Goal: Transaction & Acquisition: Book appointment/travel/reservation

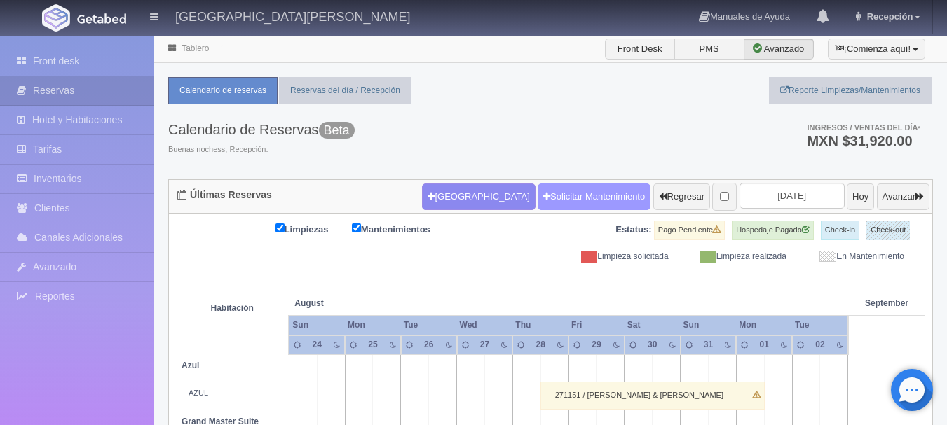
click at [557, 196] on link "Solicitar Mantenimiento" at bounding box center [593, 197] width 113 height 27
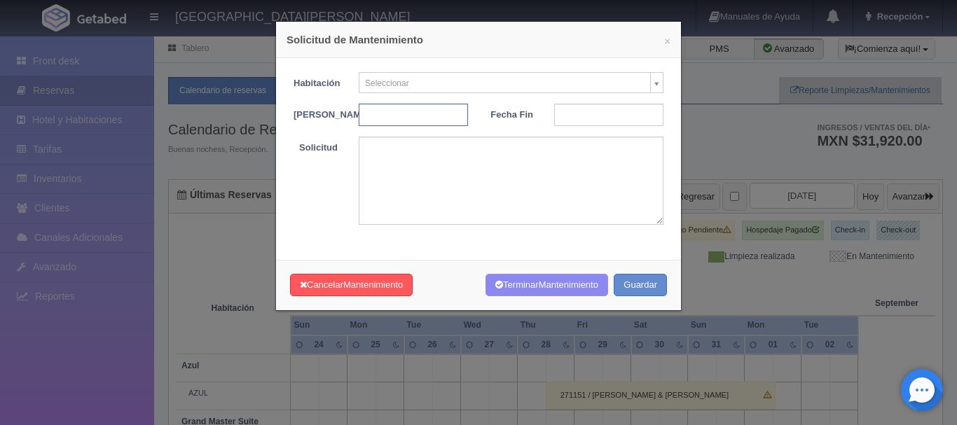
click at [417, 118] on input "text" at bounding box center [413, 115] width 109 height 22
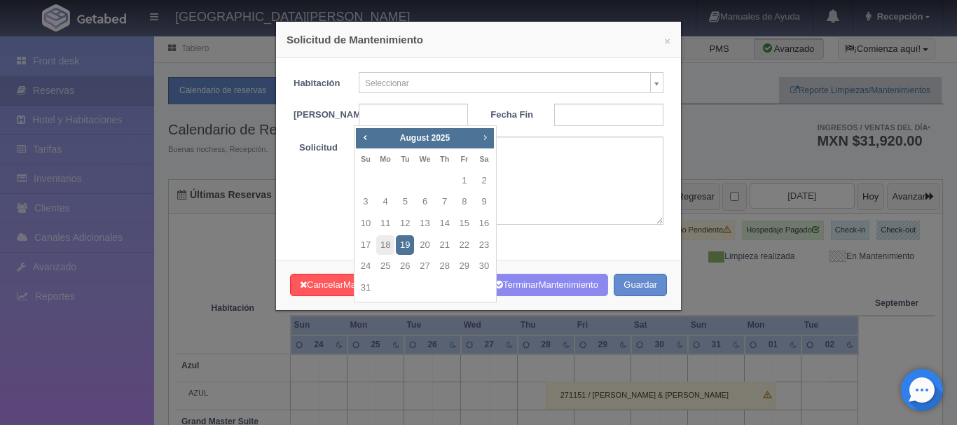
click at [484, 142] on span "Next" at bounding box center [484, 137] width 11 height 11
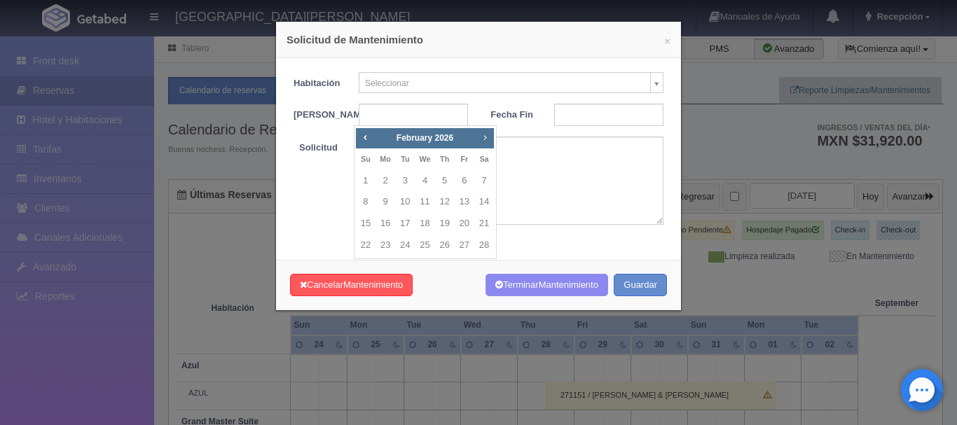
click at [484, 142] on span "Next" at bounding box center [484, 137] width 11 height 11
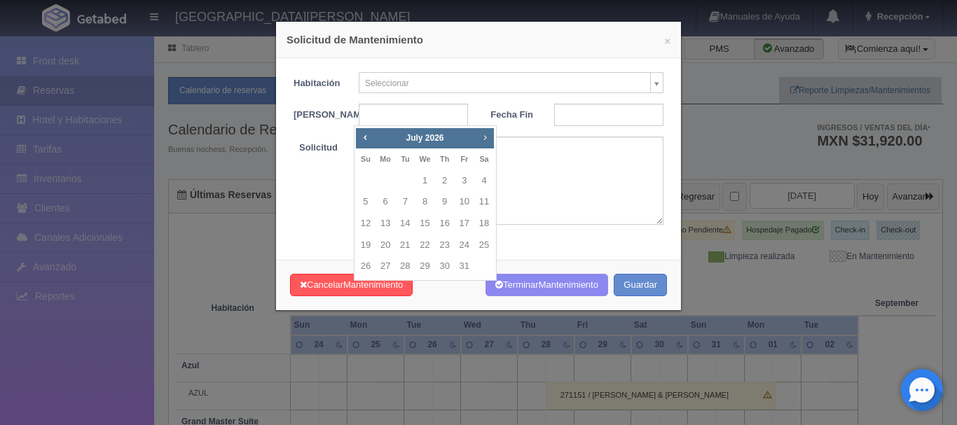
click at [484, 142] on span "Next" at bounding box center [484, 137] width 11 height 11
click at [465, 202] on link "7" at bounding box center [465, 202] width 18 height 20
type input "[DATE]"
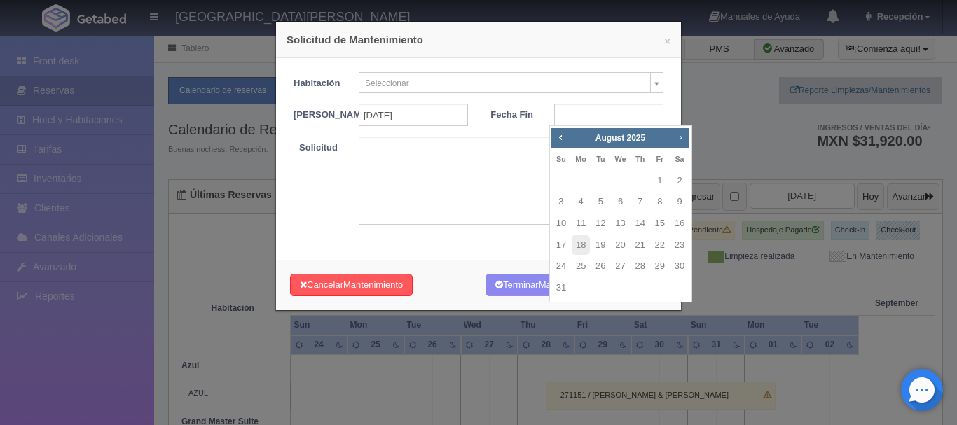
click at [683, 138] on span "Next" at bounding box center [680, 137] width 11 height 11
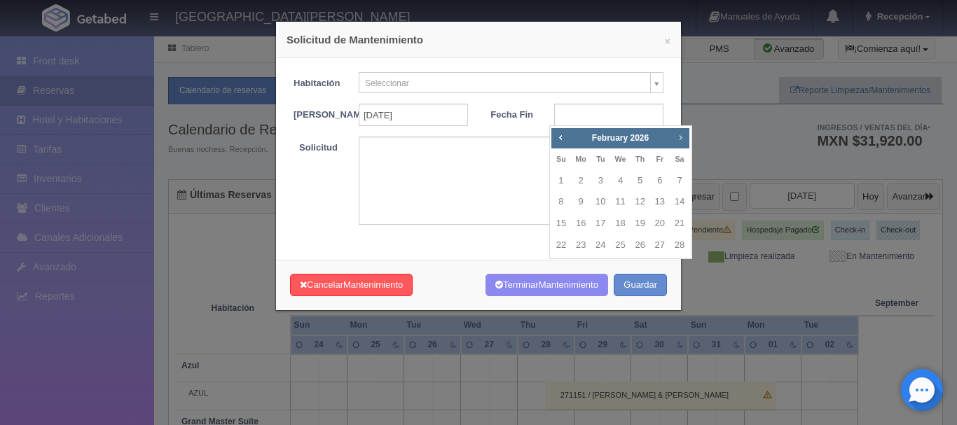
click at [683, 138] on span "Next" at bounding box center [680, 137] width 11 height 11
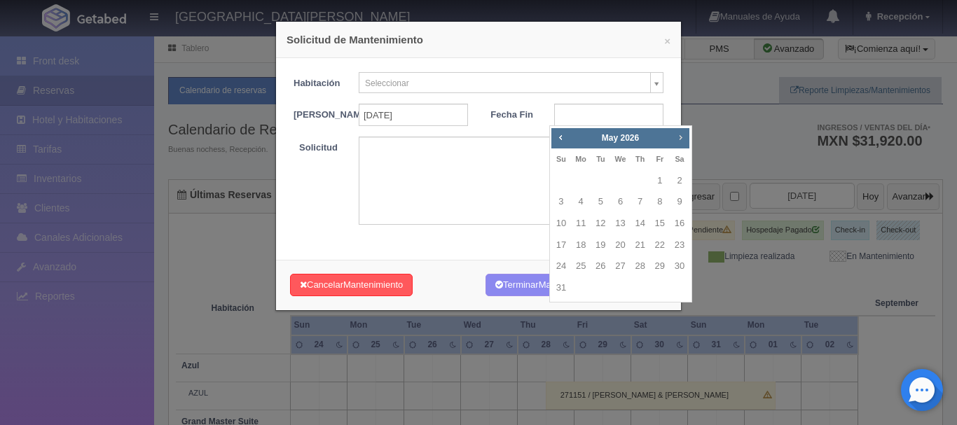
click at [683, 138] on span "Next" at bounding box center [680, 137] width 11 height 11
click at [563, 224] on link "9" at bounding box center [561, 224] width 18 height 20
type input "[DATE]"
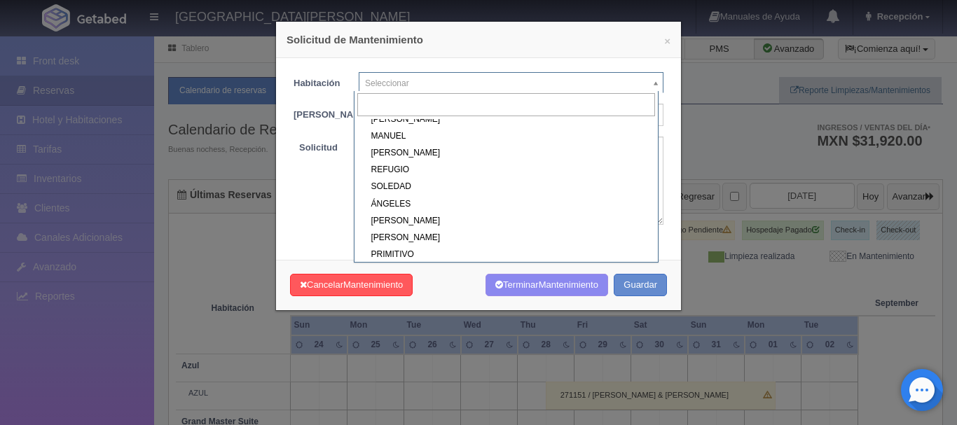
scroll to position [346, 0]
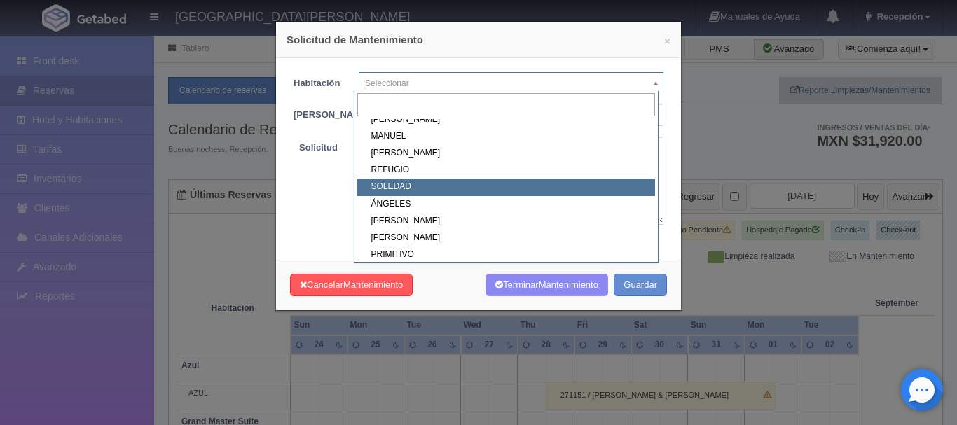
select select "1921_SOLEDAD"
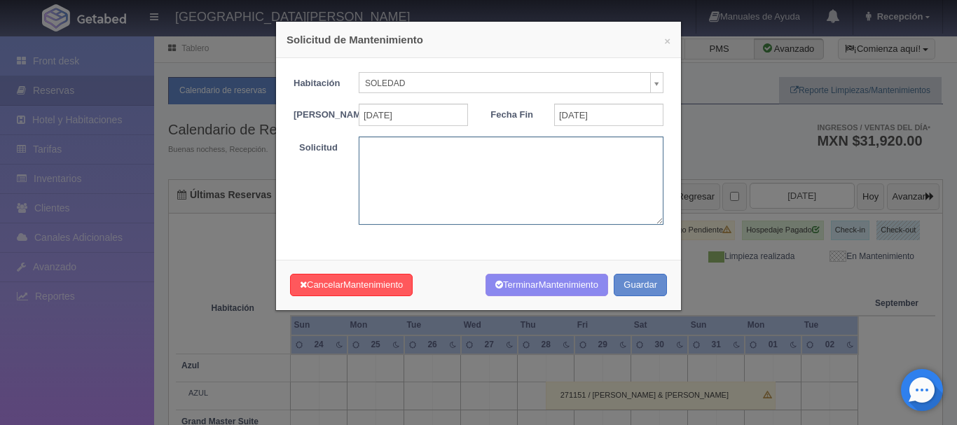
click at [483, 191] on textarea at bounding box center [511, 181] width 305 height 88
type textarea "BODA MBS"
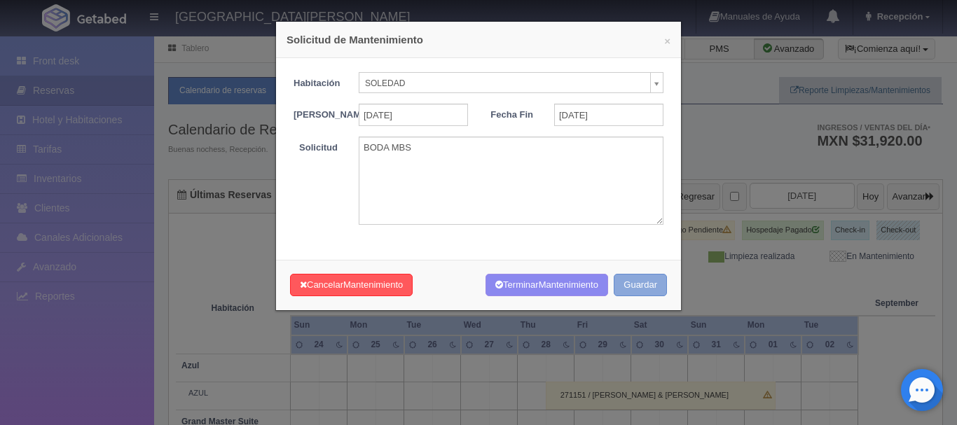
click at [640, 290] on button "Guardar" at bounding box center [640, 285] width 53 height 23
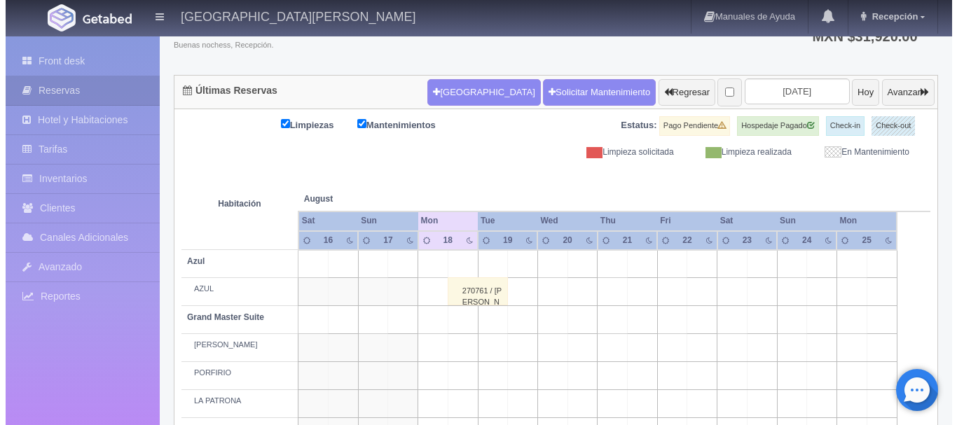
scroll to position [104, 0]
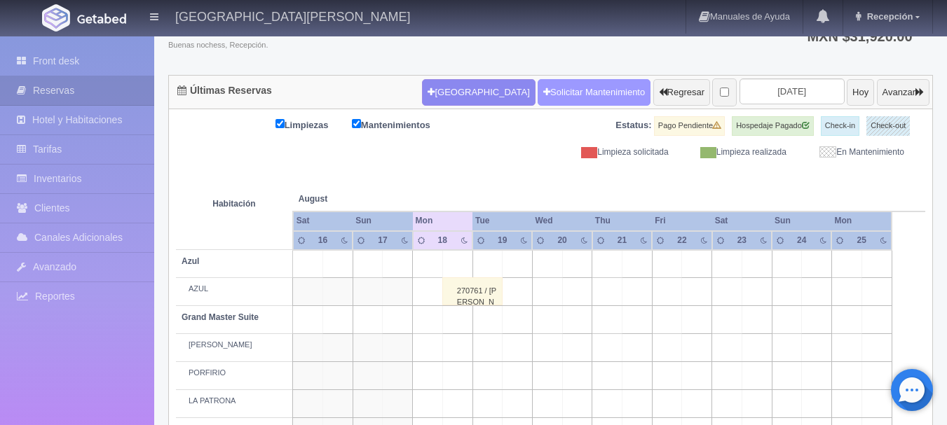
click at [582, 93] on link "Solicitar Mantenimiento" at bounding box center [593, 92] width 113 height 27
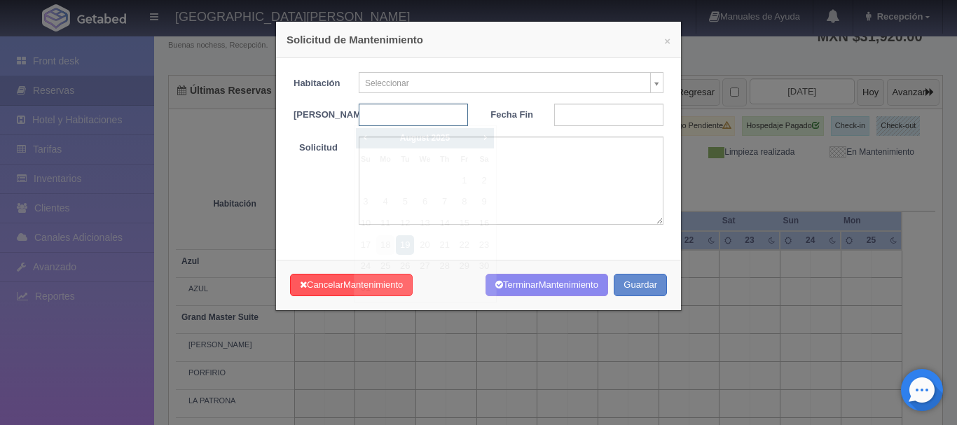
click at [440, 119] on input "text" at bounding box center [413, 115] width 109 height 22
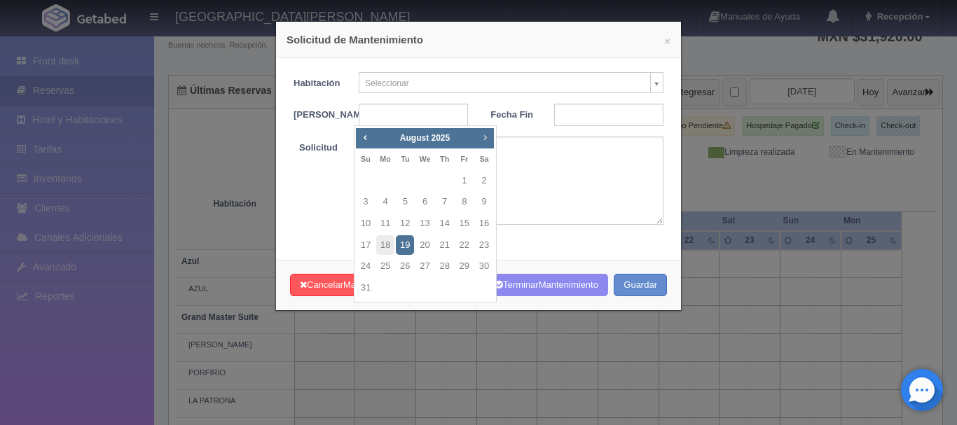
click at [483, 139] on span "Next" at bounding box center [484, 137] width 11 height 11
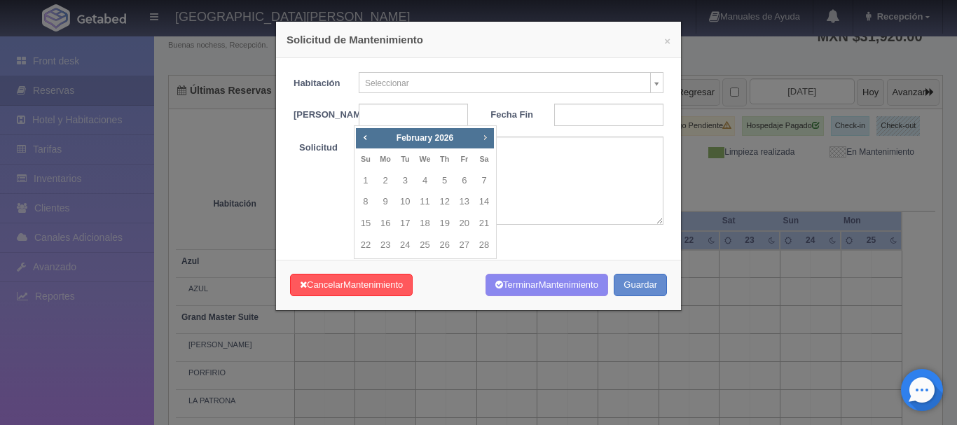
click at [483, 139] on span "Next" at bounding box center [484, 137] width 11 height 11
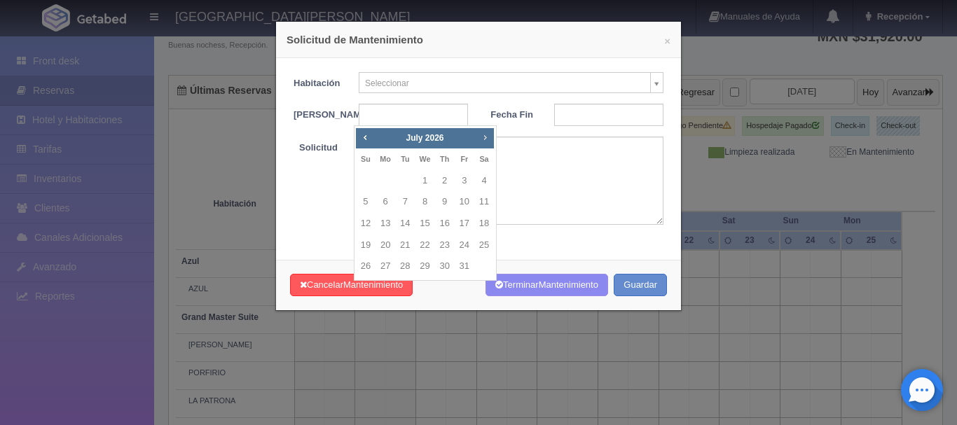
click at [483, 139] on span "Next" at bounding box center [484, 137] width 11 height 11
click at [368, 135] on span "Prev" at bounding box center [365, 137] width 11 height 11
click at [464, 203] on link "7" at bounding box center [465, 202] width 18 height 20
type input "[DATE]"
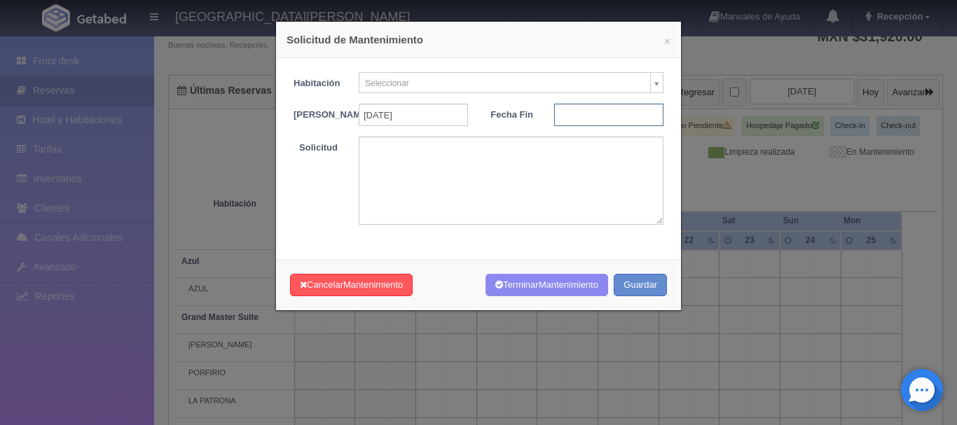
click at [586, 109] on input "text" at bounding box center [608, 115] width 109 height 22
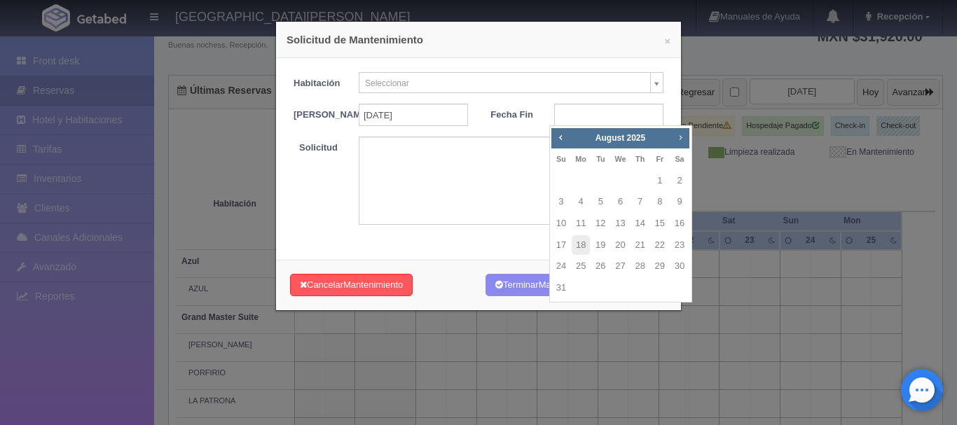
click at [675, 138] on span "Next" at bounding box center [680, 137] width 11 height 11
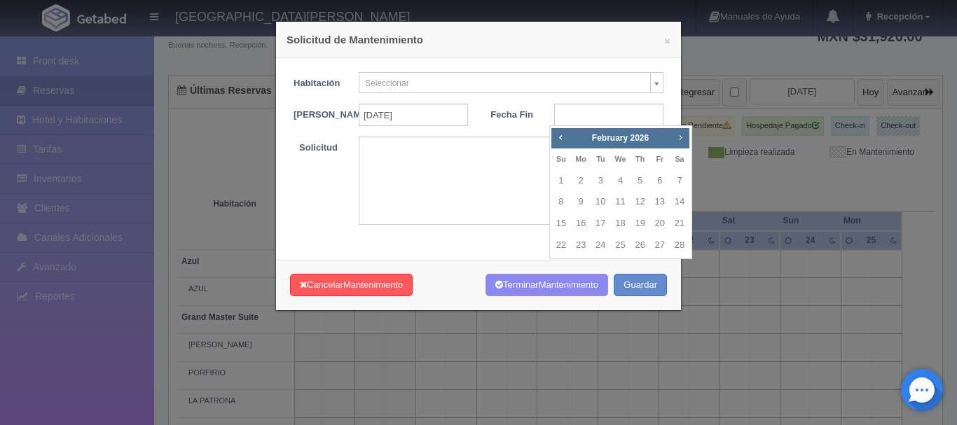
click at [675, 138] on span "Next" at bounding box center [680, 137] width 11 height 11
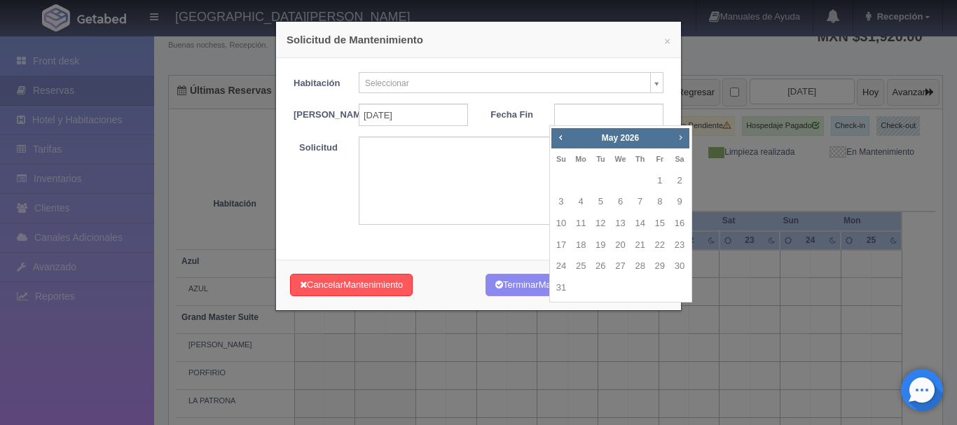
click at [675, 138] on span "Next" at bounding box center [680, 137] width 11 height 11
click at [561, 224] on link "9" at bounding box center [561, 224] width 18 height 20
type input "[DATE]"
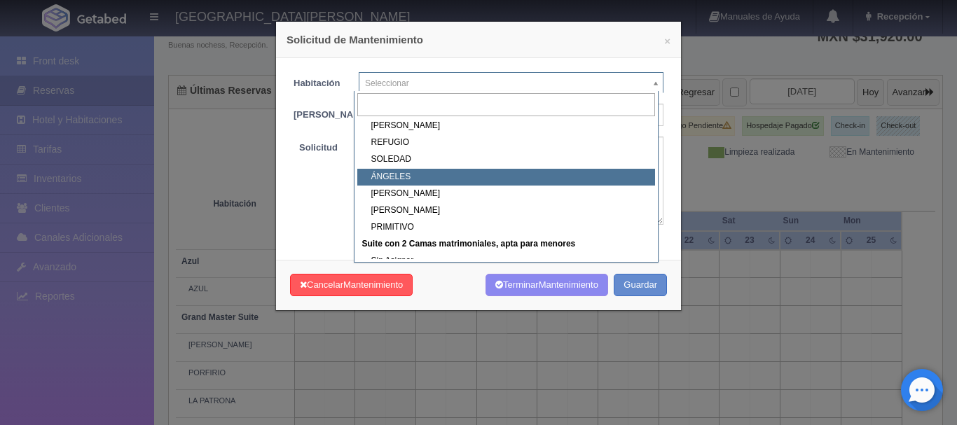
scroll to position [372, 0]
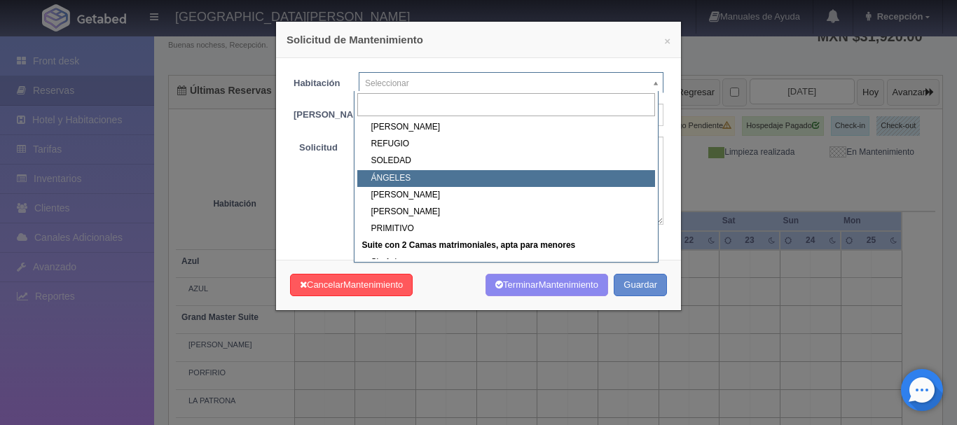
select select "1921_ÁNGELES"
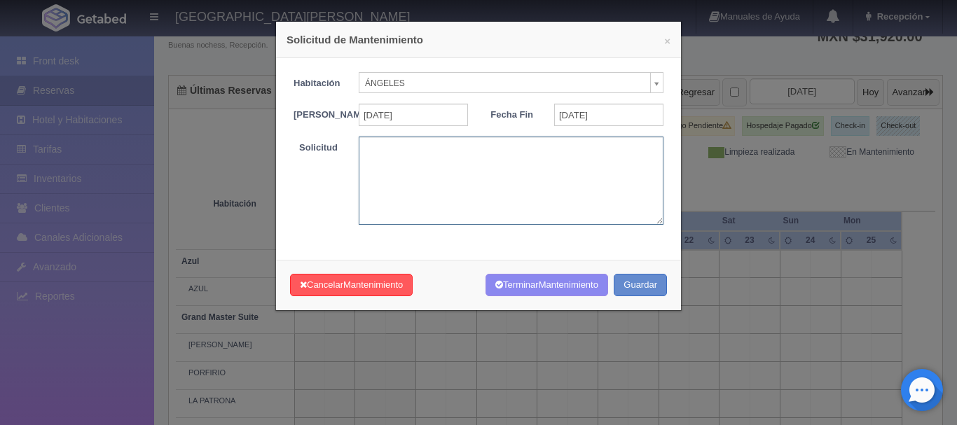
click at [435, 180] on textarea at bounding box center [511, 181] width 305 height 88
type textarea "BODA MBS"
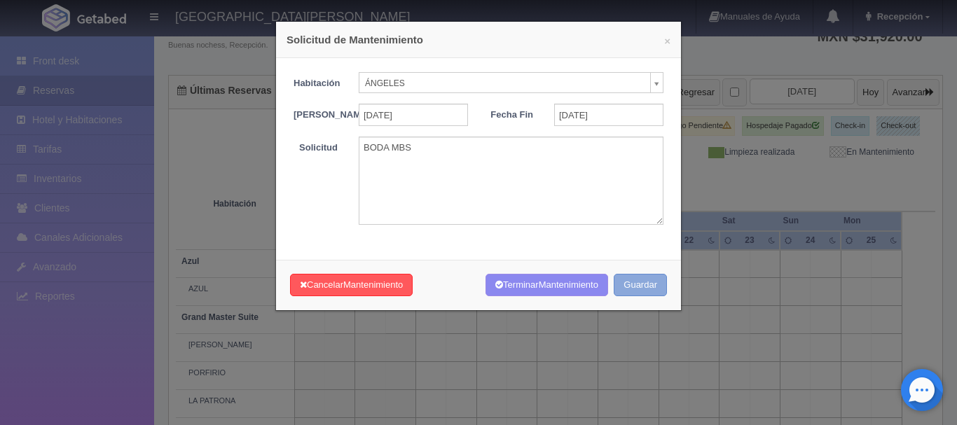
click at [636, 293] on button "Guardar" at bounding box center [640, 285] width 53 height 23
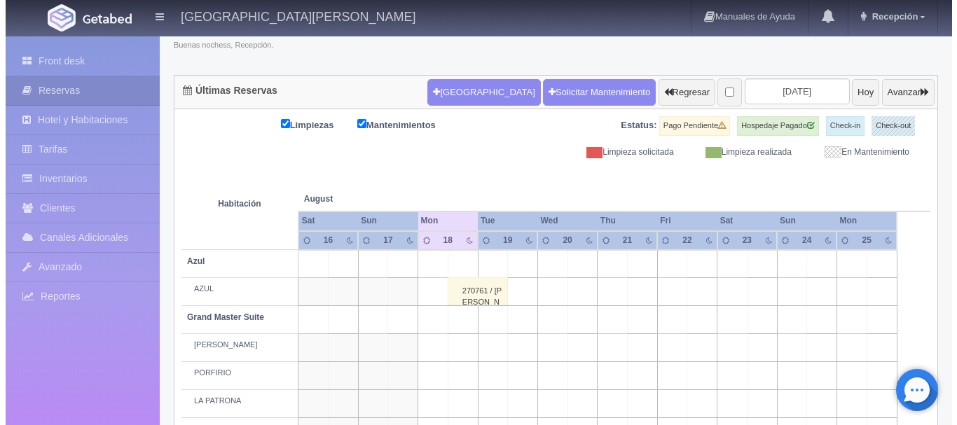
scroll to position [104, 0]
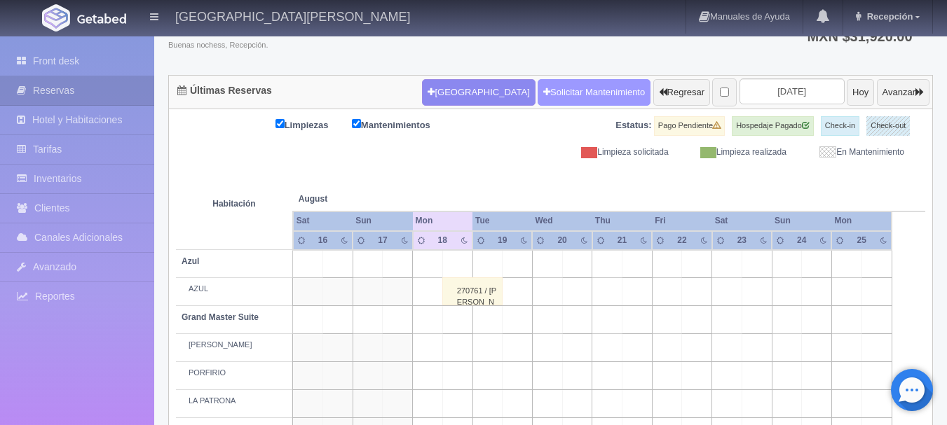
click at [560, 93] on link "Solicitar Mantenimiento" at bounding box center [593, 92] width 113 height 27
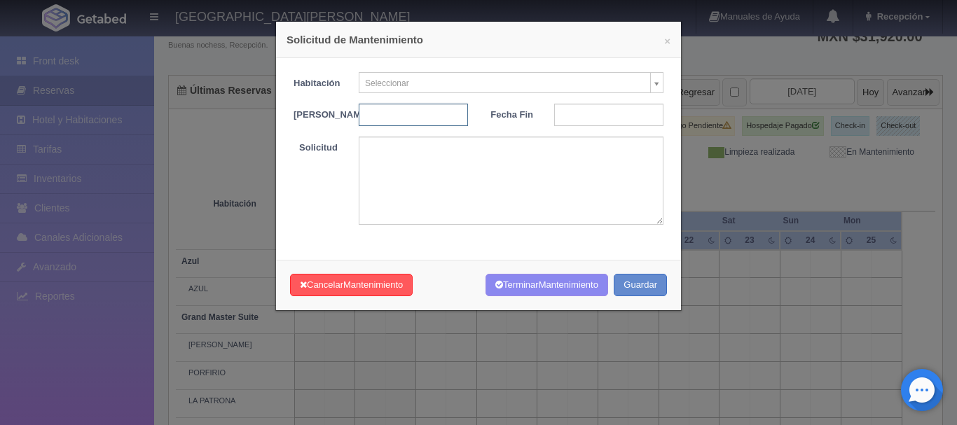
click at [431, 109] on input "text" at bounding box center [413, 115] width 109 height 22
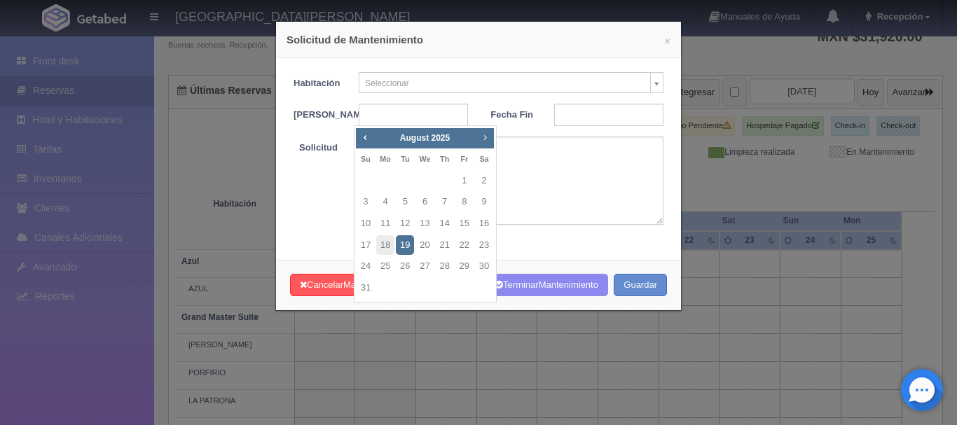
click at [481, 138] on span "Next" at bounding box center [484, 137] width 11 height 11
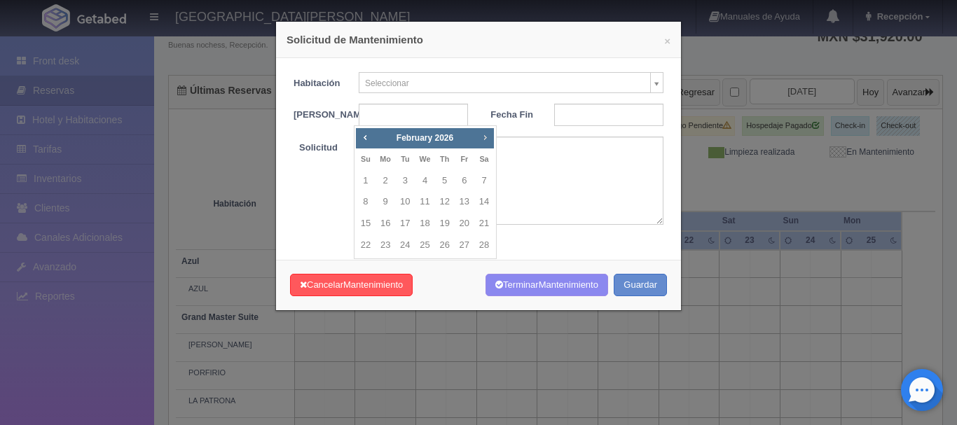
click at [481, 138] on span "Next" at bounding box center [484, 137] width 11 height 11
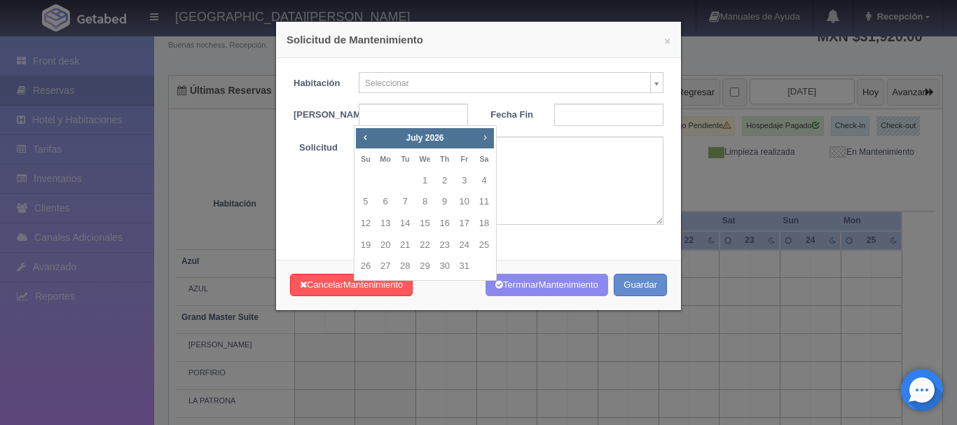
click at [481, 138] on span "Next" at bounding box center [484, 137] width 11 height 11
click at [461, 199] on link "7" at bounding box center [465, 202] width 18 height 20
type input "[DATE]"
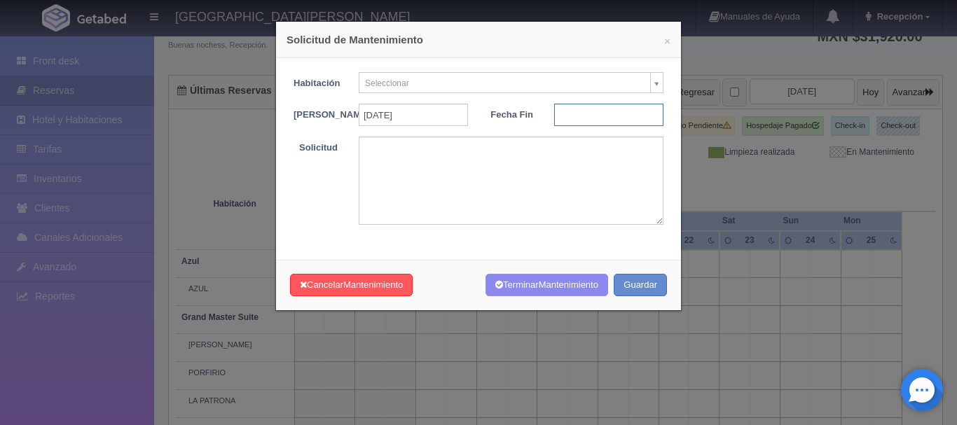
click at [593, 121] on input "text" at bounding box center [608, 115] width 109 height 22
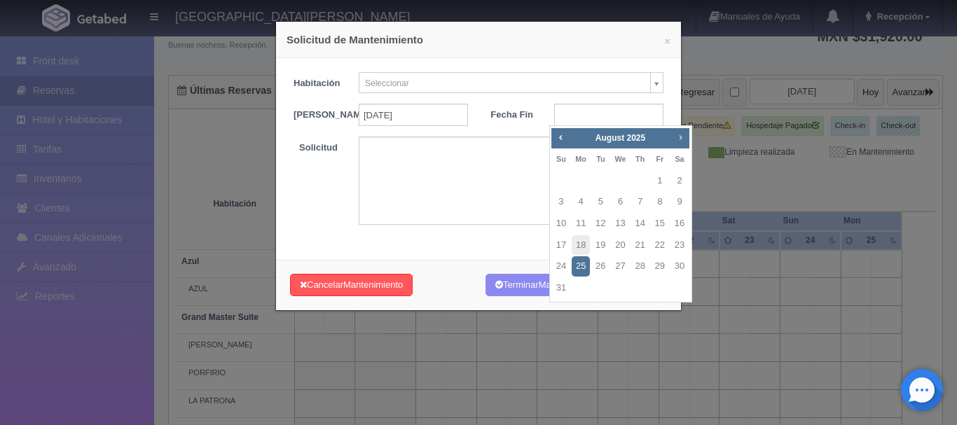
click at [685, 139] on span "Next" at bounding box center [680, 137] width 11 height 11
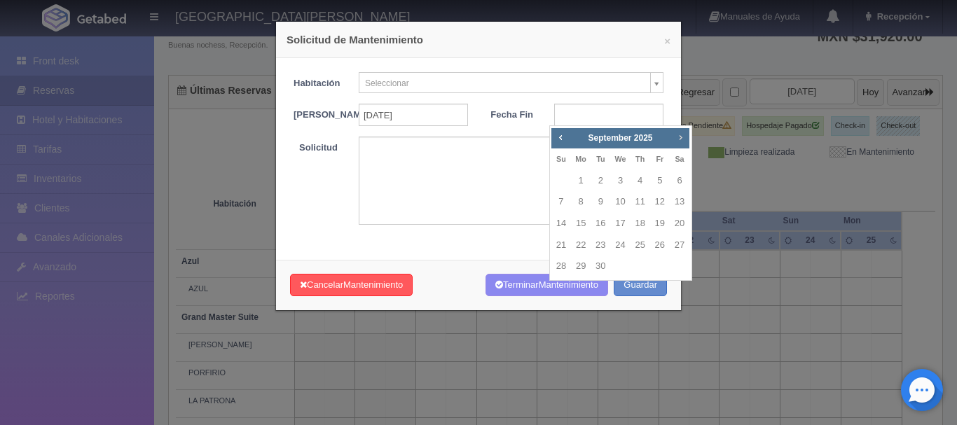
click at [685, 139] on span "Next" at bounding box center [680, 137] width 11 height 11
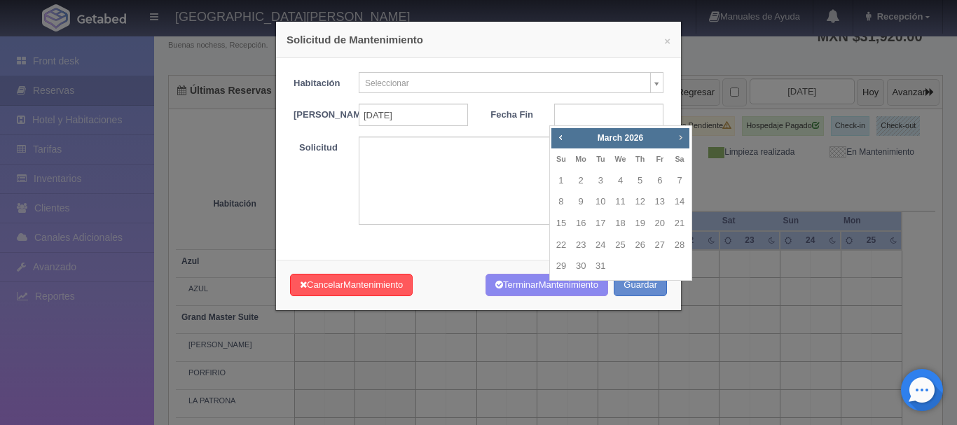
click at [685, 139] on span "Next" at bounding box center [680, 137] width 11 height 11
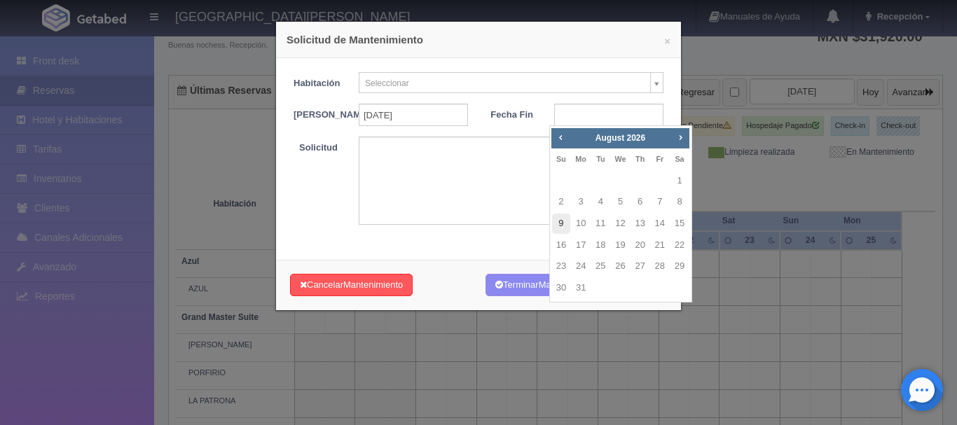
click at [563, 217] on link "9" at bounding box center [561, 224] width 18 height 20
type input "[DATE]"
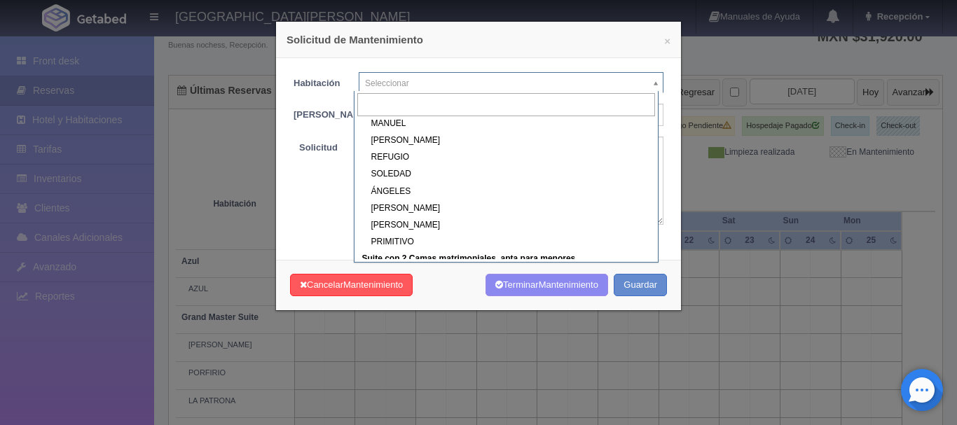
scroll to position [359, 0]
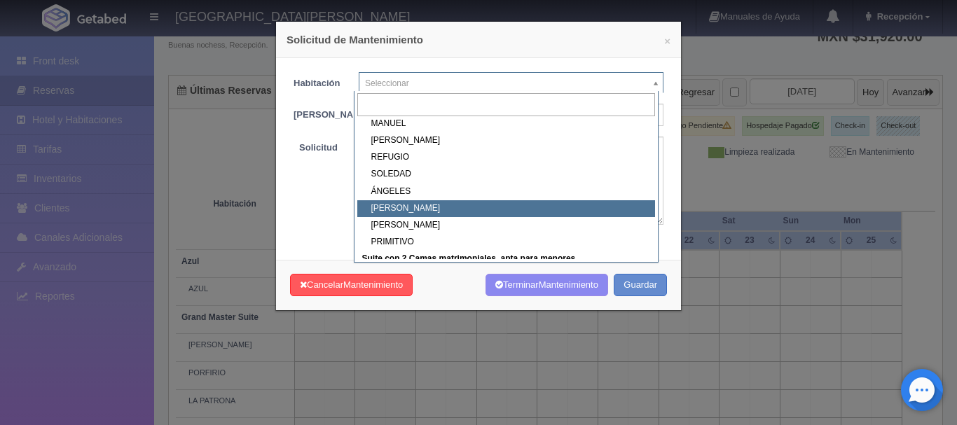
select select "1921_HUMBERTO"
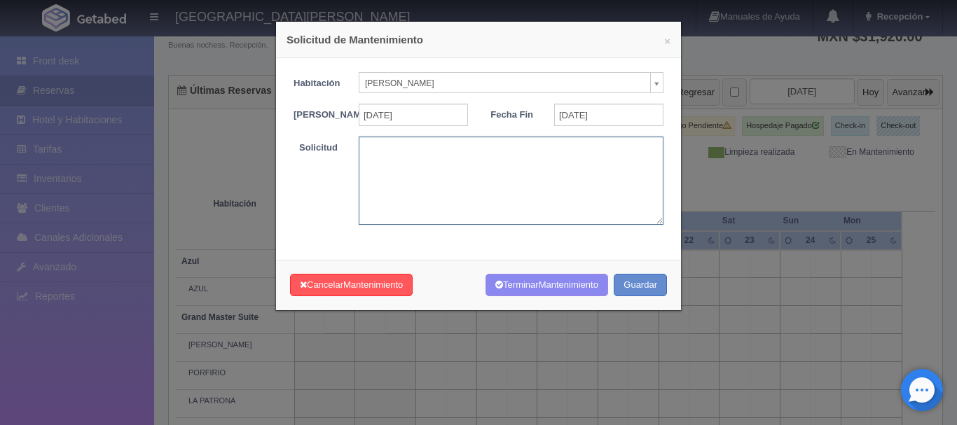
click at [451, 167] on textarea at bounding box center [511, 181] width 305 height 88
type textarea "N"
type textarea "BODA MBS"
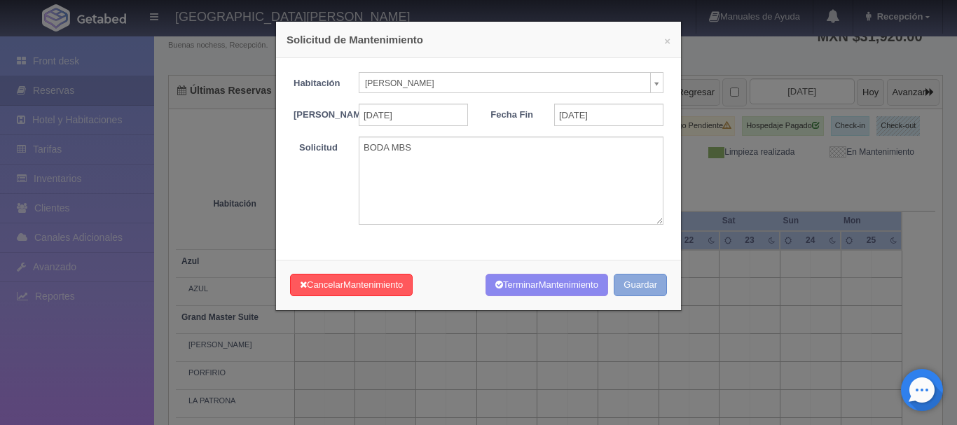
click at [638, 297] on button "Guardar" at bounding box center [640, 285] width 53 height 23
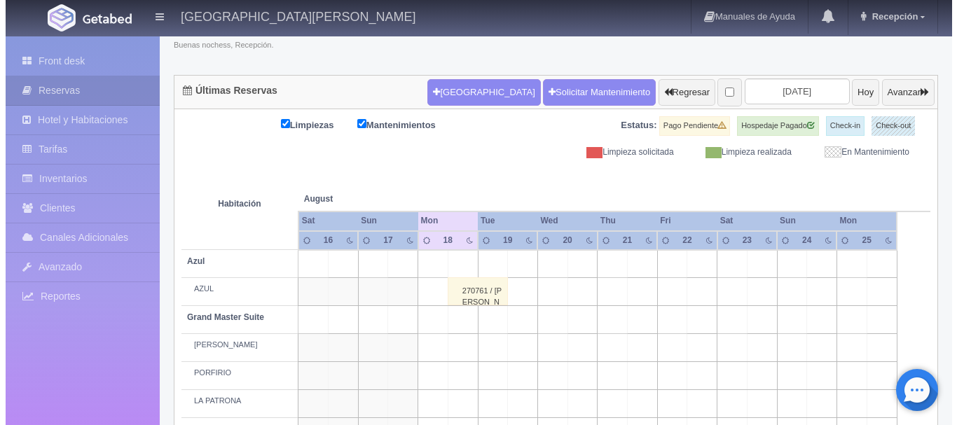
scroll to position [104, 0]
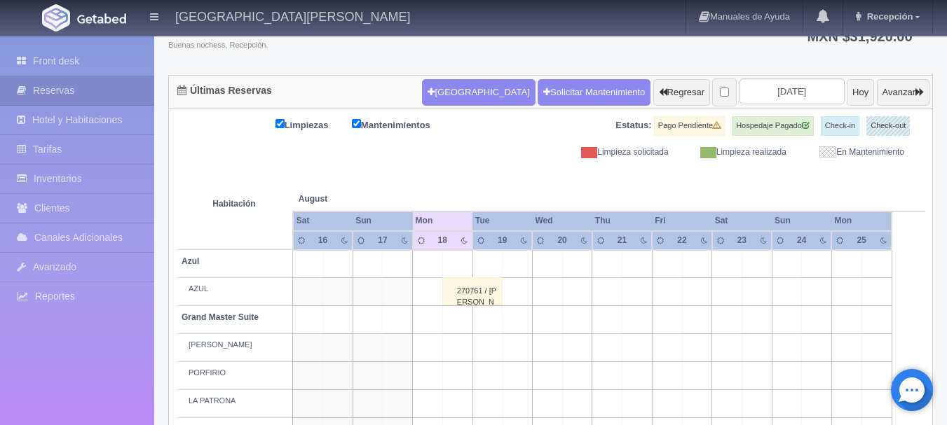
click at [552, 73] on div "Calendario de Reservas Beta Buenas nochess, Recepción. Ingresos / Ventas del dí…" at bounding box center [550, 37] width 765 height 75
click at [552, 80] on link "Solicitar Mantenimiento" at bounding box center [593, 92] width 113 height 27
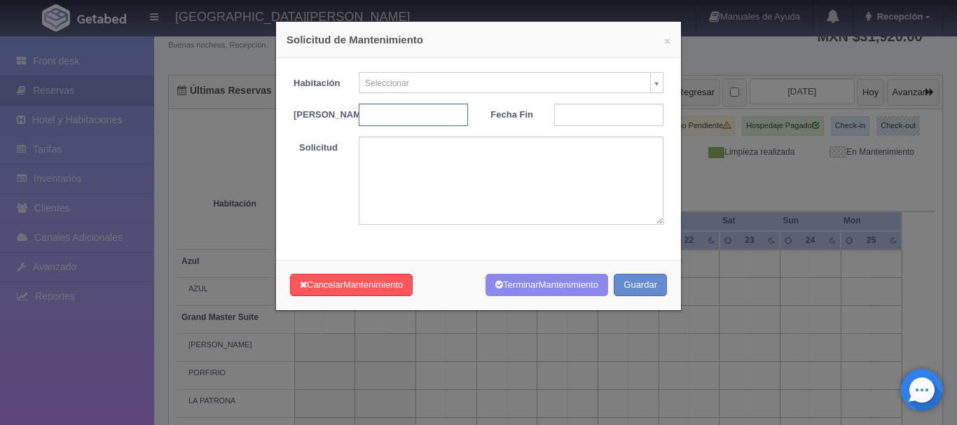
click at [437, 118] on input "text" at bounding box center [413, 115] width 109 height 22
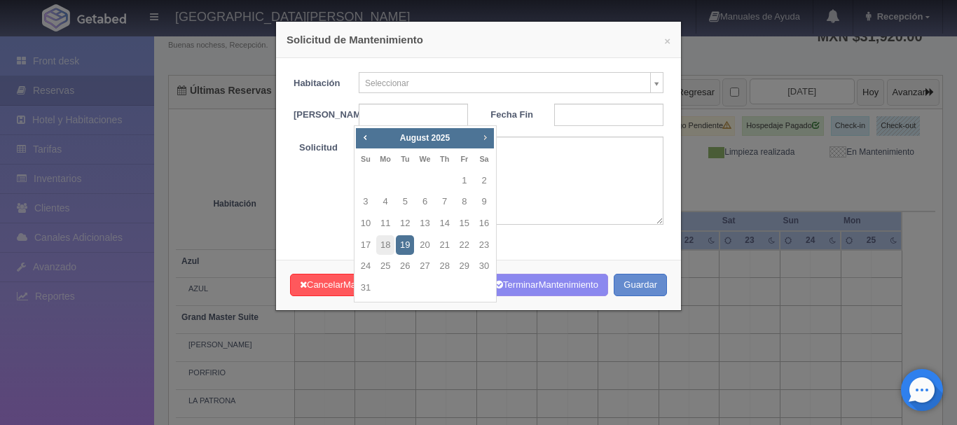
click at [485, 133] on span "Next" at bounding box center [484, 137] width 11 height 11
click at [448, 119] on input "text" at bounding box center [413, 115] width 109 height 22
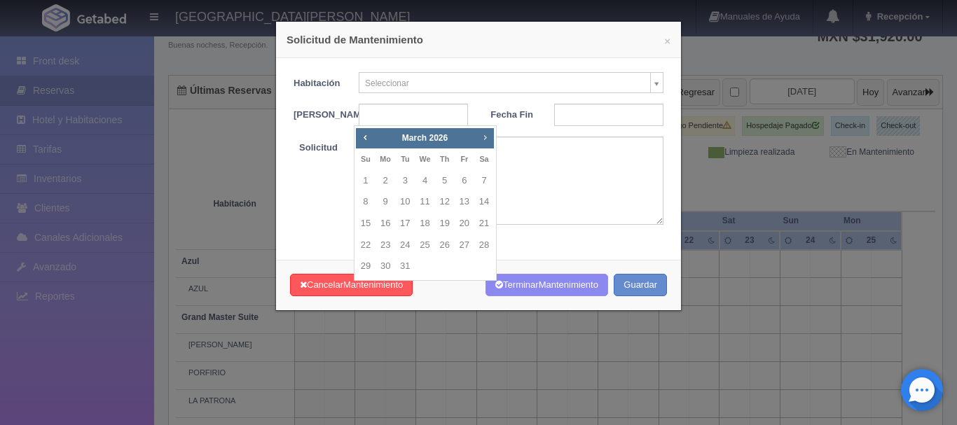
click at [488, 135] on span "Next" at bounding box center [484, 137] width 11 height 11
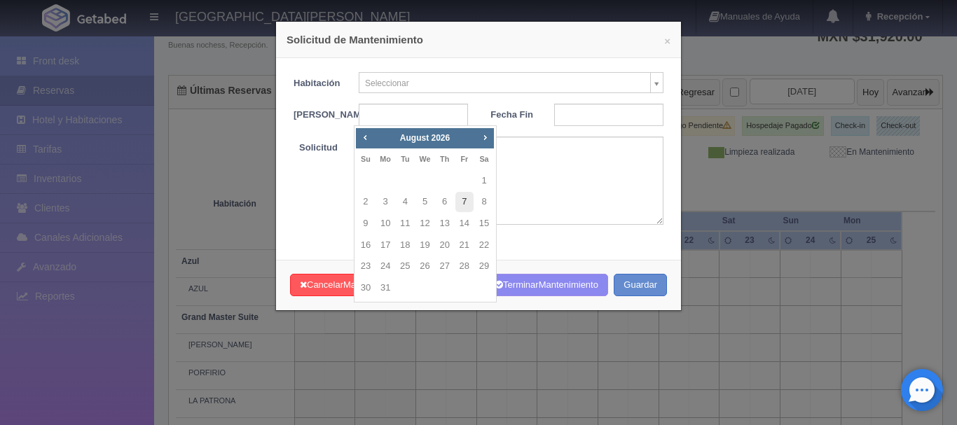
click at [467, 202] on link "7" at bounding box center [465, 202] width 18 height 20
type input "[DATE]"
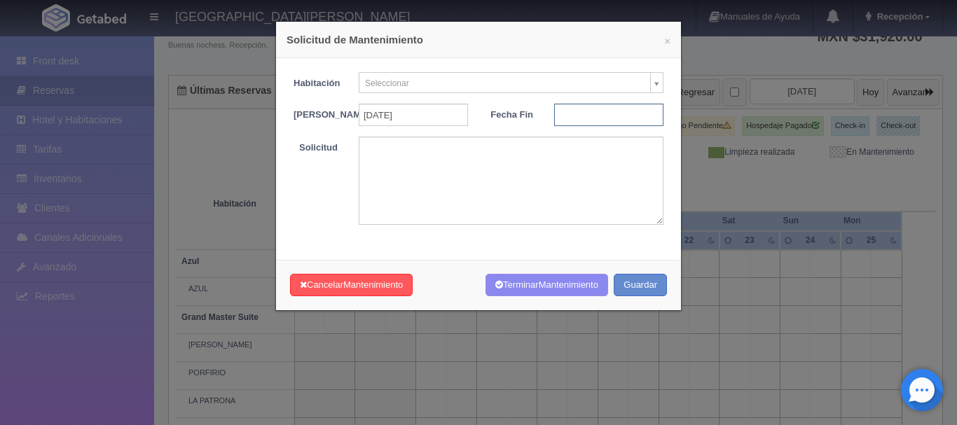
click at [625, 114] on input "text" at bounding box center [608, 115] width 109 height 22
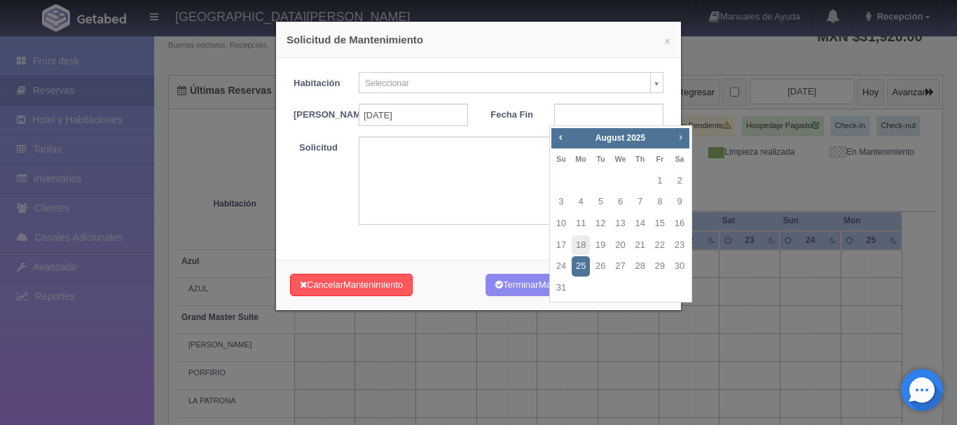
click at [679, 136] on span "Next" at bounding box center [680, 137] width 11 height 11
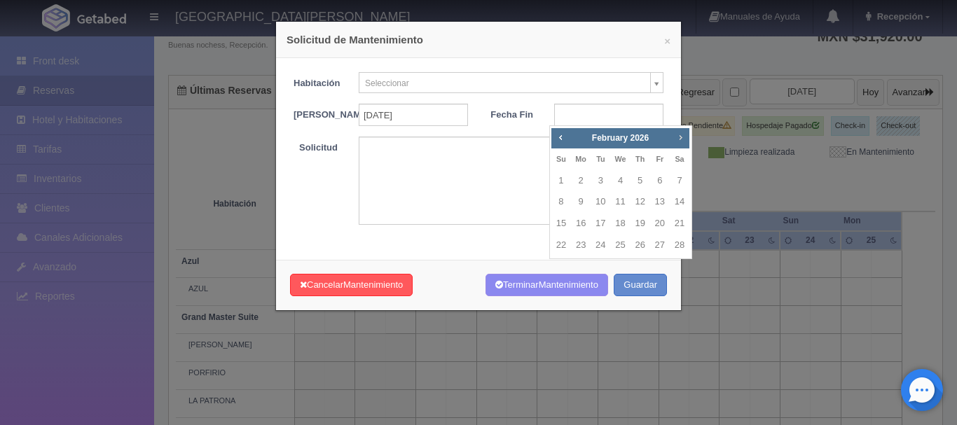
click at [679, 136] on span "Next" at bounding box center [680, 137] width 11 height 11
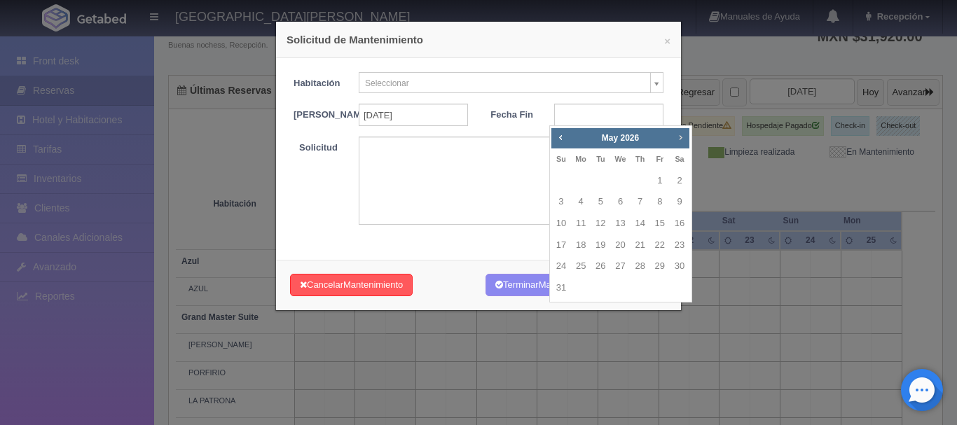
click at [679, 136] on span "Next" at bounding box center [680, 137] width 11 height 11
click at [560, 224] on link "9" at bounding box center [561, 224] width 18 height 20
type input "[DATE]"
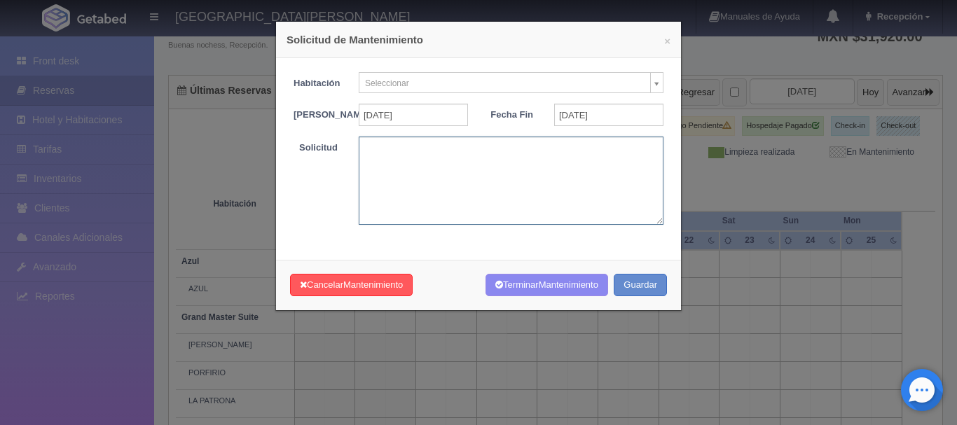
click at [399, 177] on textarea at bounding box center [511, 181] width 305 height 88
type textarea "BODA MBS"
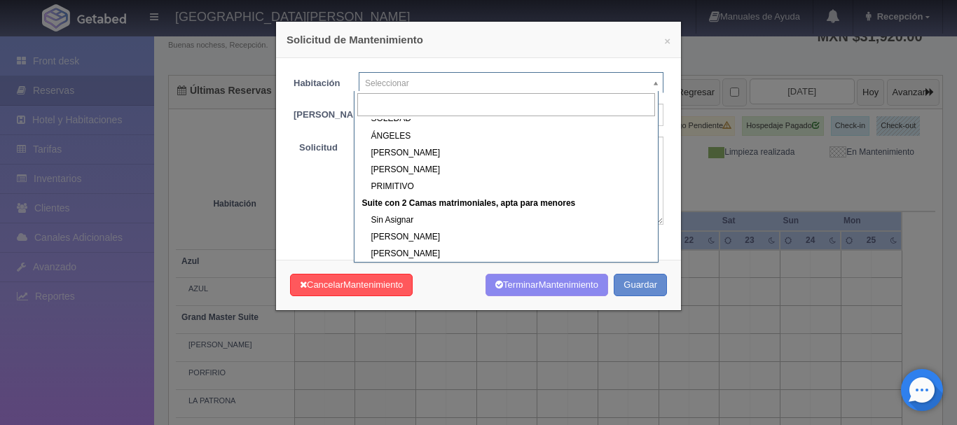
scroll to position [413, 0]
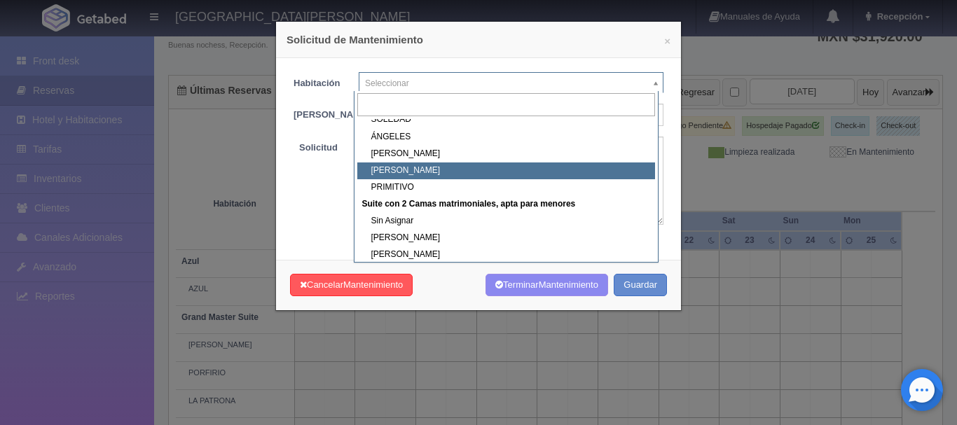
select select "1921_NICOLÁS"
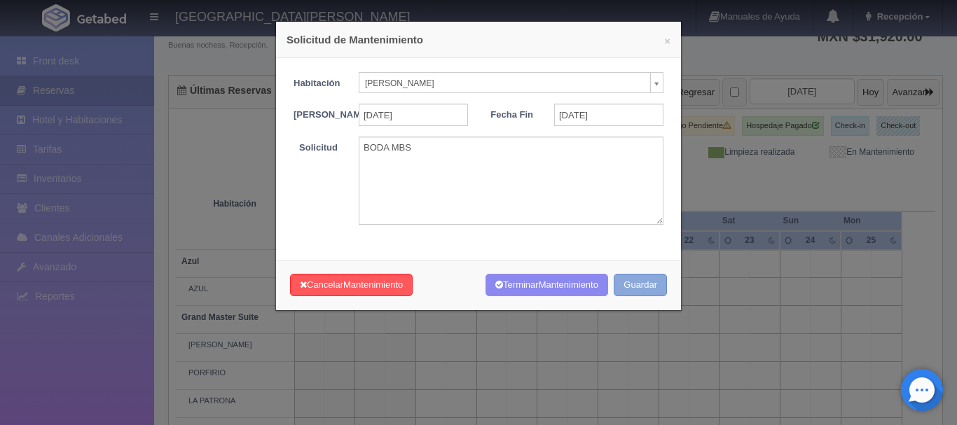
click at [636, 292] on button "Guardar" at bounding box center [640, 285] width 53 height 23
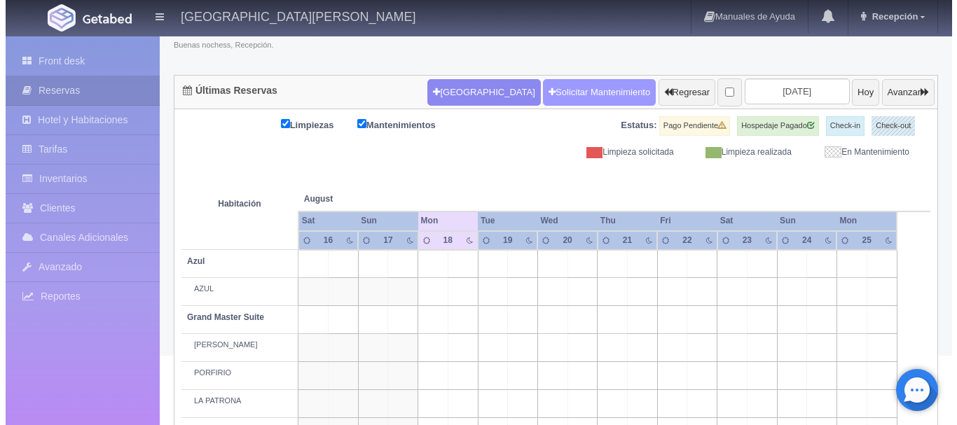
scroll to position [104, 0]
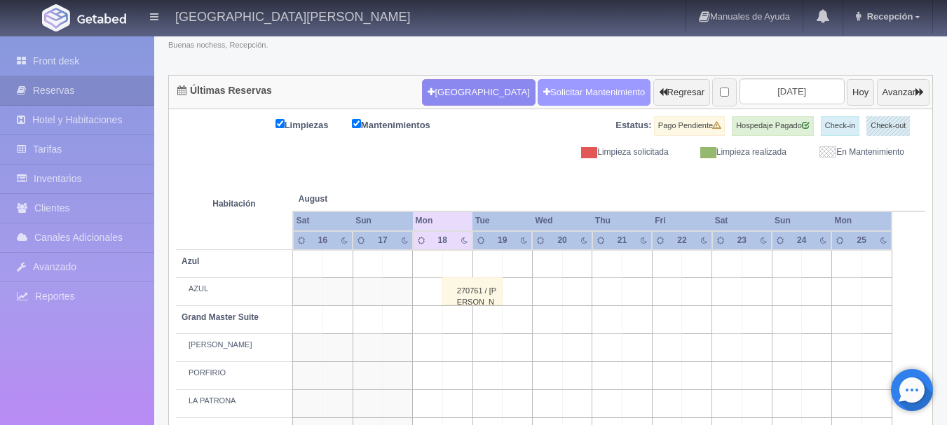
click at [544, 90] on link "Solicitar Mantenimiento" at bounding box center [593, 92] width 113 height 27
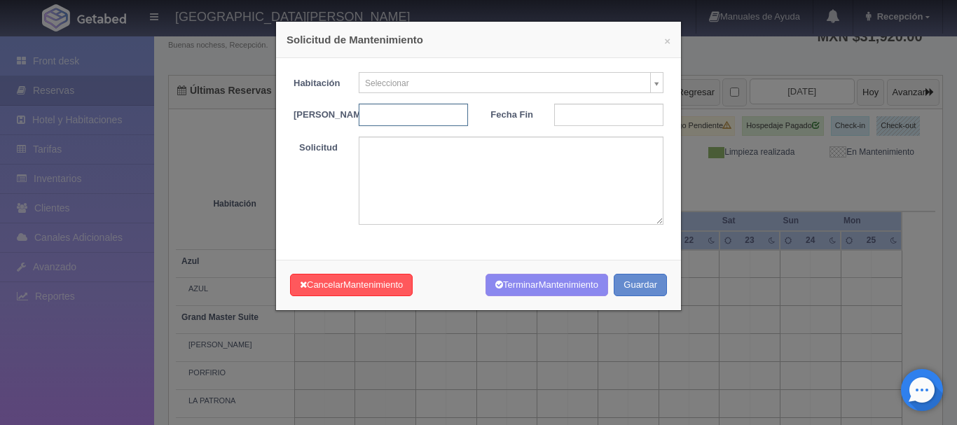
click at [396, 118] on input "text" at bounding box center [413, 115] width 109 height 22
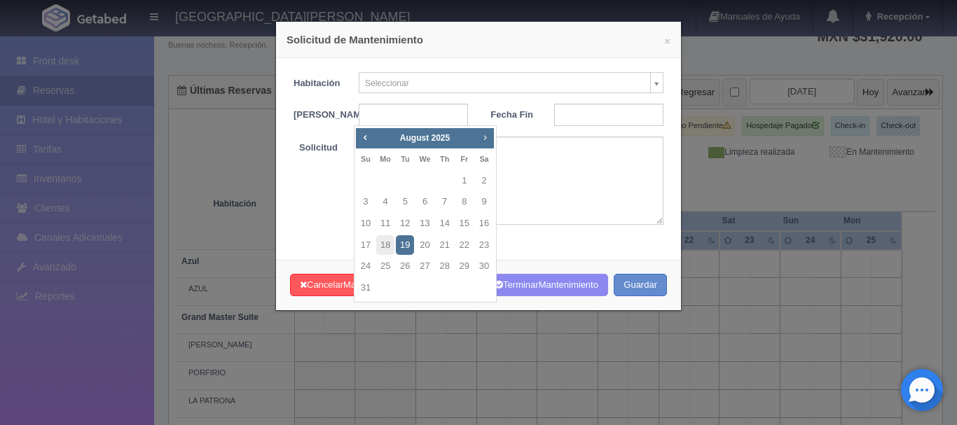
click at [481, 137] on span "Next" at bounding box center [484, 137] width 11 height 11
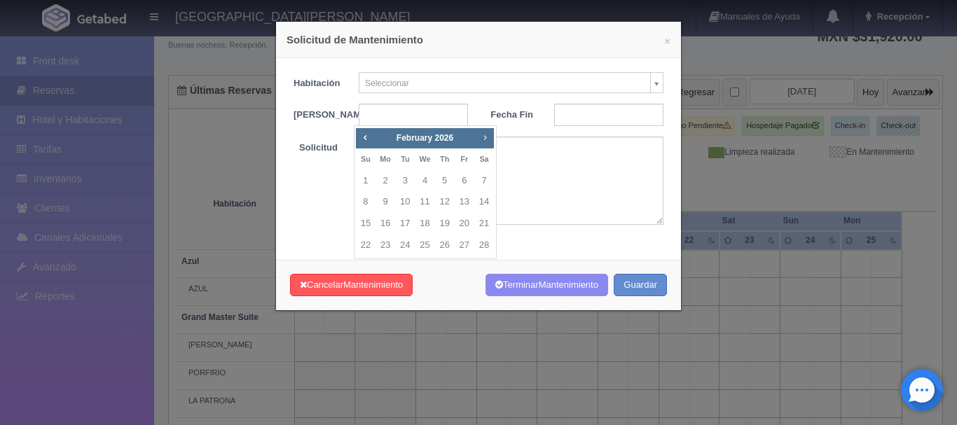
click at [481, 137] on span "Next" at bounding box center [484, 137] width 11 height 11
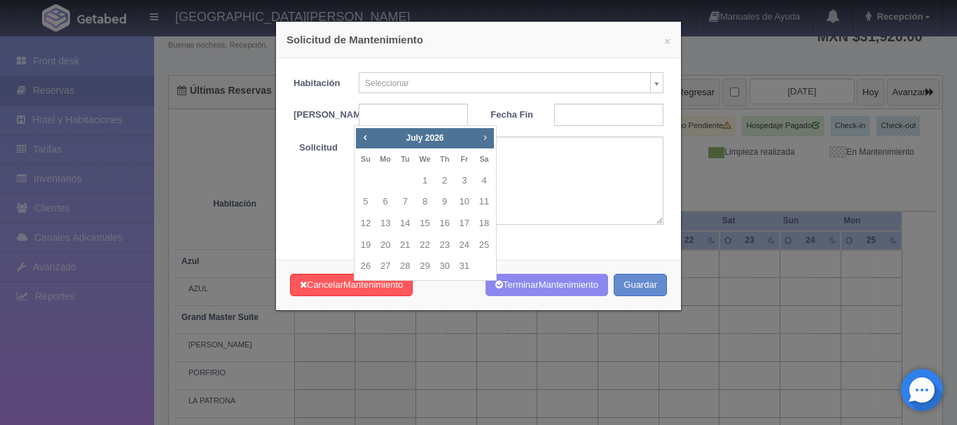
click at [481, 137] on span "Next" at bounding box center [484, 137] width 11 height 11
click at [467, 200] on link "7" at bounding box center [465, 202] width 18 height 20
type input "[DATE]"
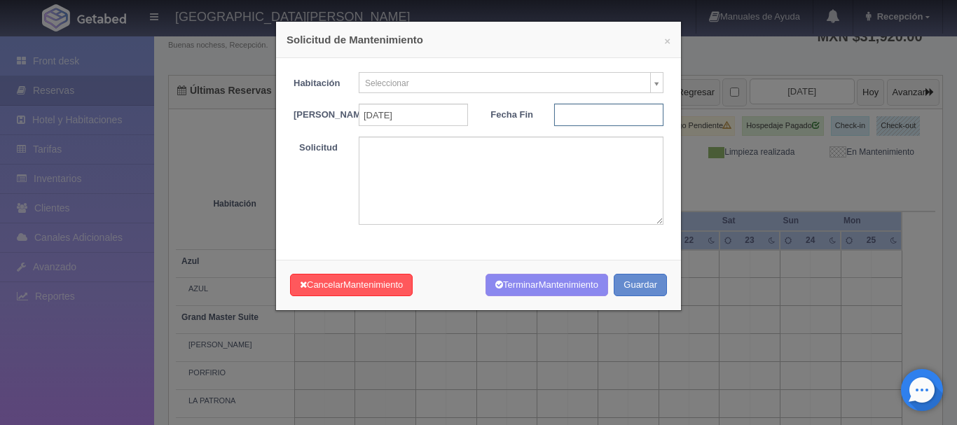
click at [594, 115] on input "text" at bounding box center [608, 115] width 109 height 22
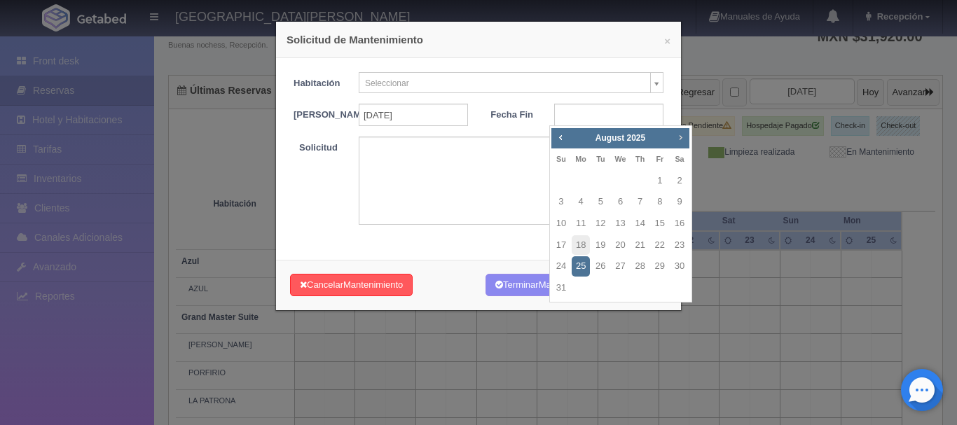
click at [678, 135] on span "Next" at bounding box center [680, 137] width 11 height 11
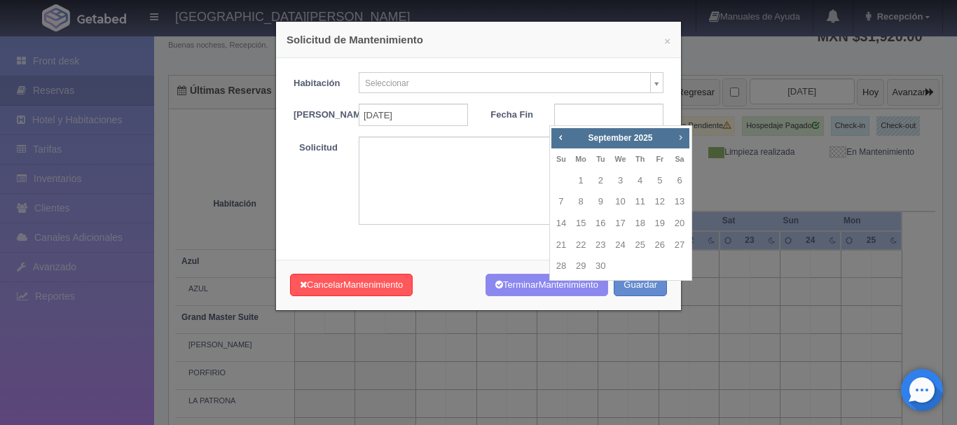
click at [678, 135] on span "Next" at bounding box center [680, 137] width 11 height 11
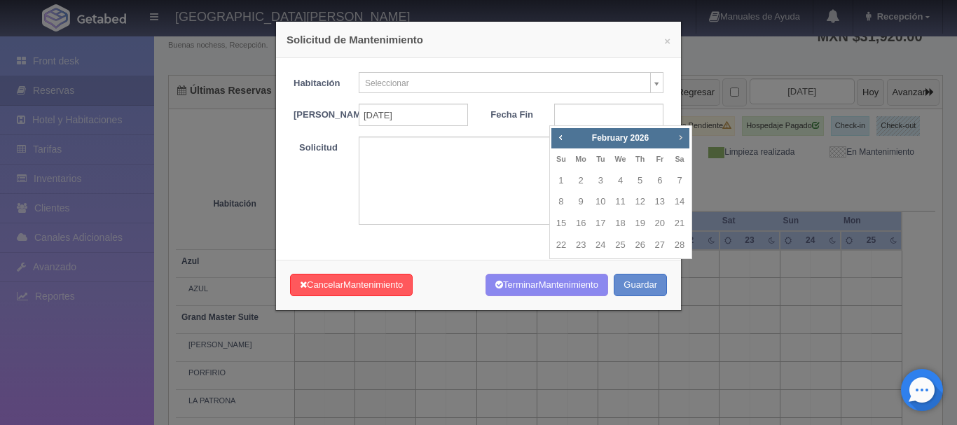
click at [678, 135] on span "Next" at bounding box center [680, 137] width 11 height 11
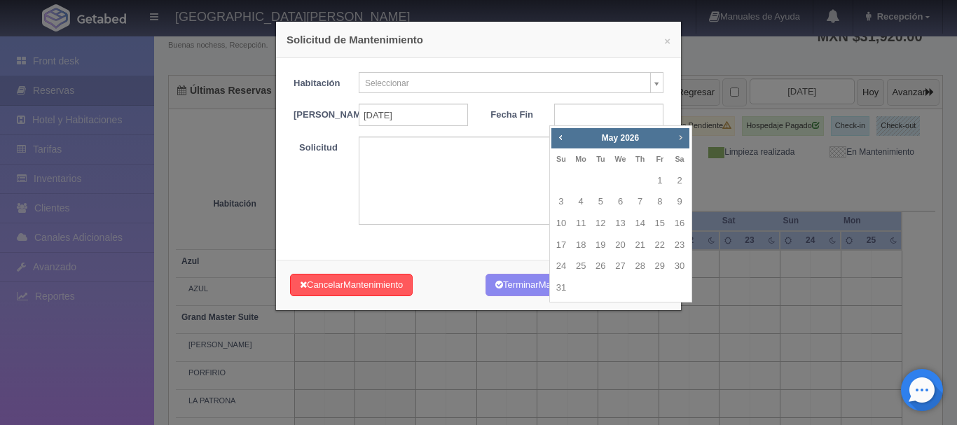
click at [678, 135] on span "Next" at bounding box center [680, 137] width 11 height 11
click at [559, 141] on span "Prev" at bounding box center [560, 137] width 11 height 11
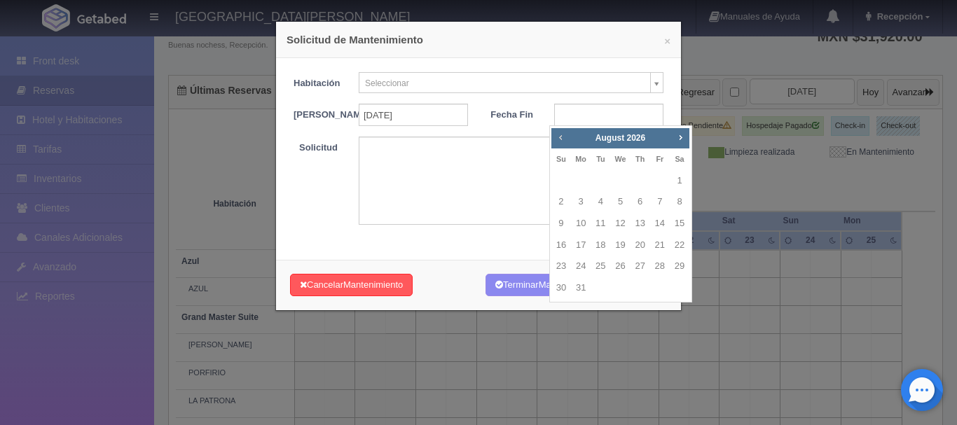
click at [559, 141] on span "Prev" at bounding box center [560, 137] width 11 height 11
click at [678, 136] on span "Next" at bounding box center [680, 137] width 11 height 11
click at [561, 220] on link "9" at bounding box center [561, 224] width 18 height 20
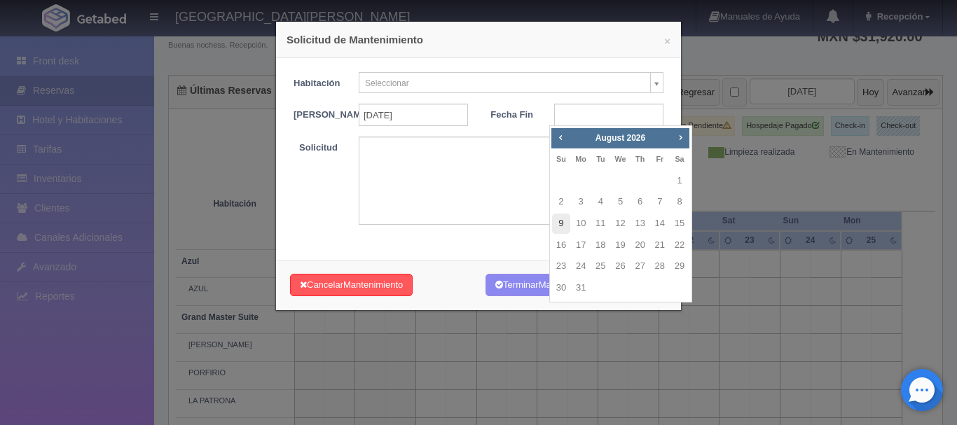
type input "[DATE]"
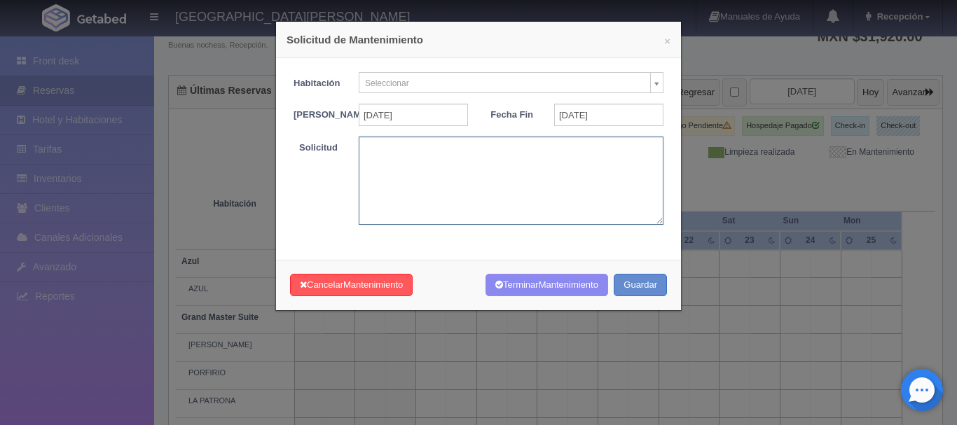
click at [472, 170] on textarea at bounding box center [511, 181] width 305 height 88
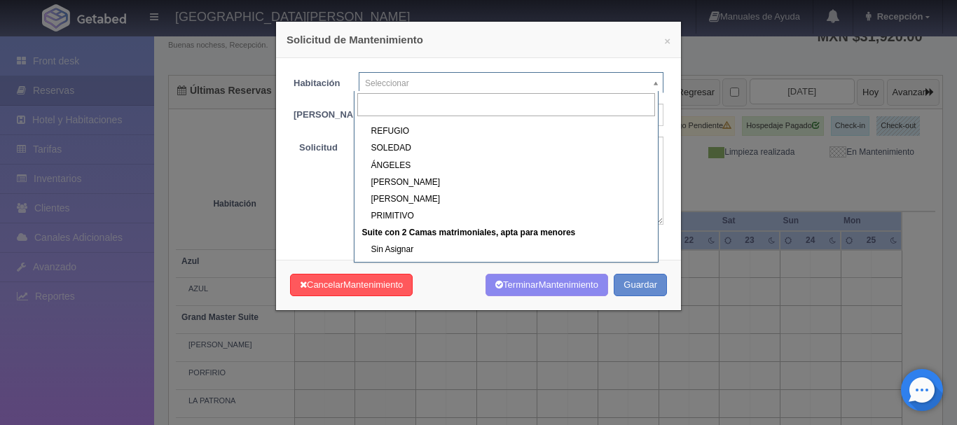
scroll to position [385, 0]
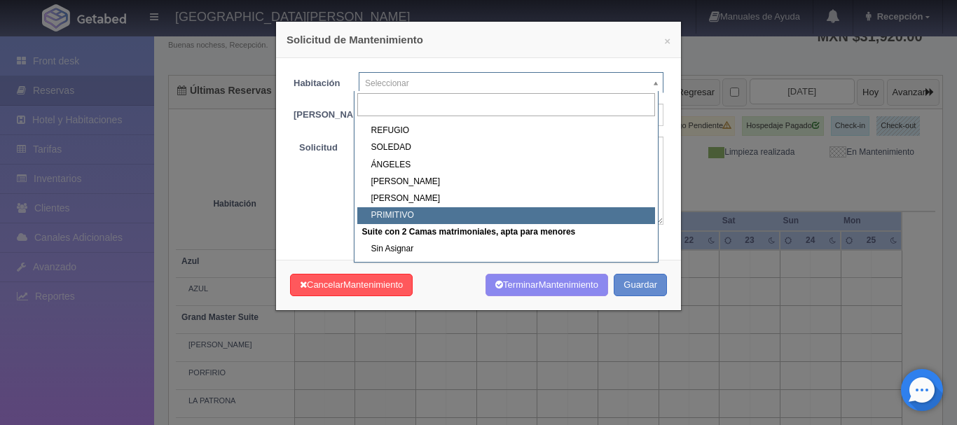
select select "1921_PRIMITIVO"
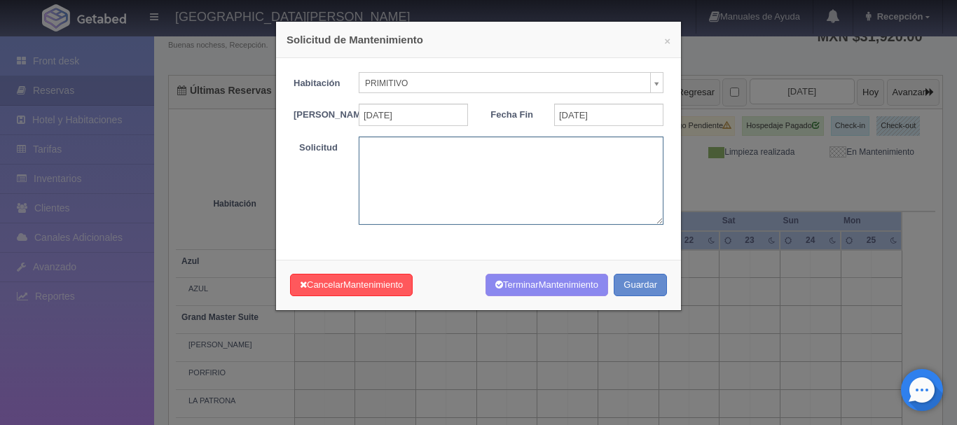
click at [395, 214] on textarea at bounding box center [511, 181] width 305 height 88
type textarea "BODA MBS"
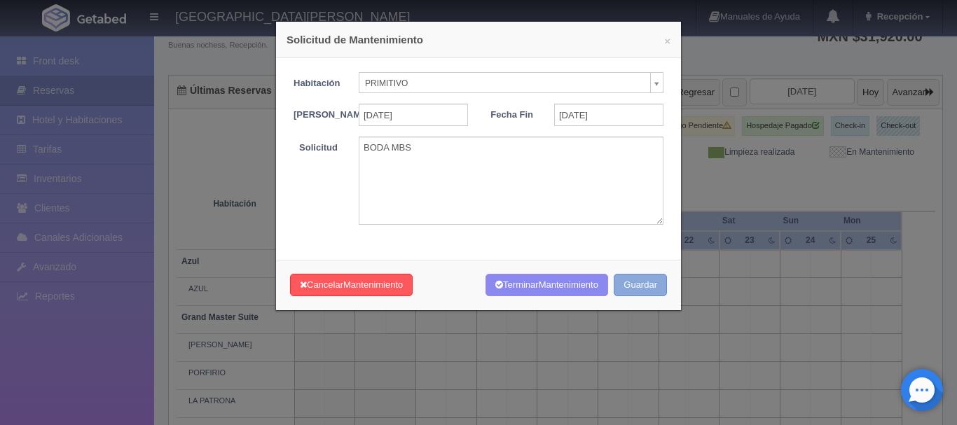
click at [637, 294] on button "Guardar" at bounding box center [640, 285] width 53 height 23
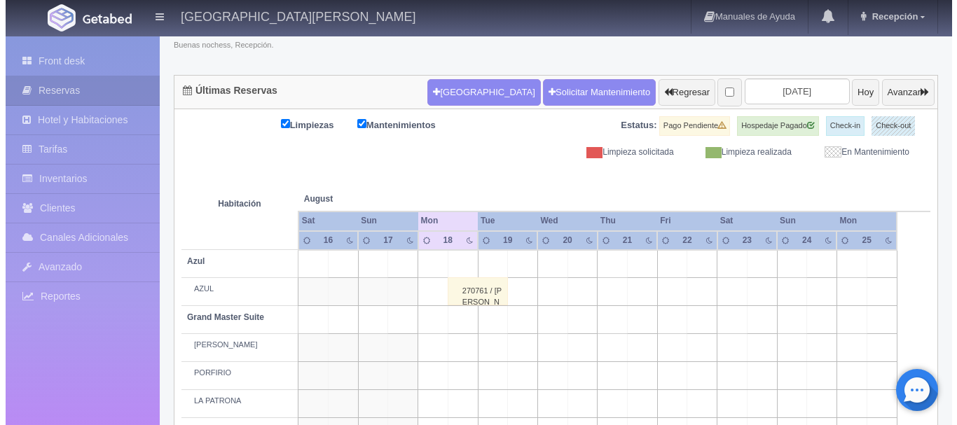
scroll to position [104, 0]
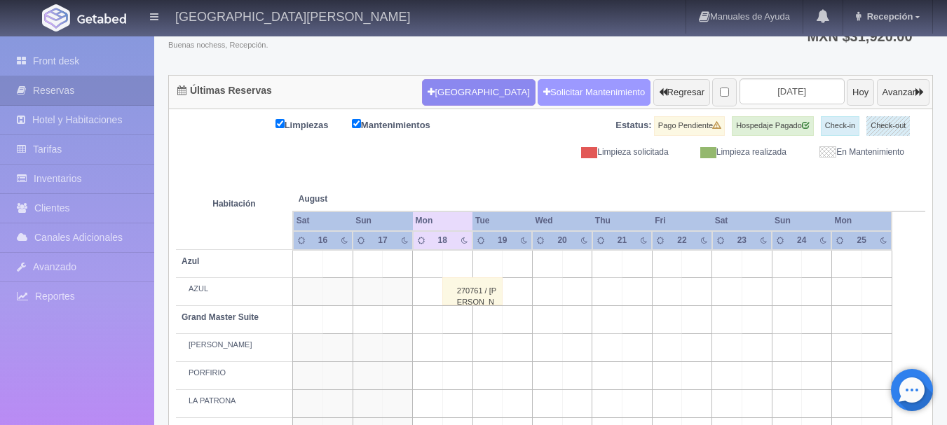
click at [560, 89] on link "Solicitar Mantenimiento" at bounding box center [593, 92] width 113 height 27
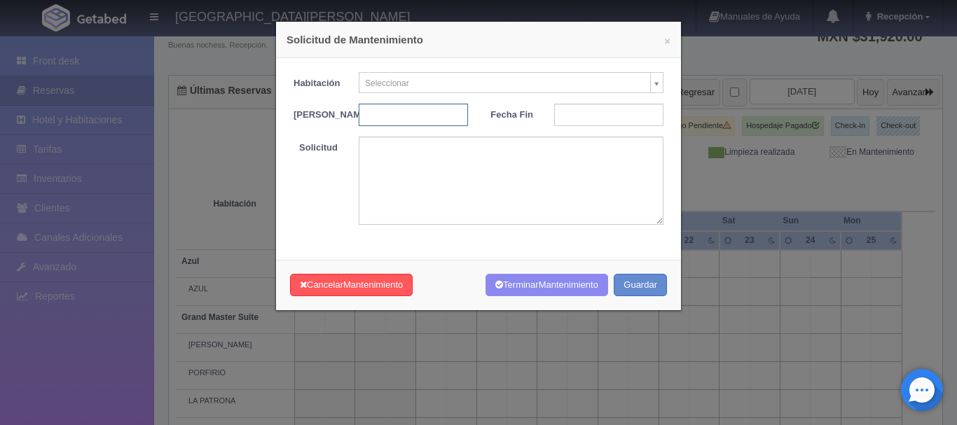
click at [450, 112] on input "text" at bounding box center [413, 115] width 109 height 22
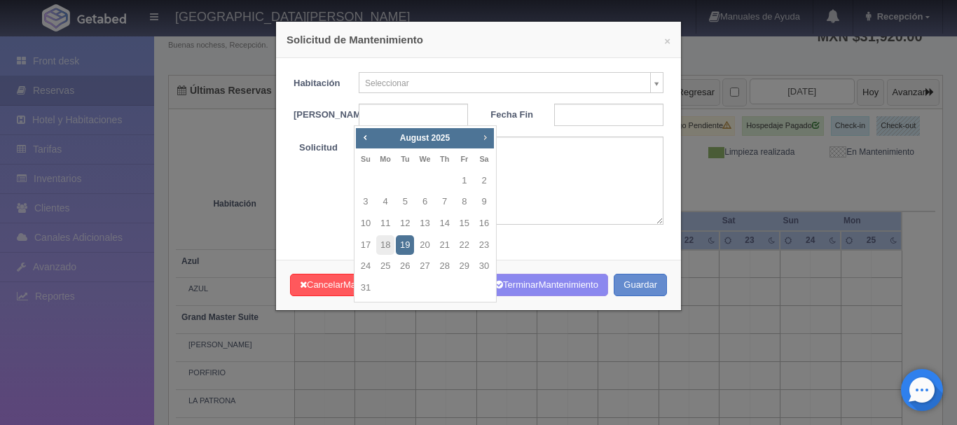
click at [484, 135] on span "Next" at bounding box center [484, 137] width 11 height 11
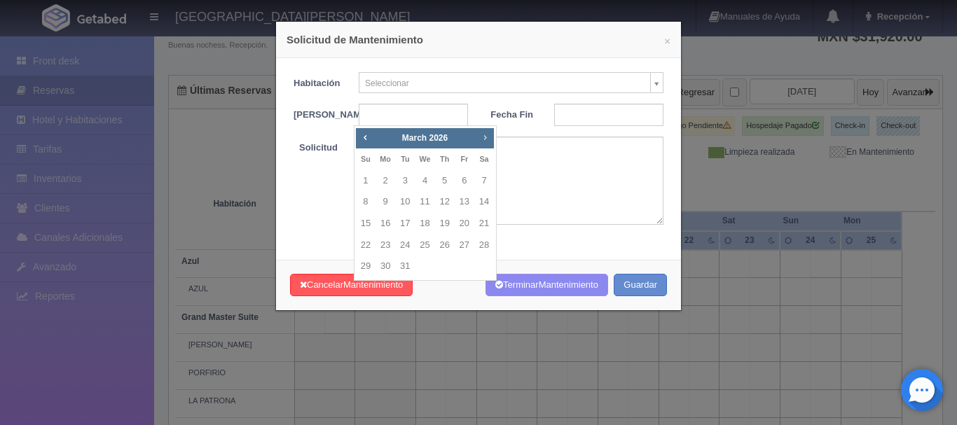
click at [484, 135] on span "Next" at bounding box center [484, 137] width 11 height 11
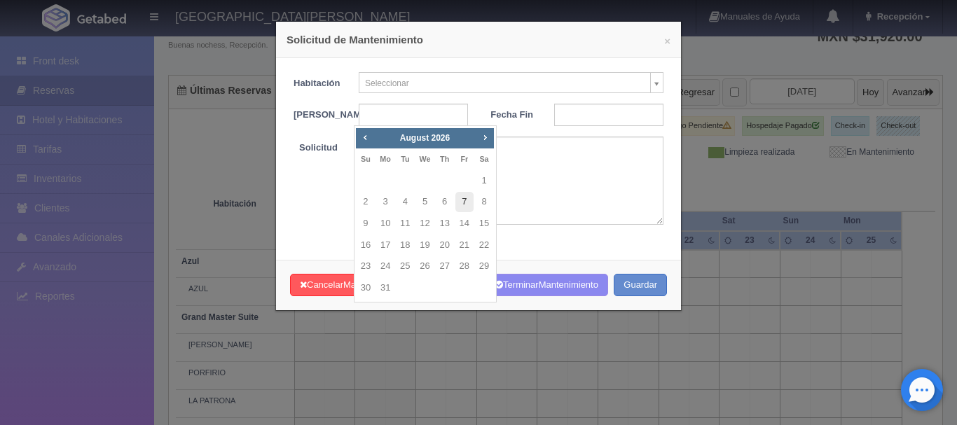
click at [466, 198] on link "7" at bounding box center [465, 202] width 18 height 20
type input "[DATE]"
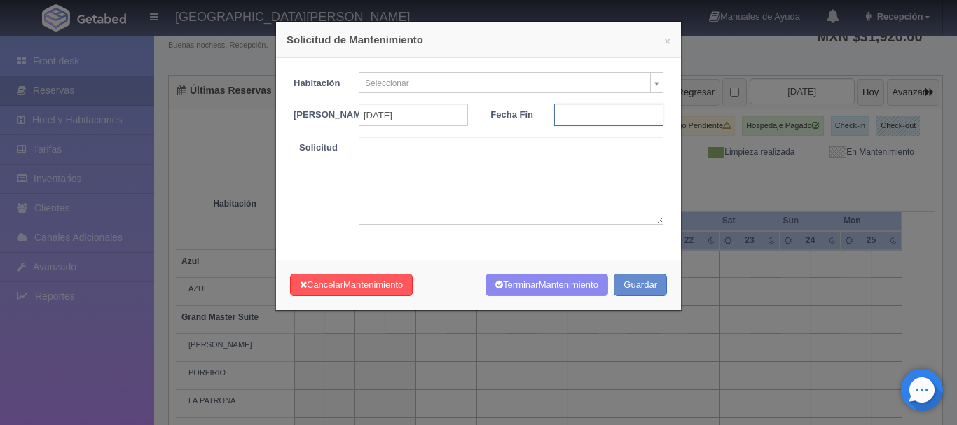
click at [573, 118] on input "text" at bounding box center [608, 115] width 109 height 22
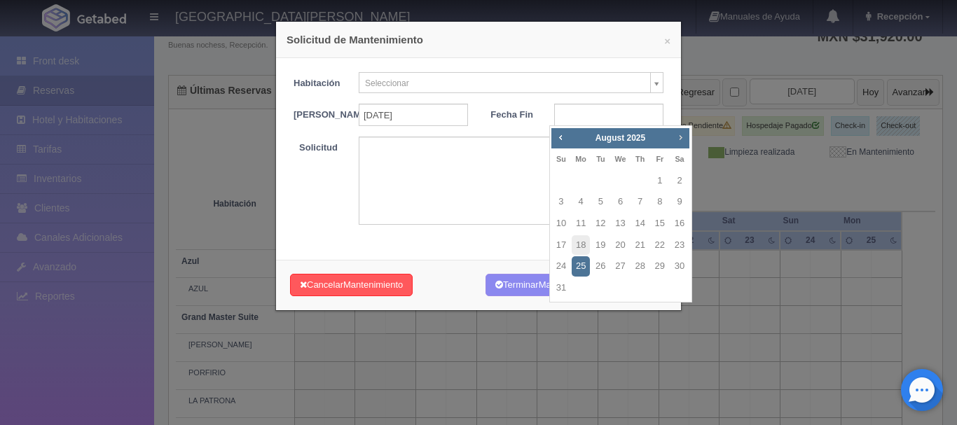
click at [682, 136] on span "Next" at bounding box center [680, 137] width 11 height 11
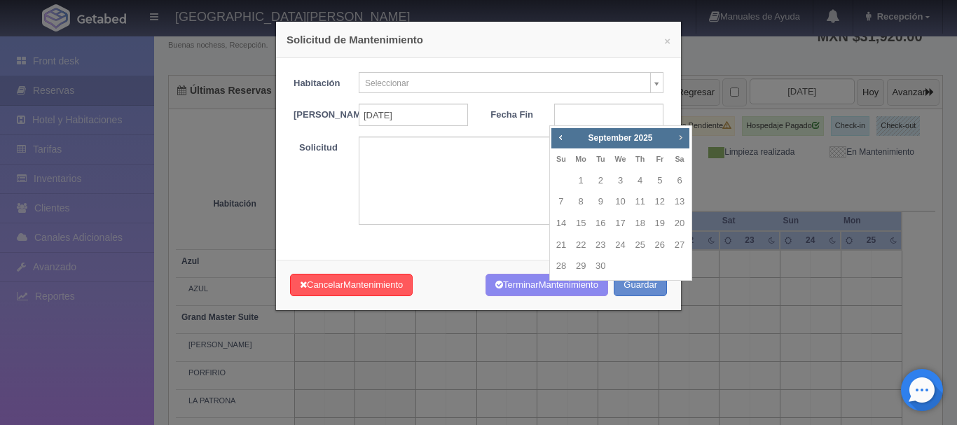
click at [682, 136] on span "Next" at bounding box center [680, 137] width 11 height 11
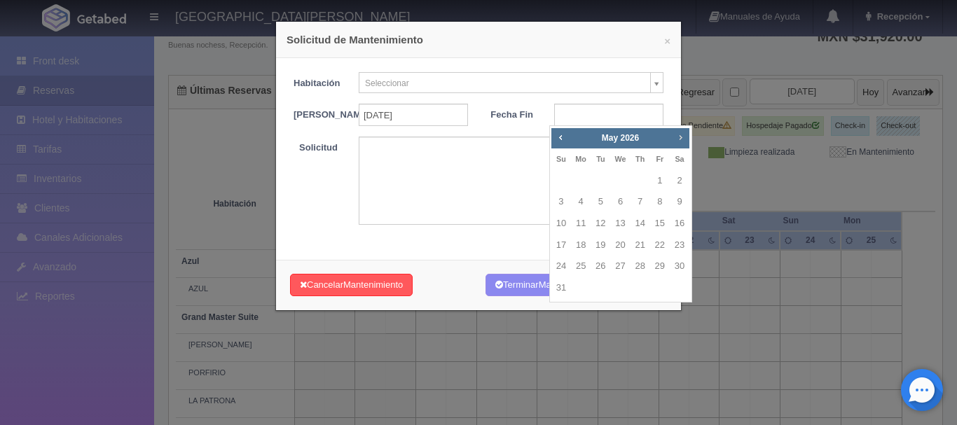
click at [682, 136] on span "Next" at bounding box center [680, 137] width 11 height 11
click at [561, 223] on link "9" at bounding box center [561, 224] width 18 height 20
type input "[DATE]"
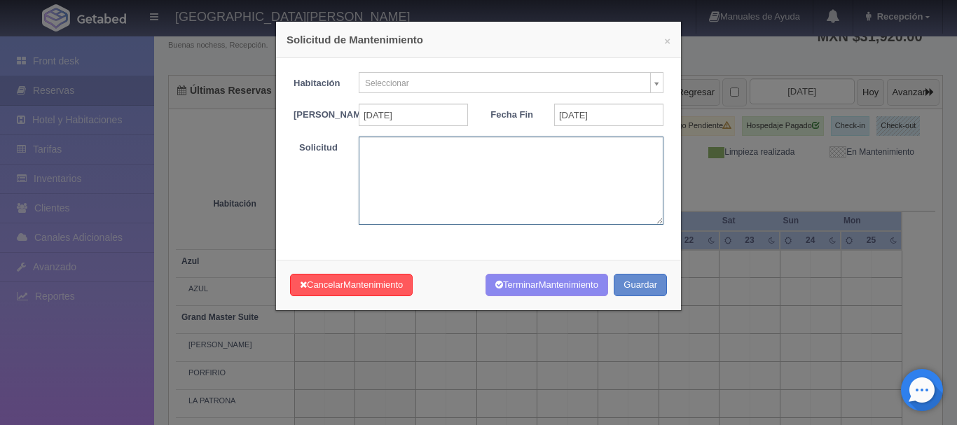
click at [397, 165] on textarea at bounding box center [511, 181] width 305 height 88
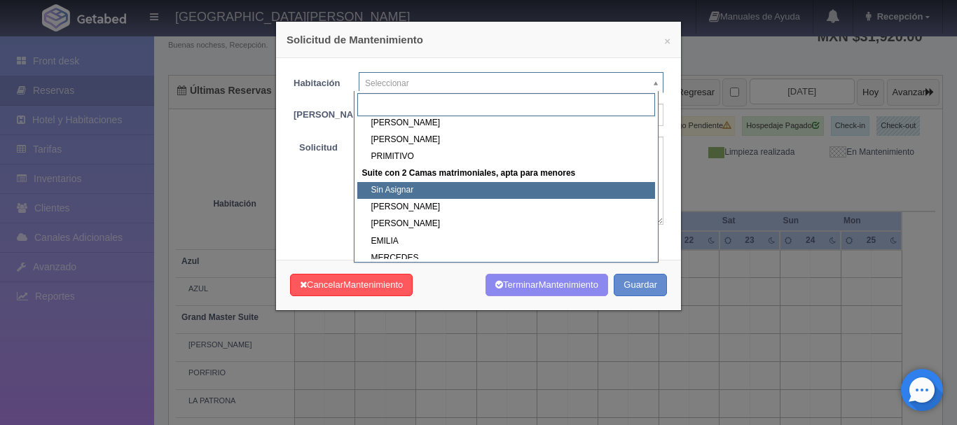
scroll to position [451, 0]
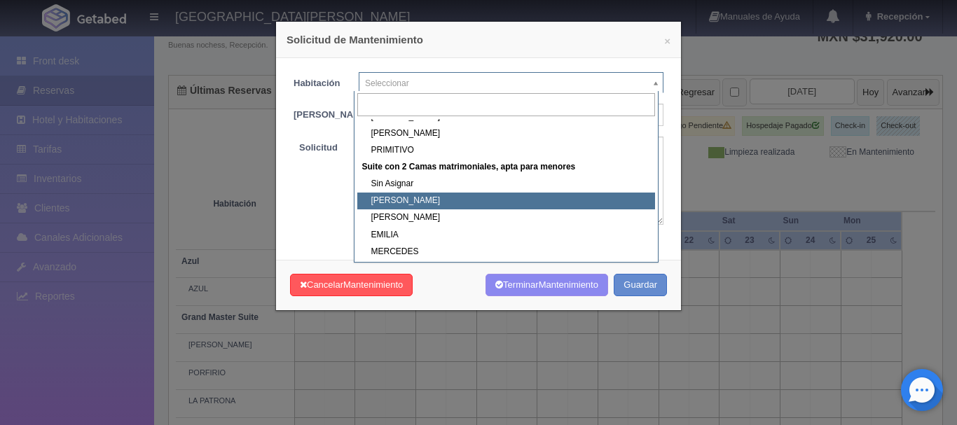
select select "1983_CELSO"
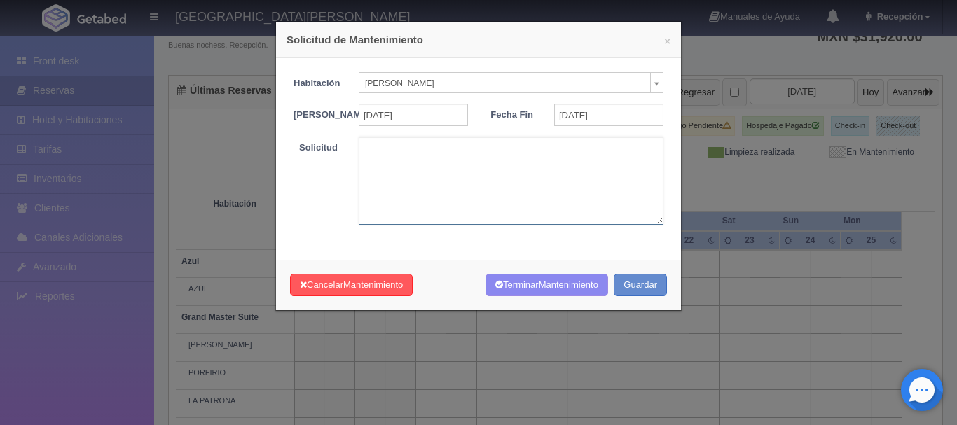
click at [411, 199] on textarea at bounding box center [511, 181] width 305 height 88
type textarea "BODA MBS"
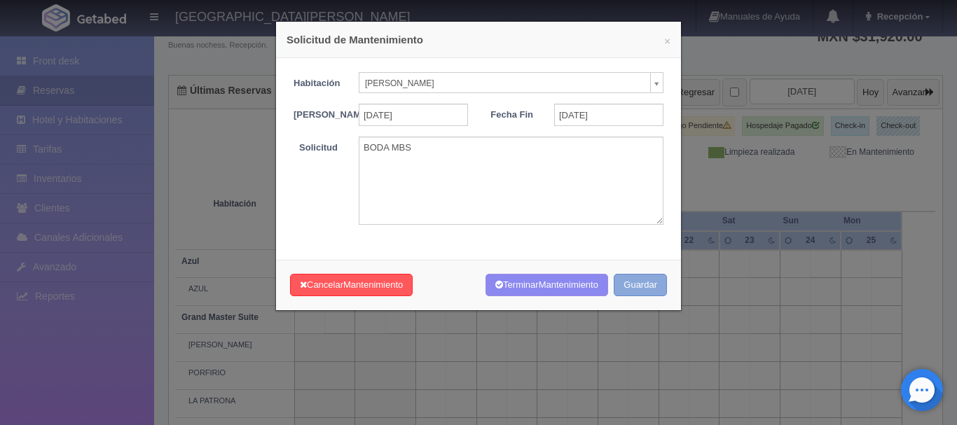
click at [643, 296] on button "Guardar" at bounding box center [640, 285] width 53 height 23
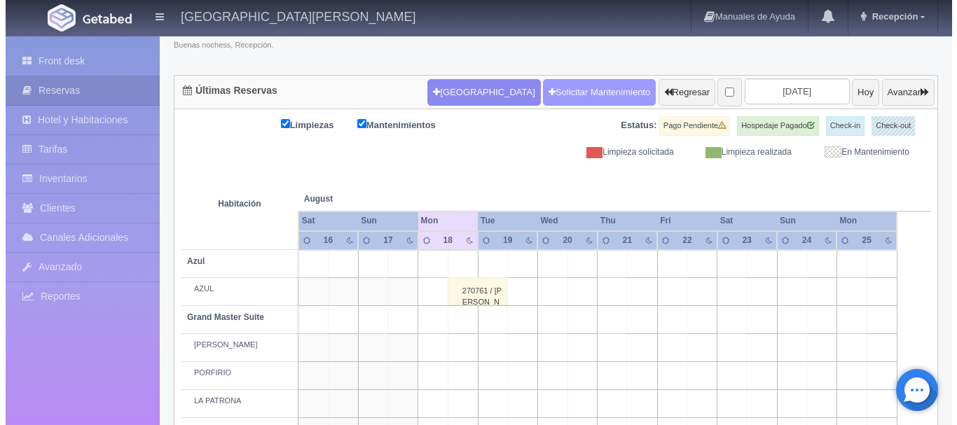
scroll to position [104, 0]
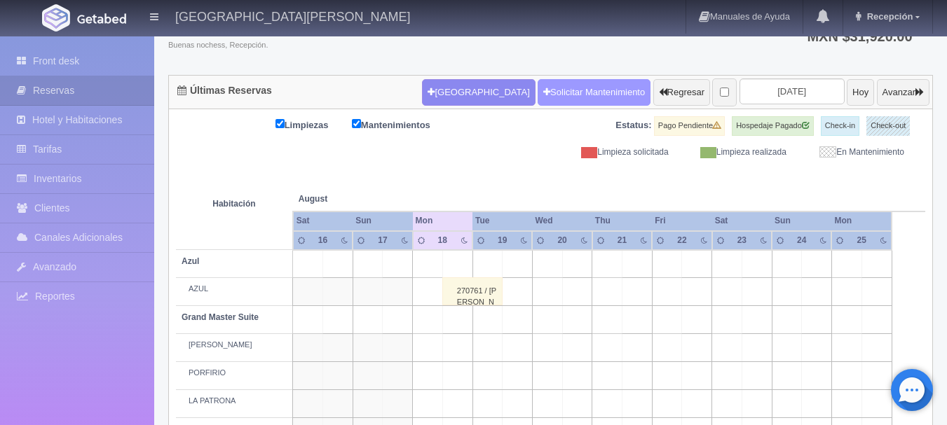
click at [541, 86] on link "Solicitar Mantenimiento" at bounding box center [593, 92] width 113 height 27
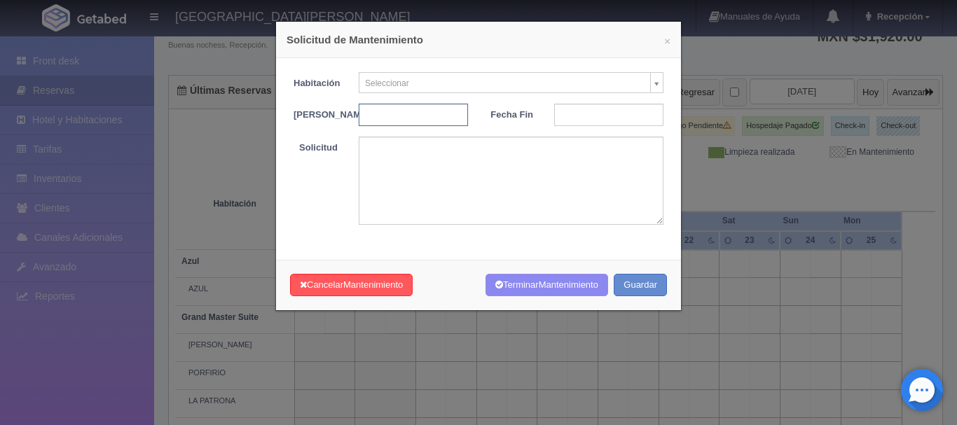
click at [411, 109] on input "text" at bounding box center [413, 115] width 109 height 22
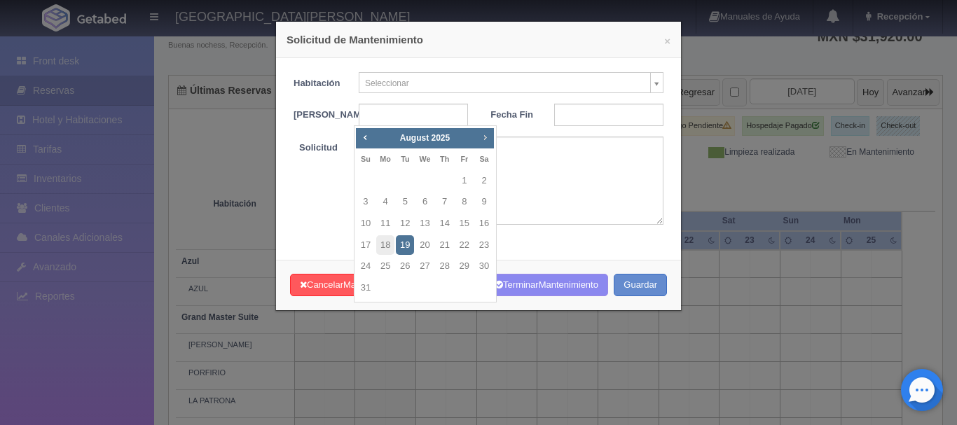
click at [478, 138] on link "Next" at bounding box center [485, 137] width 15 height 15
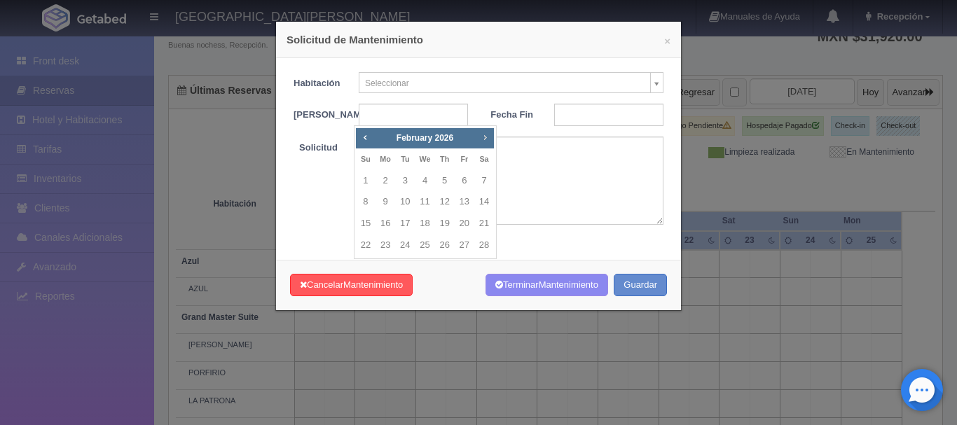
click at [478, 138] on link "Next" at bounding box center [485, 137] width 15 height 15
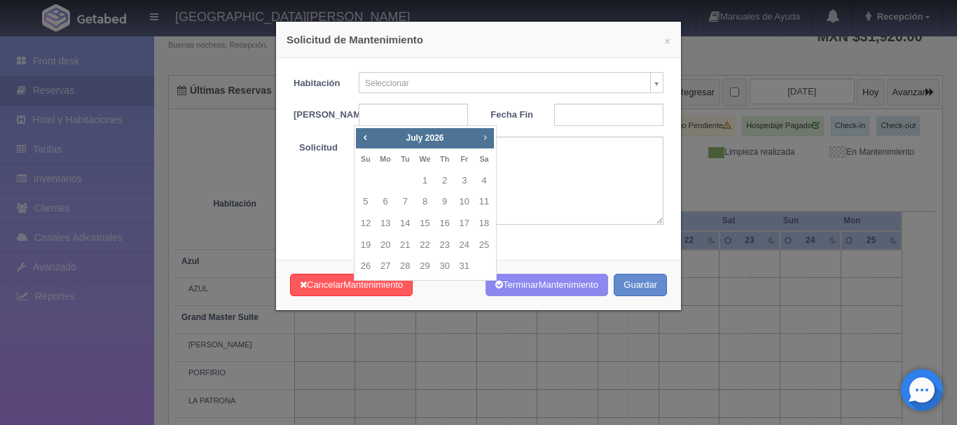
click at [478, 138] on link "Next" at bounding box center [485, 137] width 15 height 15
click at [457, 198] on link "7" at bounding box center [465, 202] width 18 height 20
type input "[DATE]"
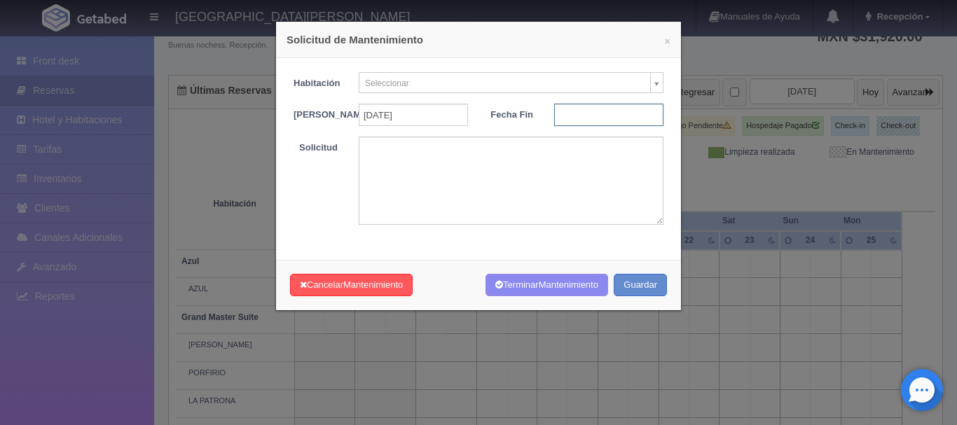
click at [558, 121] on input "text" at bounding box center [608, 115] width 109 height 22
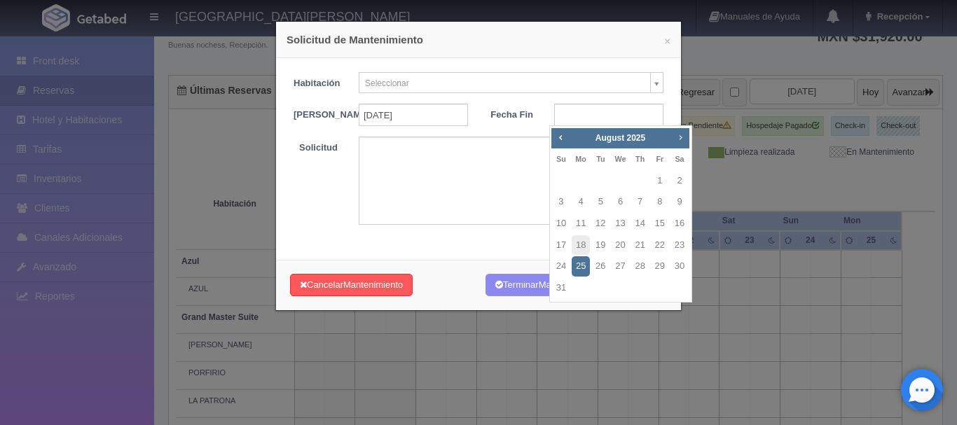
click at [683, 132] on span "Next" at bounding box center [680, 137] width 11 height 11
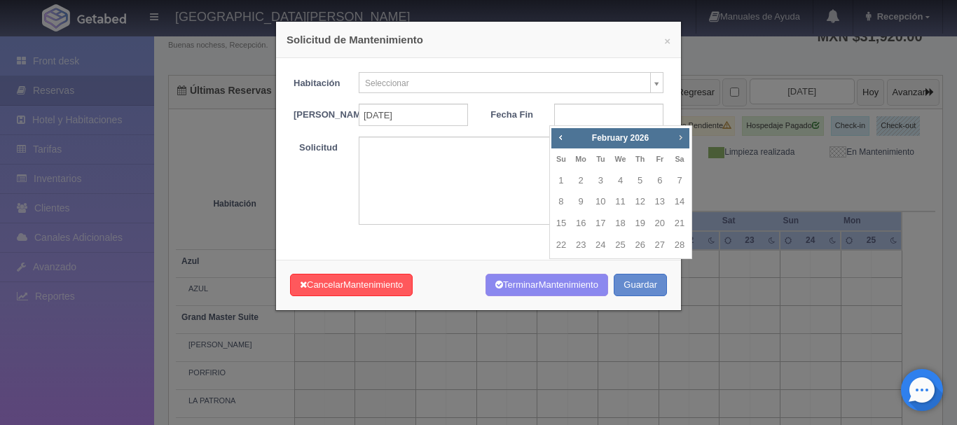
click at [683, 132] on span "Next" at bounding box center [680, 137] width 11 height 11
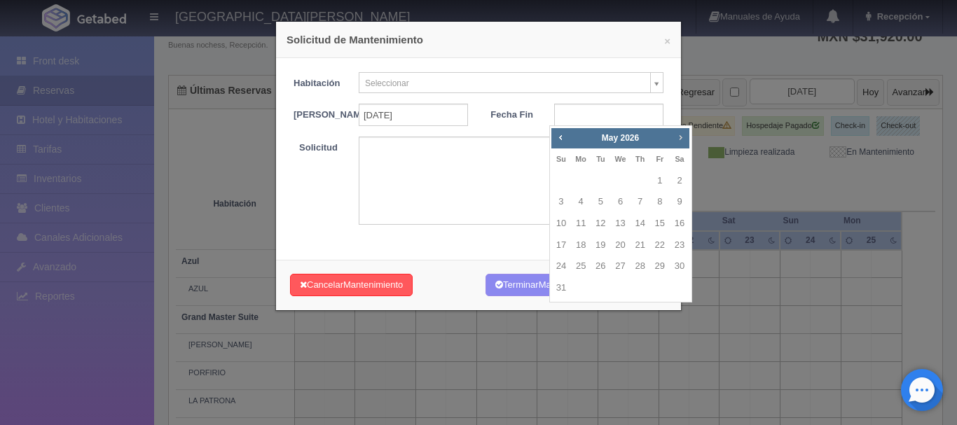
click at [683, 132] on span "Next" at bounding box center [680, 137] width 11 height 11
click at [560, 223] on link "9" at bounding box center [561, 224] width 18 height 20
type input "[DATE]"
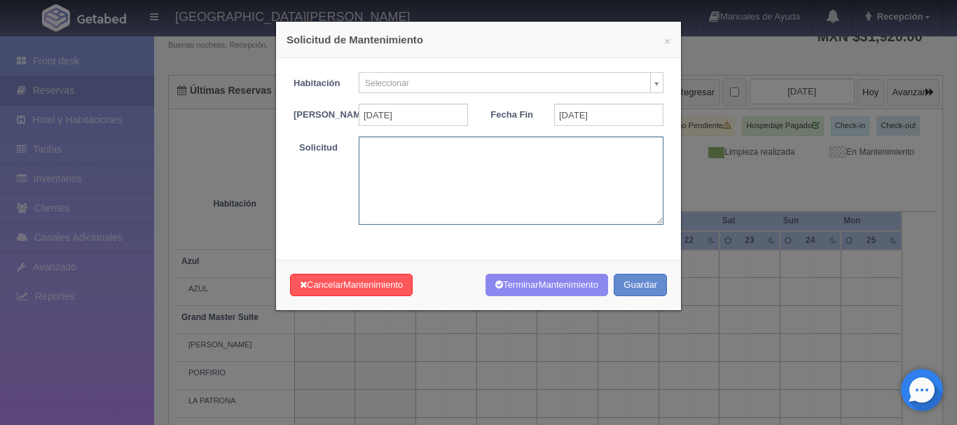
click at [483, 191] on textarea at bounding box center [511, 181] width 305 height 88
type textarea "BODA MBS"
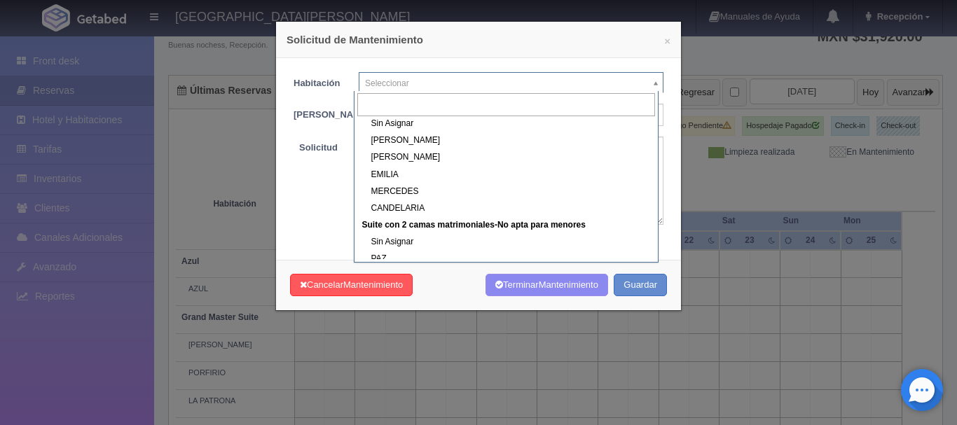
scroll to position [502, 0]
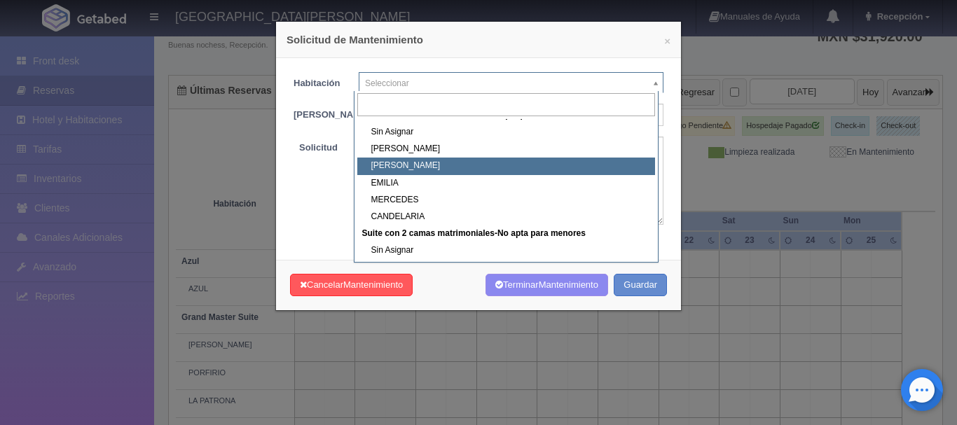
select select "1983_CAMILO"
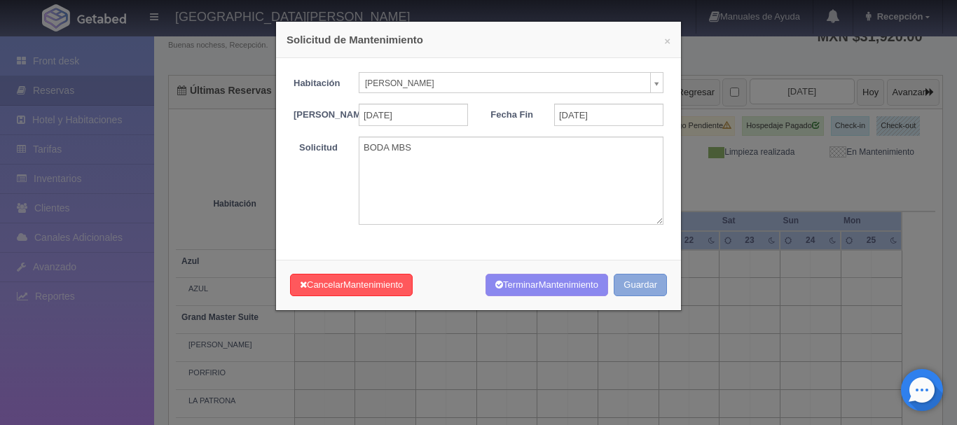
click at [626, 297] on button "Guardar" at bounding box center [640, 285] width 53 height 23
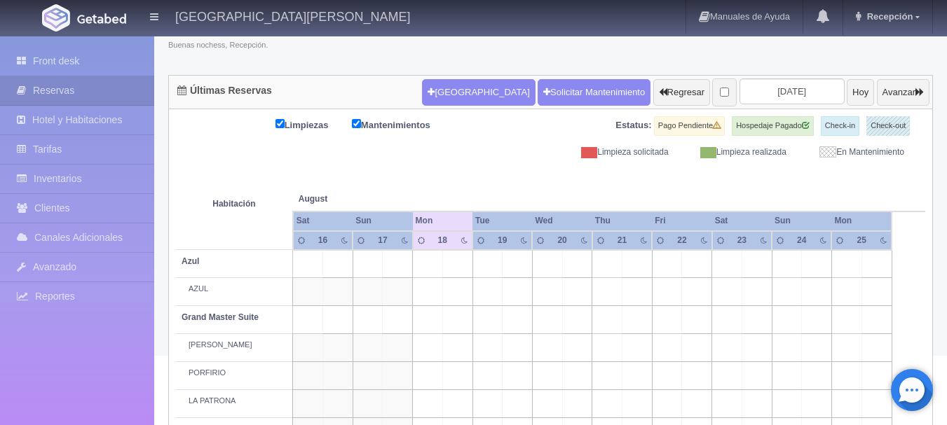
click at [537, 92] on link "Solicitar Mantenimiento" at bounding box center [593, 92] width 113 height 27
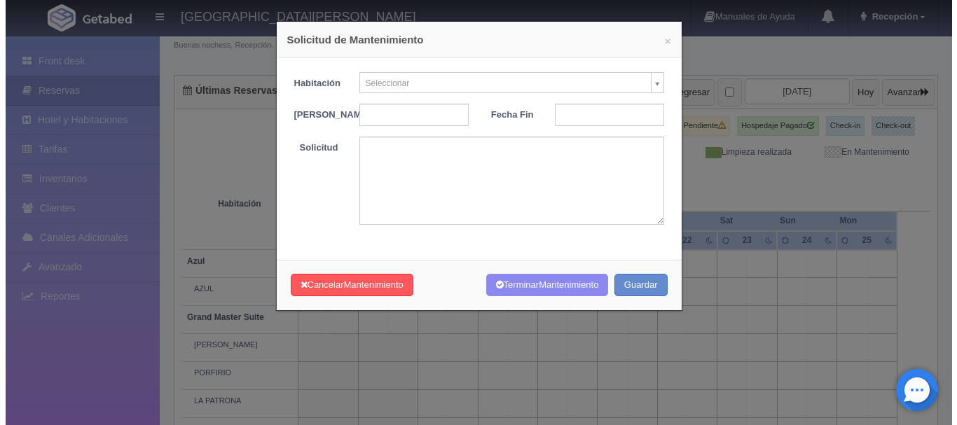
scroll to position [104, 0]
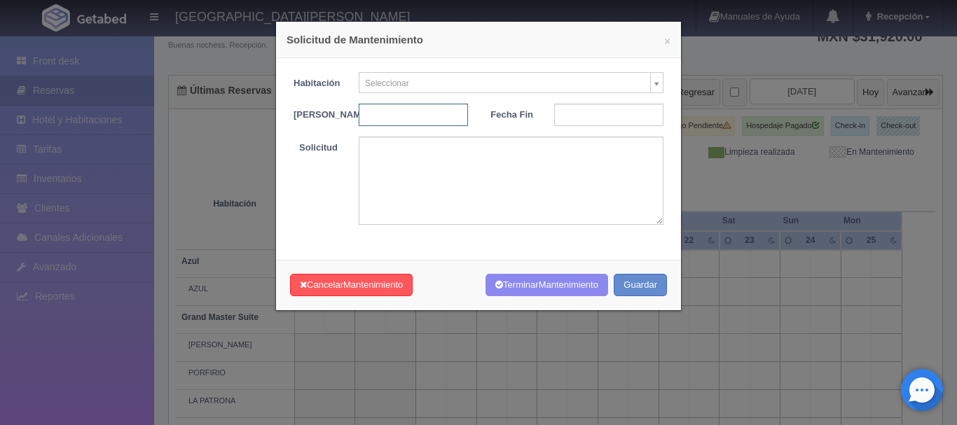
click at [439, 119] on input "text" at bounding box center [413, 115] width 109 height 22
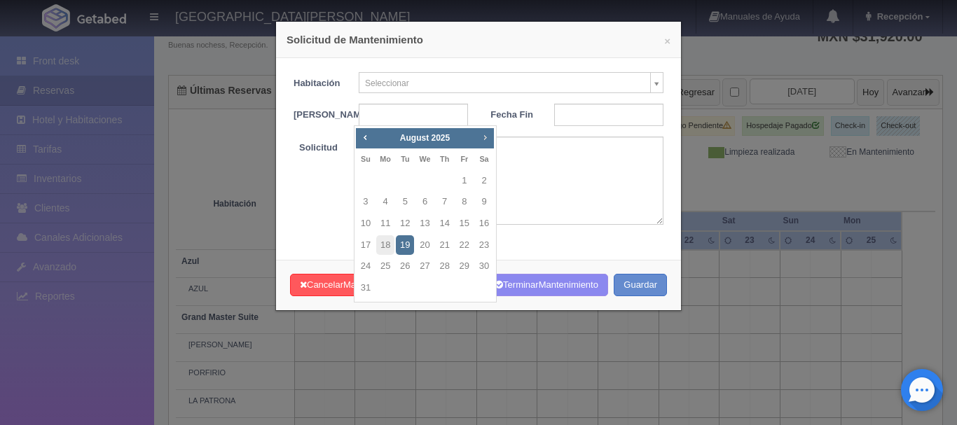
click at [485, 139] on span "Next" at bounding box center [484, 137] width 11 height 11
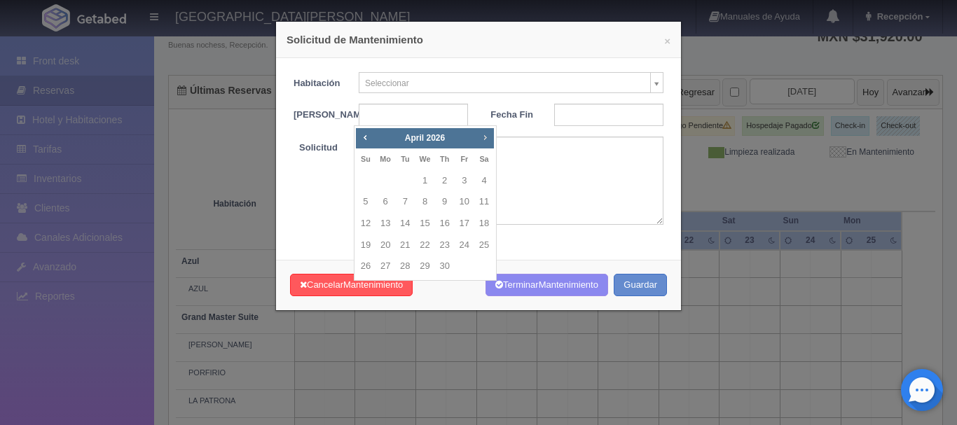
click at [485, 139] on span "Next" at bounding box center [484, 137] width 11 height 11
click at [465, 206] on link "7" at bounding box center [465, 202] width 18 height 20
type input "[DATE]"
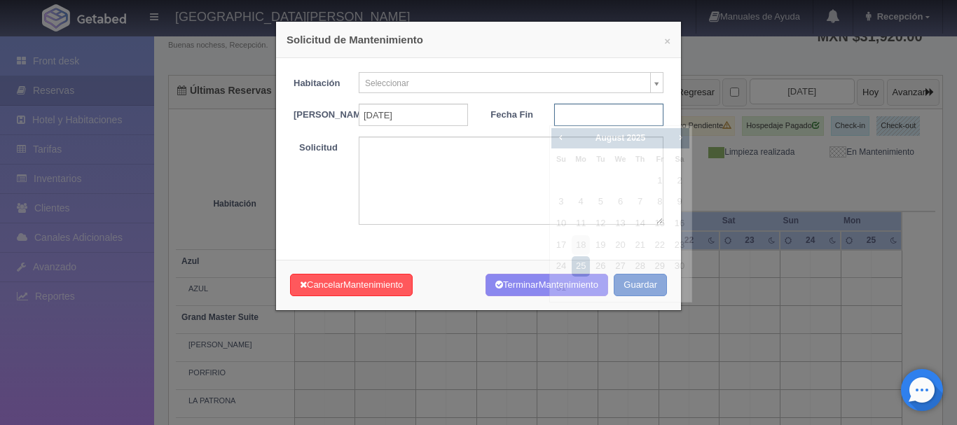
click at [594, 114] on input "text" at bounding box center [608, 115] width 109 height 22
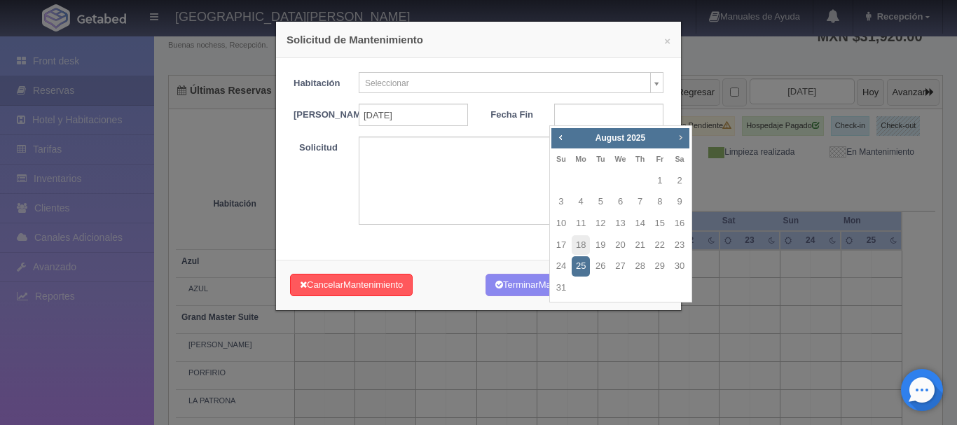
click at [678, 136] on span "Next" at bounding box center [680, 137] width 11 height 11
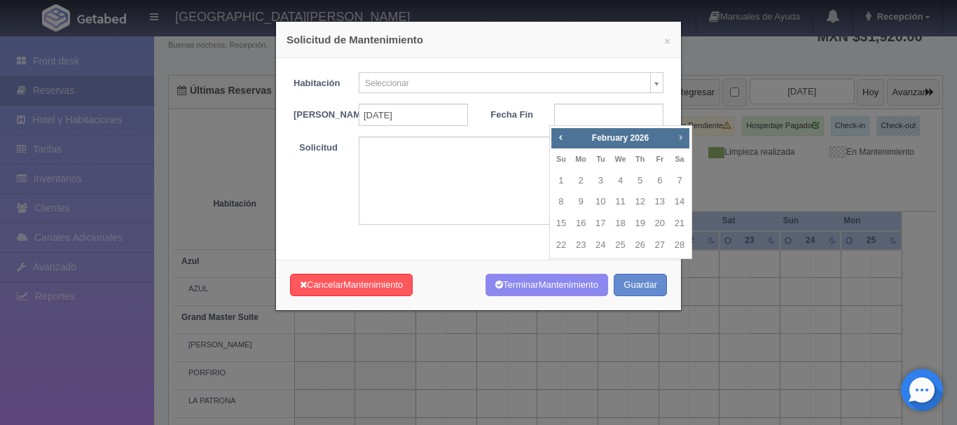
click at [678, 136] on span "Next" at bounding box center [680, 137] width 11 height 11
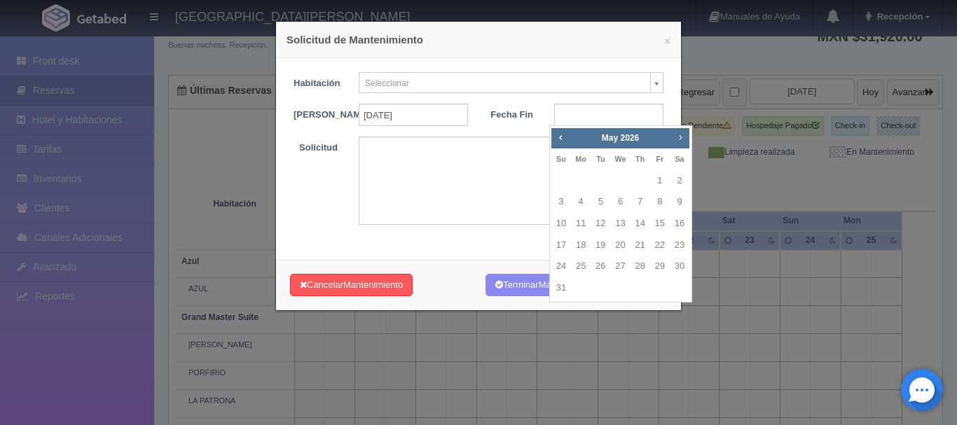
click at [678, 136] on span "Next" at bounding box center [680, 137] width 11 height 11
click at [562, 220] on link "9" at bounding box center [561, 224] width 18 height 20
type input "[DATE]"
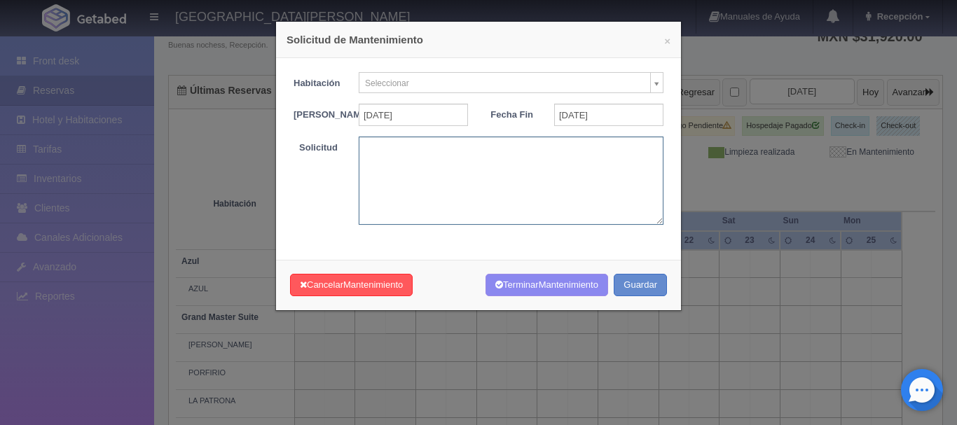
click at [430, 172] on textarea at bounding box center [511, 181] width 305 height 88
type textarea "BODA MBS"
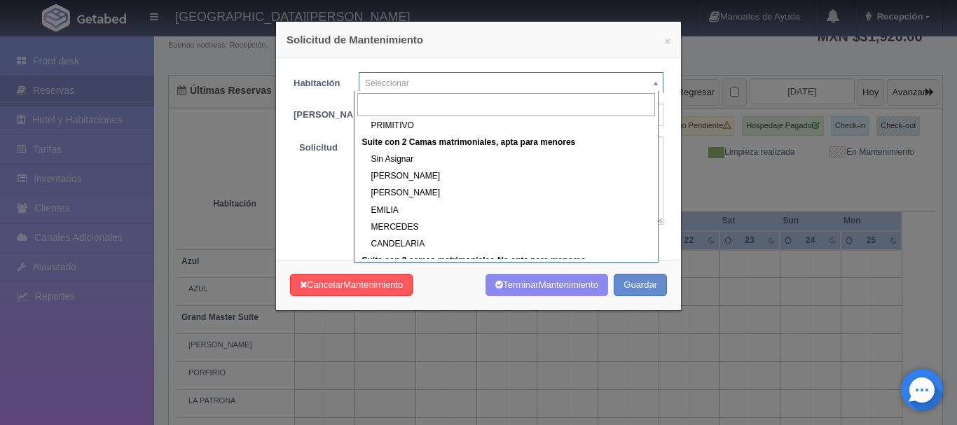
scroll to position [476, 0]
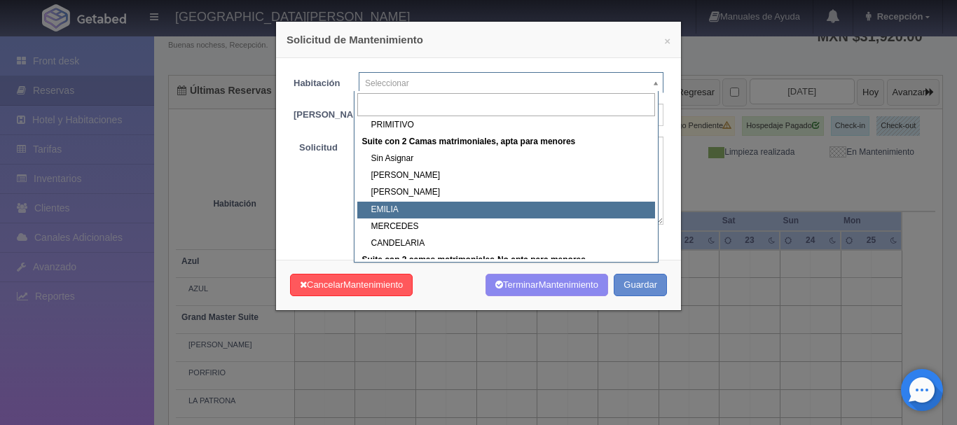
select select "1983_EMILIA"
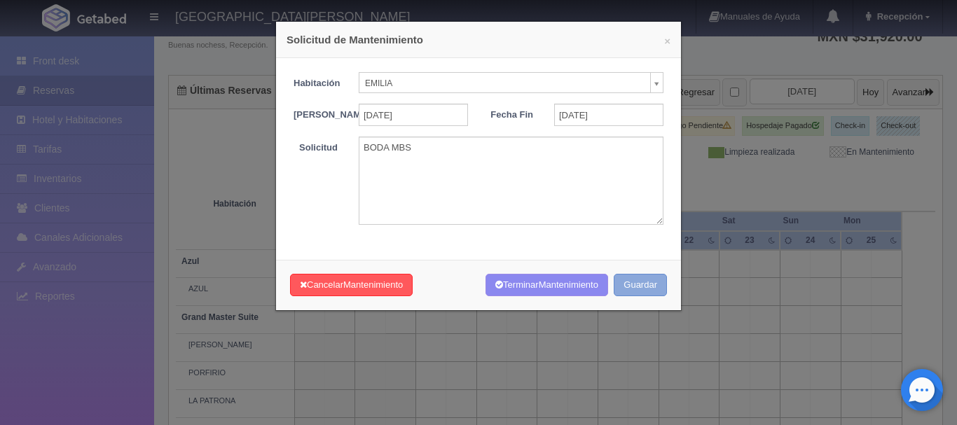
click at [636, 284] on button "Guardar" at bounding box center [640, 285] width 53 height 23
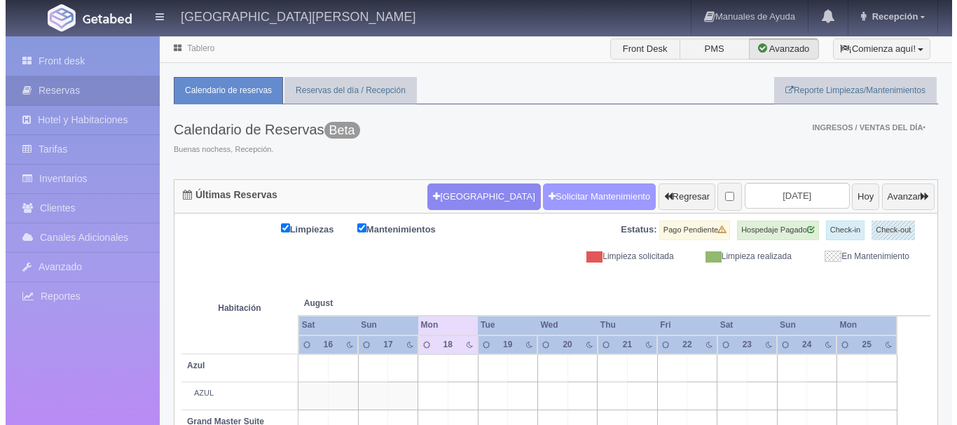
scroll to position [104, 0]
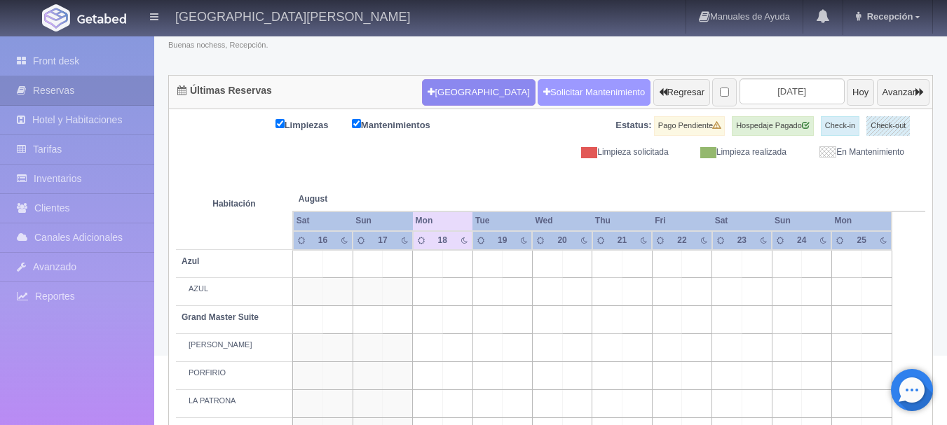
click at [552, 91] on link "Solicitar Mantenimiento" at bounding box center [593, 92] width 113 height 27
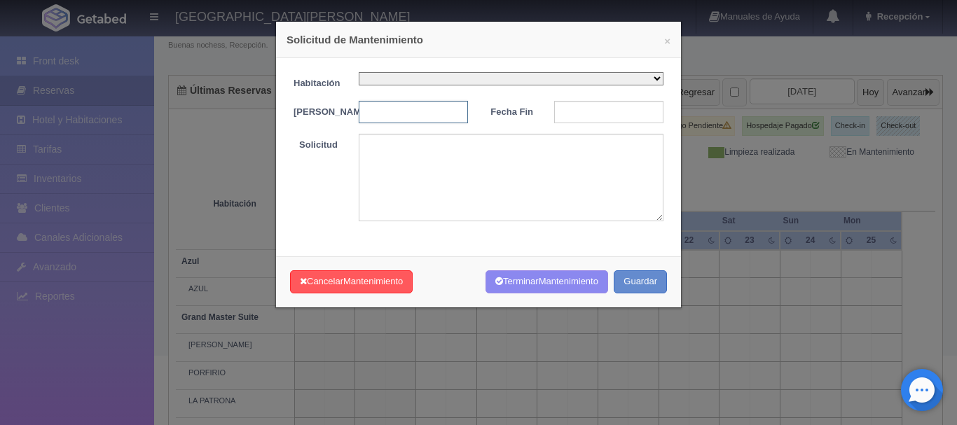
click at [426, 118] on input "text" at bounding box center [413, 112] width 109 height 22
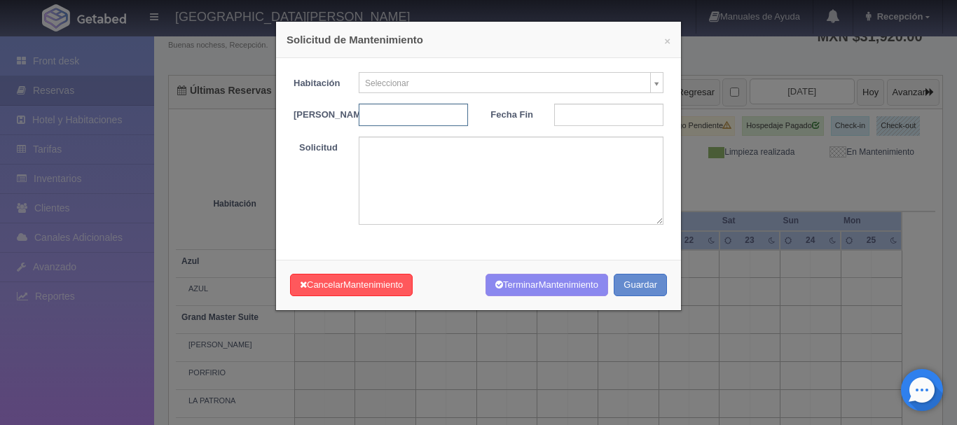
click at [432, 113] on input "text" at bounding box center [413, 115] width 109 height 22
click at [416, 118] on input "text" at bounding box center [413, 115] width 109 height 22
click at [576, 115] on input "text" at bounding box center [608, 115] width 109 height 22
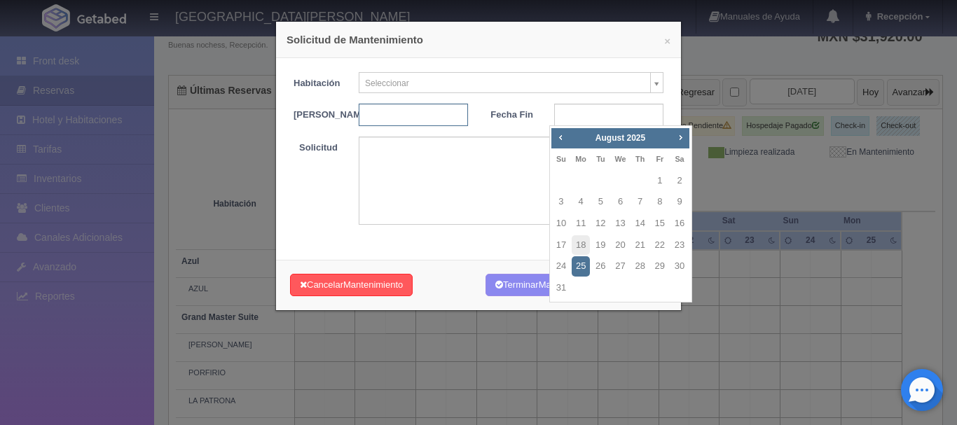
click at [414, 118] on input "text" at bounding box center [413, 115] width 109 height 22
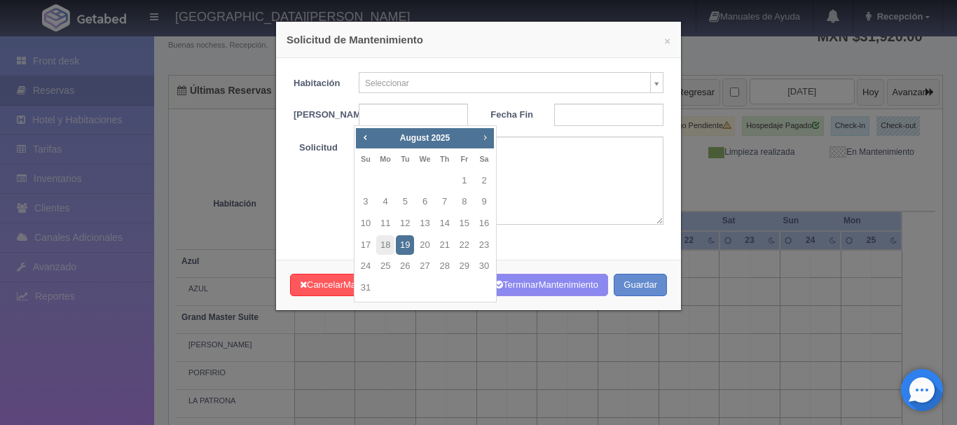
click at [486, 138] on span "Next" at bounding box center [484, 137] width 11 height 11
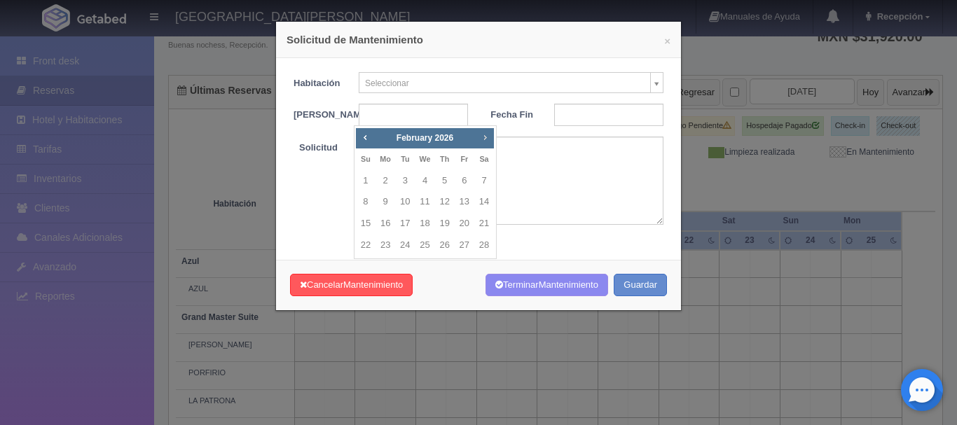
click at [486, 138] on span "Next" at bounding box center [484, 137] width 11 height 11
click at [495, 139] on div "Prev Next March 2026 Su Mo Tu We Th Fr Sa 1 2 3 4 5 6 7 8 9 10 11 12 13 14 15 1…" at bounding box center [425, 203] width 143 height 156
click at [486, 137] on span "Next" at bounding box center [484, 137] width 11 height 11
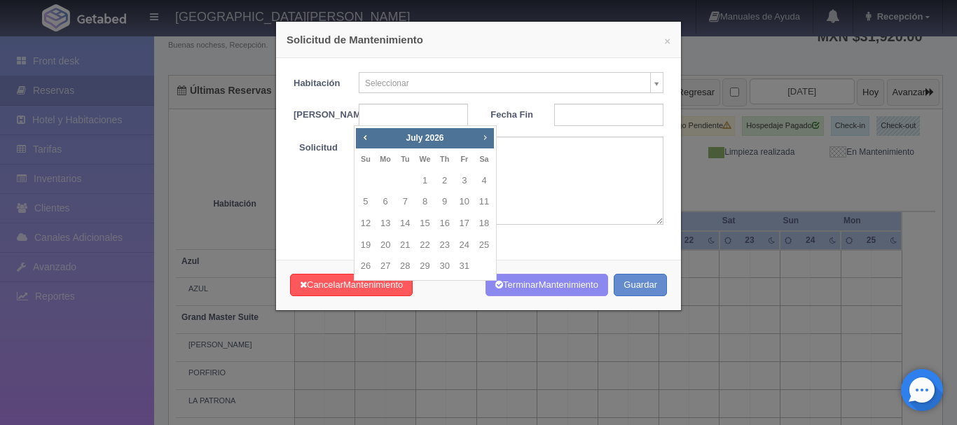
click at [486, 137] on span "Next" at bounding box center [484, 137] width 11 height 11
click at [460, 203] on link "7" at bounding box center [465, 202] width 18 height 20
type input "[DATE]"
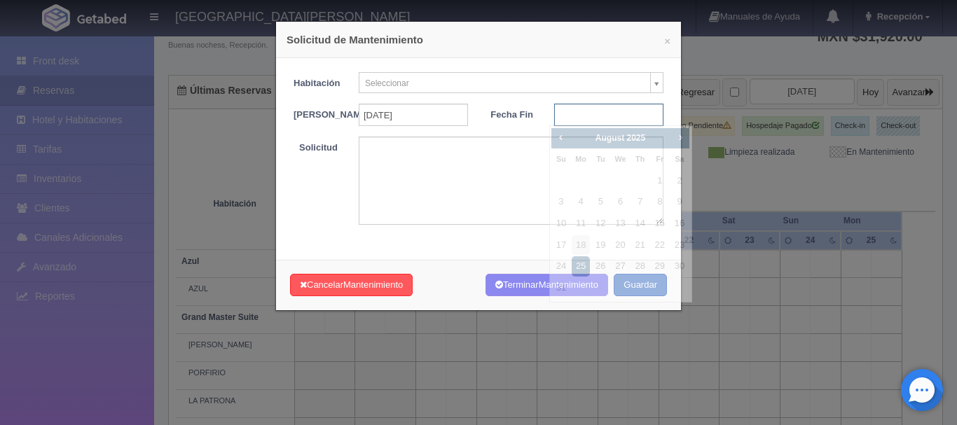
click at [591, 116] on input "text" at bounding box center [608, 115] width 109 height 22
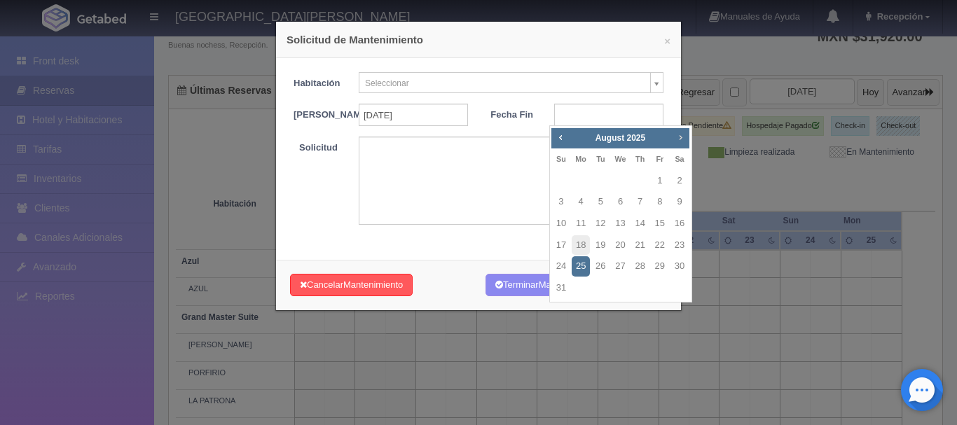
click at [678, 137] on span "Next" at bounding box center [680, 137] width 11 height 11
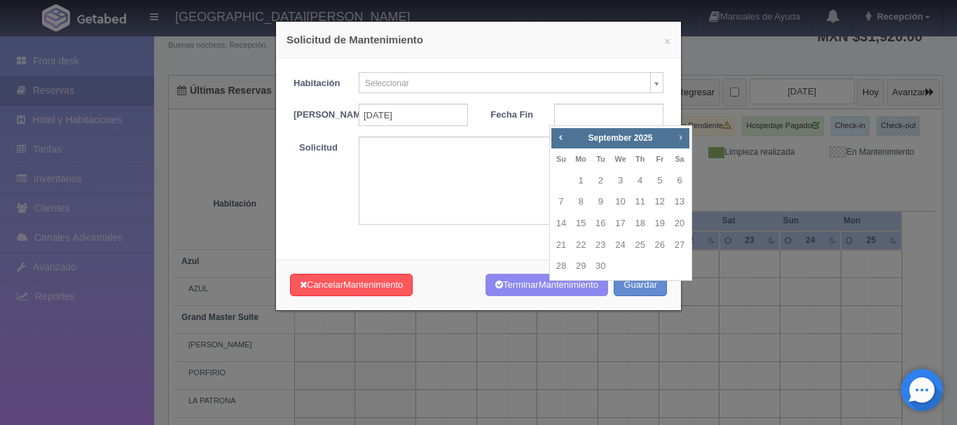
click at [678, 137] on span "Next" at bounding box center [680, 137] width 11 height 11
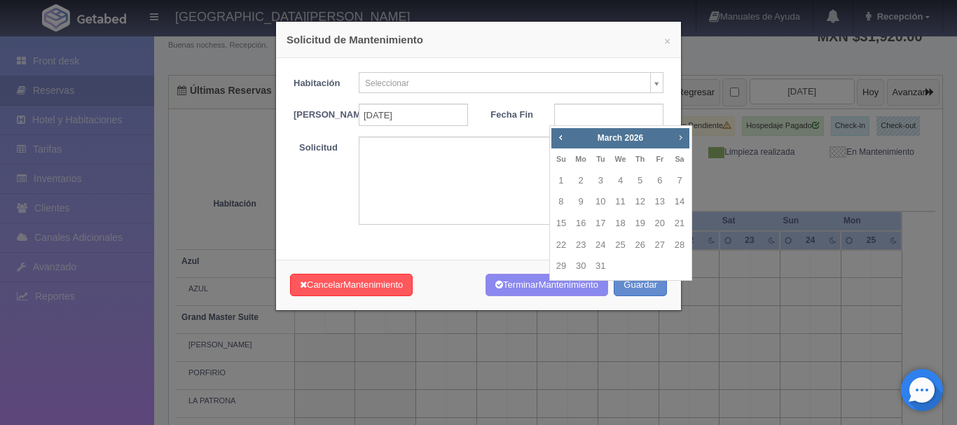
click at [678, 137] on span "Next" at bounding box center [680, 137] width 11 height 11
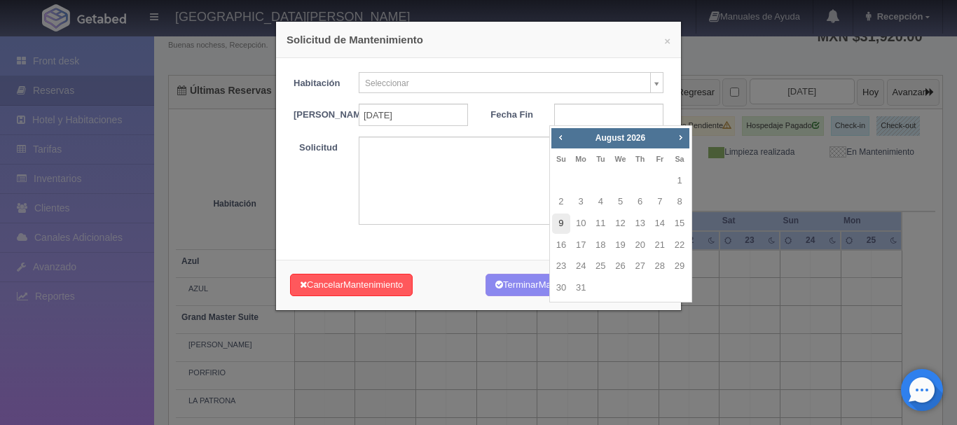
click at [561, 218] on link "9" at bounding box center [561, 224] width 18 height 20
type input "[DATE]"
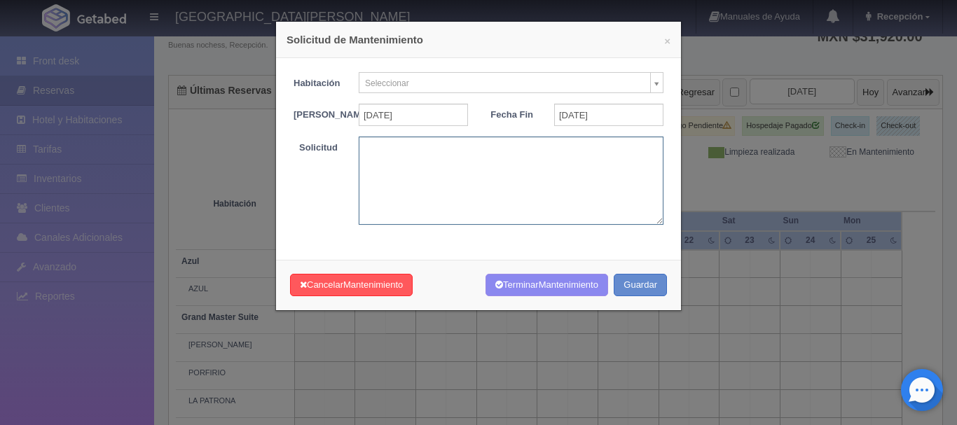
click at [460, 169] on textarea at bounding box center [511, 181] width 305 height 88
type textarea "BODA MBS"
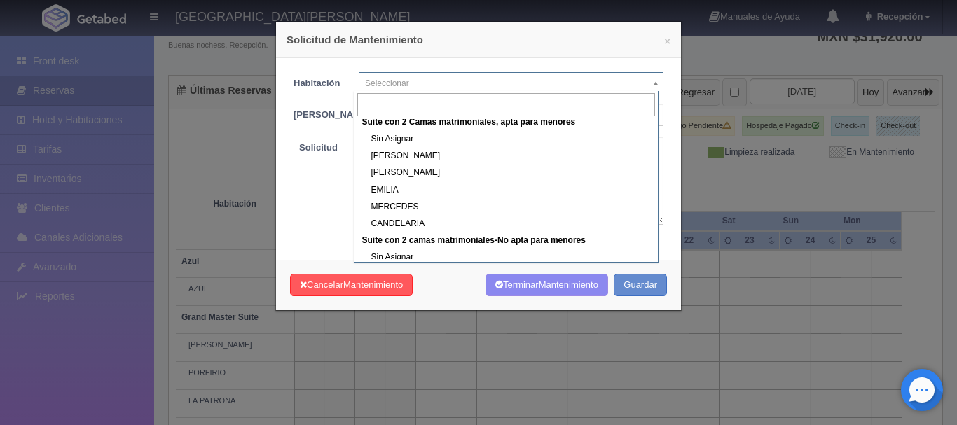
scroll to position [496, 0]
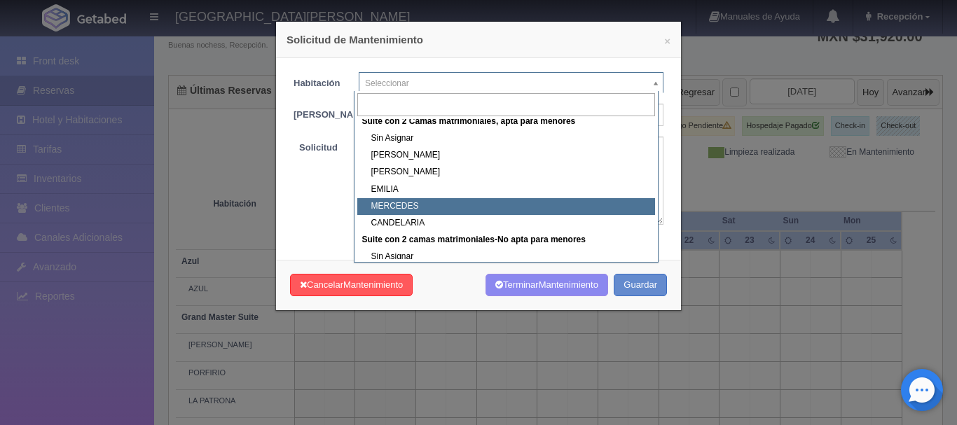
select select "1983_MERCEDES"
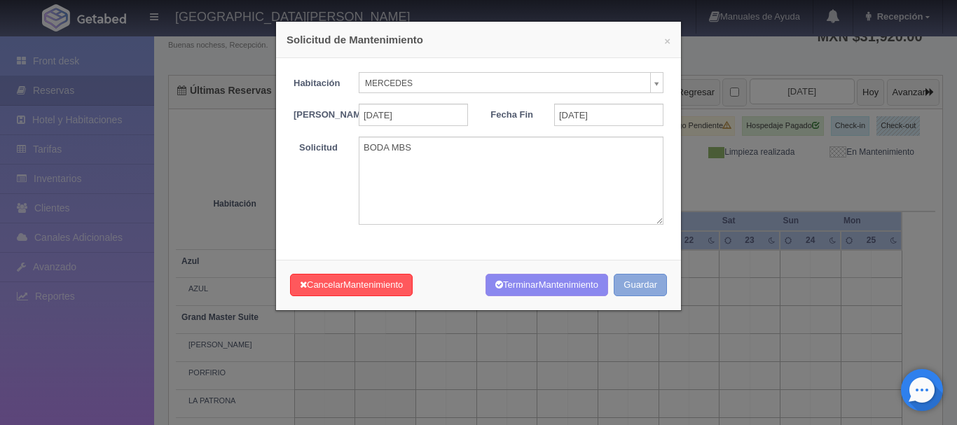
click at [634, 293] on button "Guardar" at bounding box center [640, 285] width 53 height 23
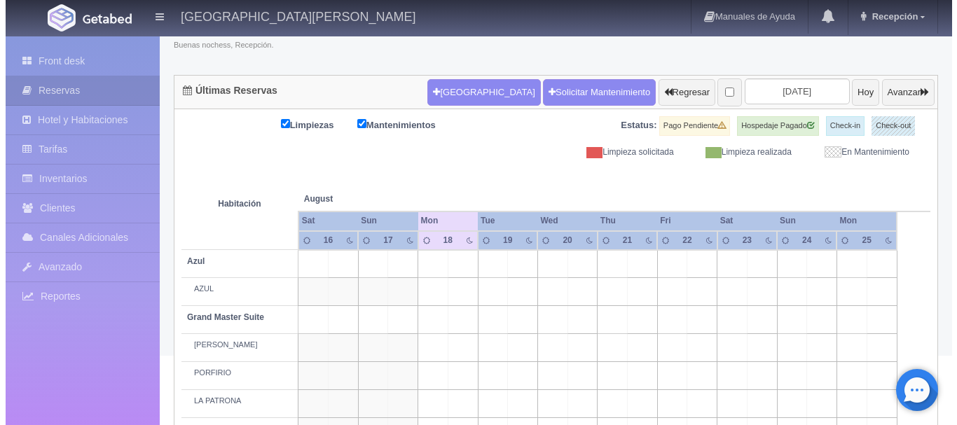
scroll to position [104, 0]
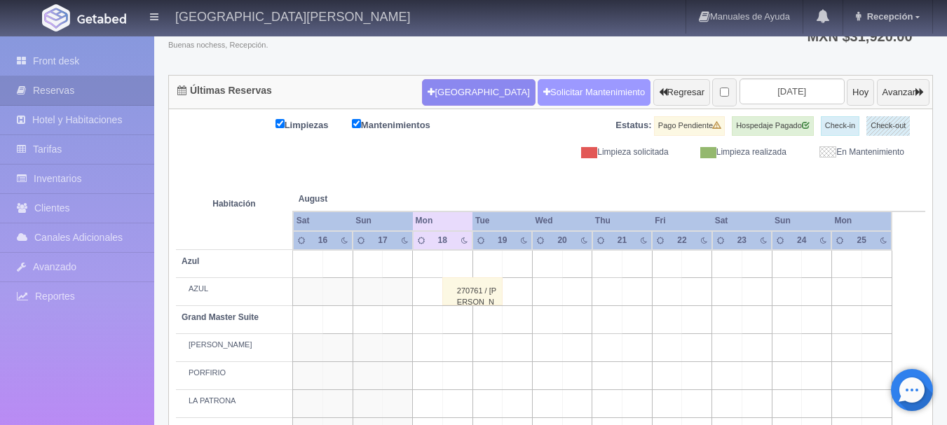
click at [537, 92] on link "Solicitar Mantenimiento" at bounding box center [593, 92] width 113 height 27
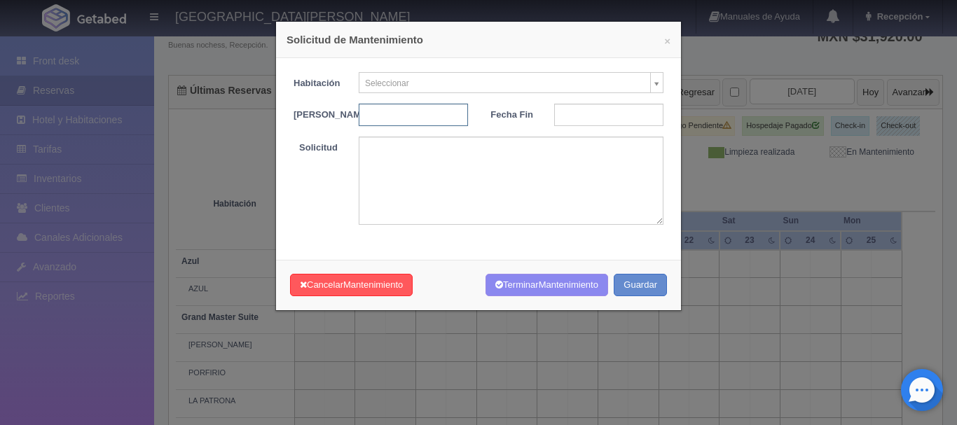
click at [423, 116] on input "text" at bounding box center [413, 115] width 109 height 22
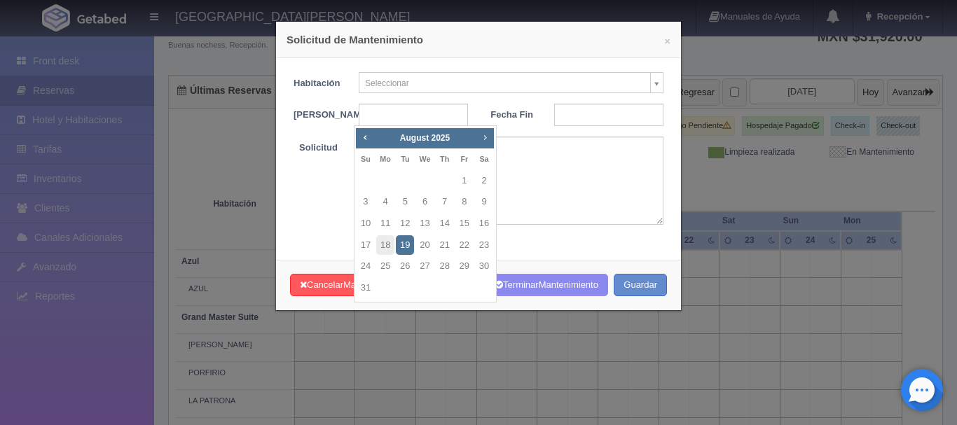
click at [486, 139] on span "Next" at bounding box center [484, 137] width 11 height 11
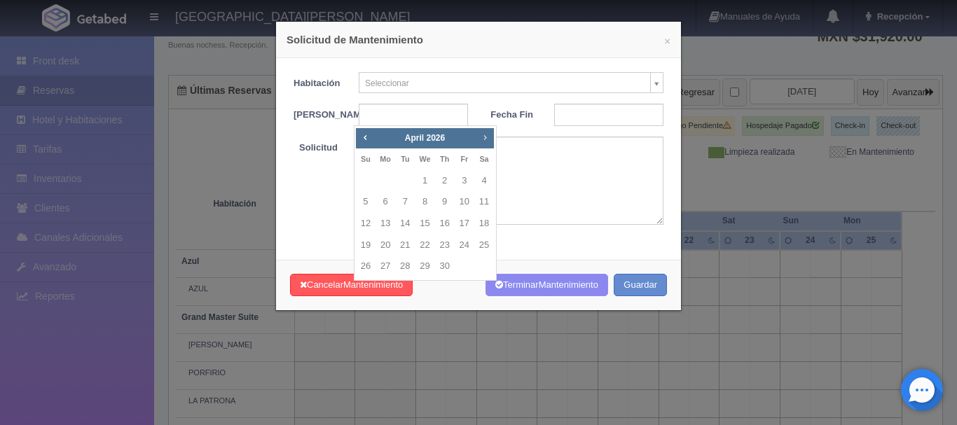
click at [486, 139] on span "Next" at bounding box center [484, 137] width 11 height 11
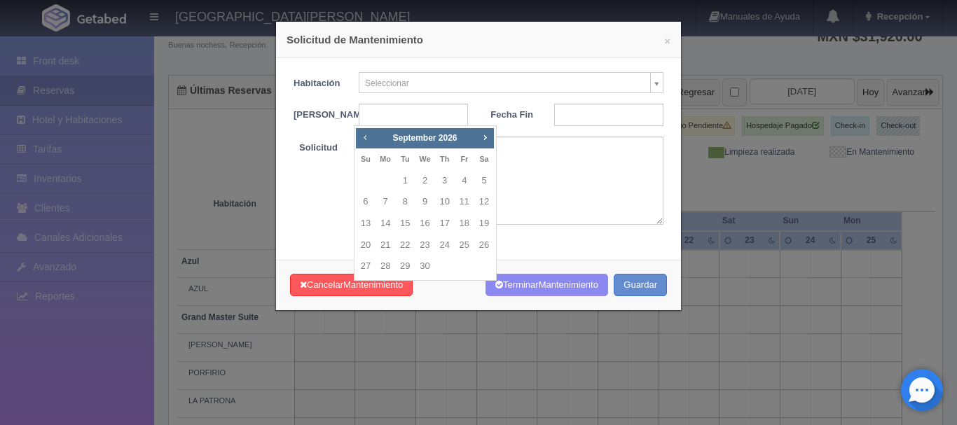
click at [364, 132] on span "Prev" at bounding box center [365, 137] width 11 height 11
click at [466, 205] on link "7" at bounding box center [465, 202] width 18 height 20
type input "[DATE]"
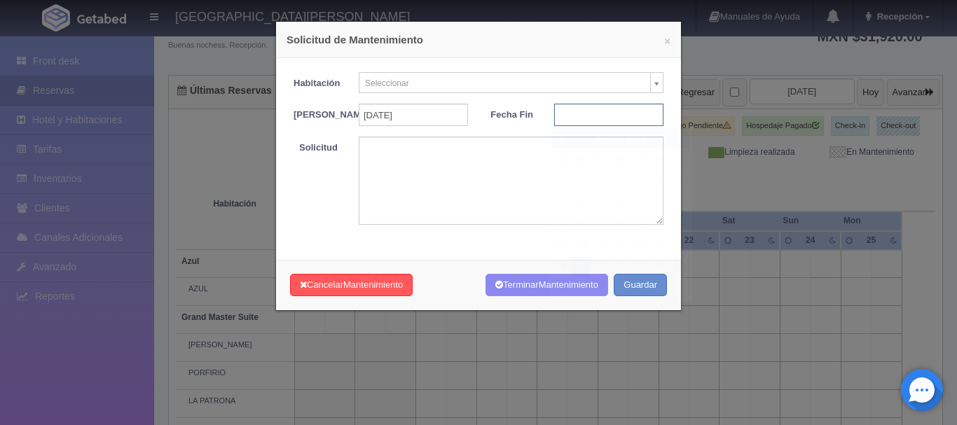
click at [588, 113] on input "text" at bounding box center [608, 115] width 109 height 22
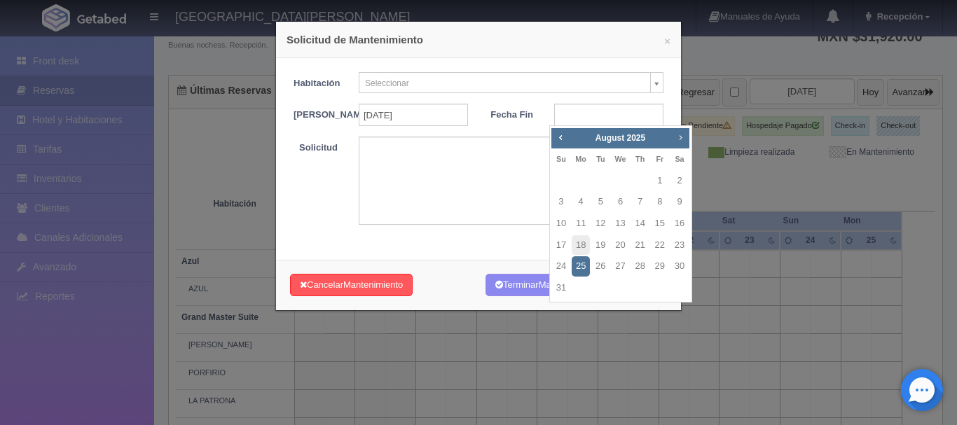
click at [683, 137] on span "Next" at bounding box center [680, 137] width 11 height 11
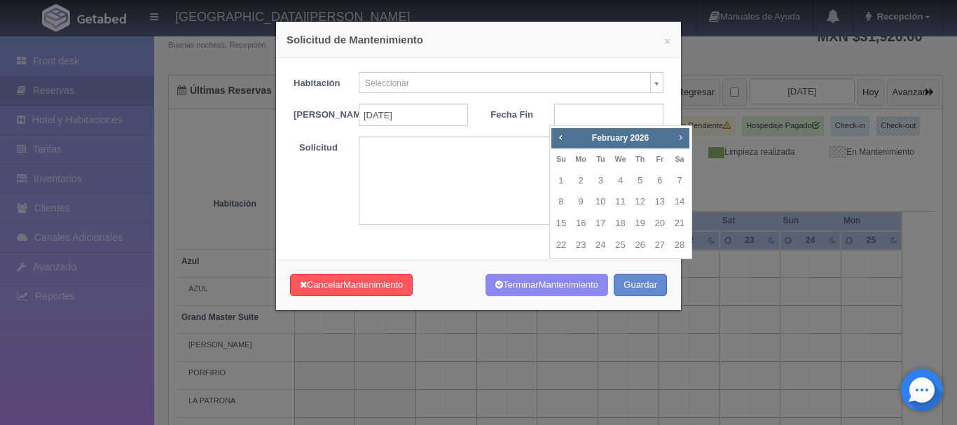
click at [683, 137] on span "Next" at bounding box center [680, 137] width 11 height 11
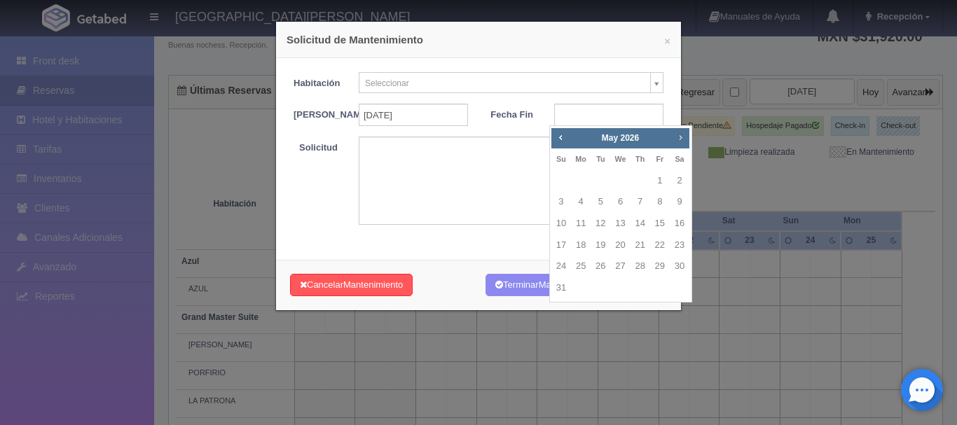
click at [683, 137] on span "Next" at bounding box center [680, 137] width 11 height 11
click at [559, 221] on link "9" at bounding box center [561, 224] width 18 height 20
type input "[DATE]"
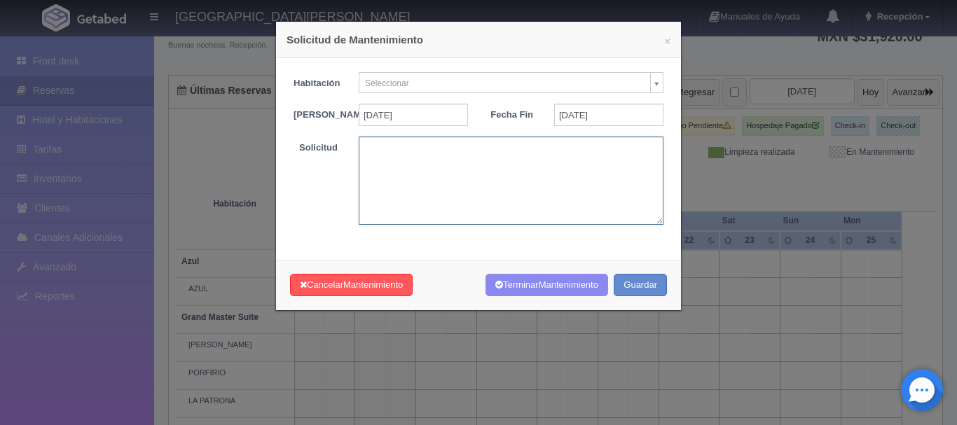
click at [430, 179] on textarea at bounding box center [511, 181] width 305 height 88
type textarea "BODA MBS"
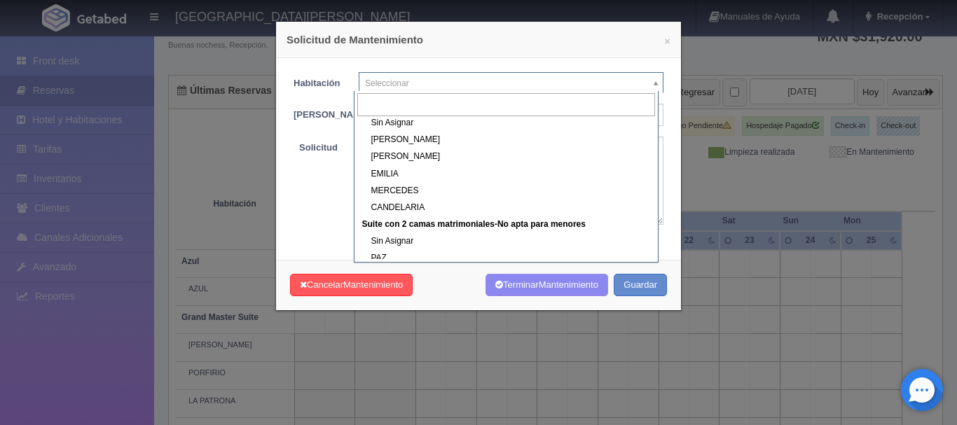
scroll to position [511, 0]
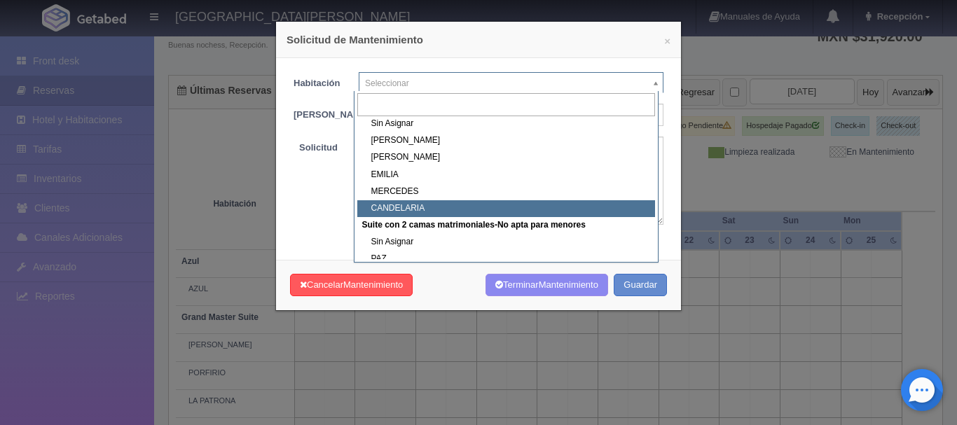
select select "1983_CANDELARIA"
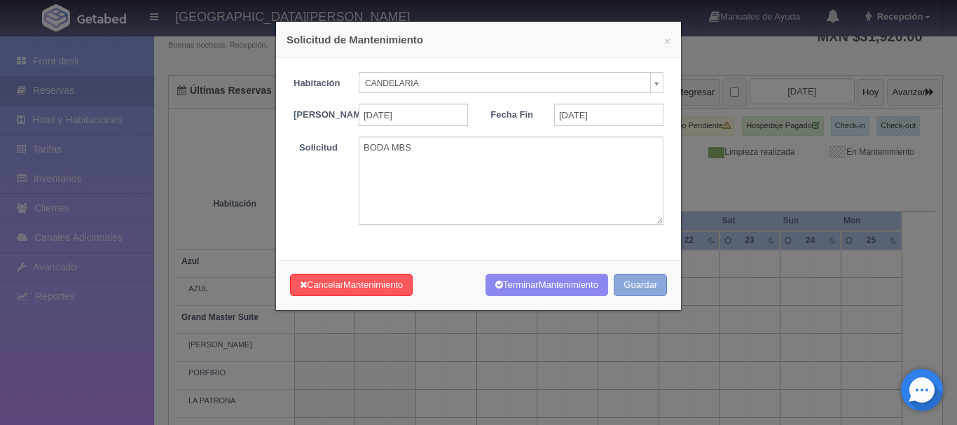
click at [642, 296] on button "Guardar" at bounding box center [640, 285] width 53 height 23
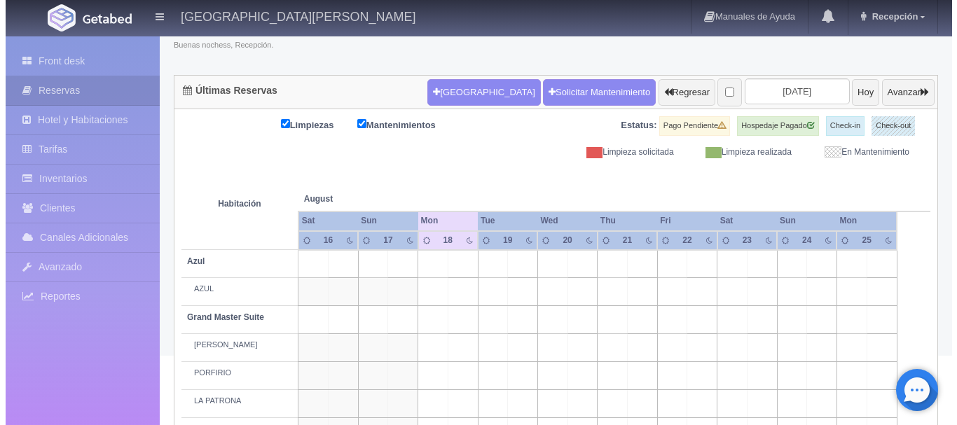
scroll to position [104, 0]
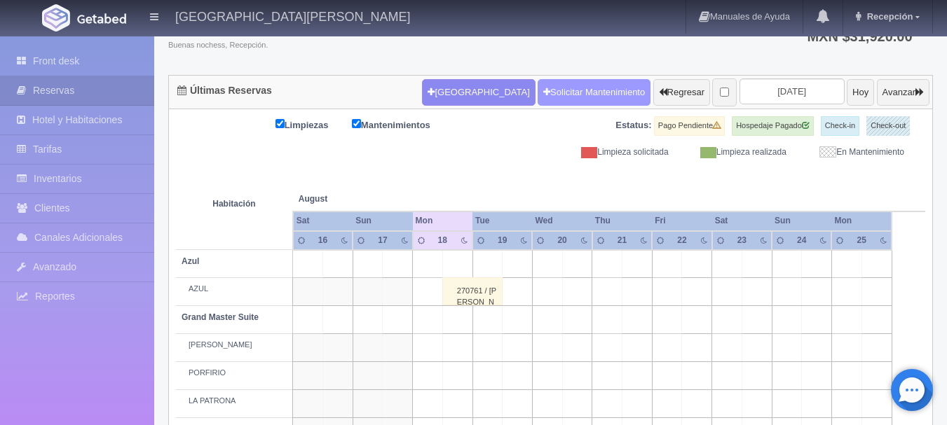
click at [537, 90] on link "Solicitar Mantenimiento" at bounding box center [593, 92] width 113 height 27
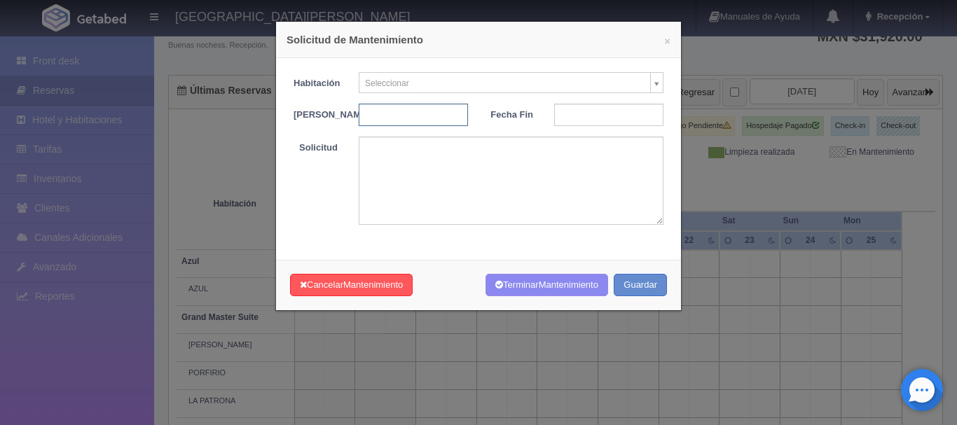
click at [425, 117] on input "text" at bounding box center [413, 115] width 109 height 22
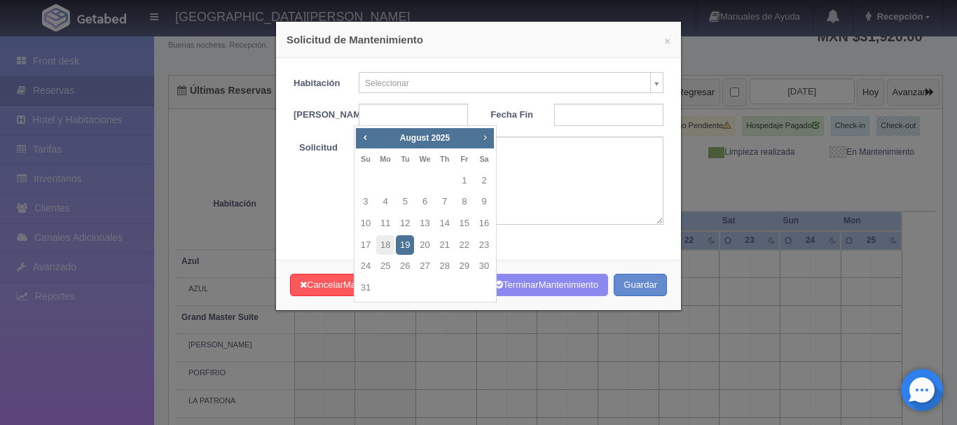
click at [480, 137] on span "Next" at bounding box center [484, 137] width 11 height 11
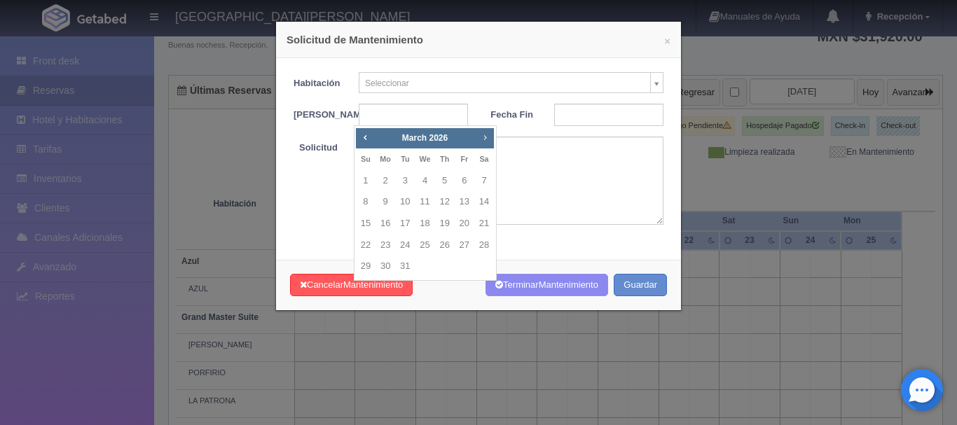
click at [480, 137] on span "Next" at bounding box center [484, 137] width 11 height 11
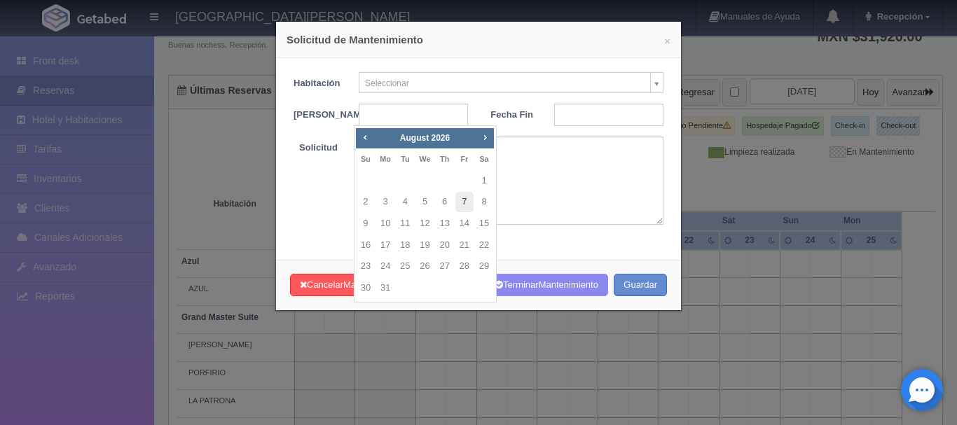
click at [463, 204] on link "7" at bounding box center [465, 202] width 18 height 20
type input "[DATE]"
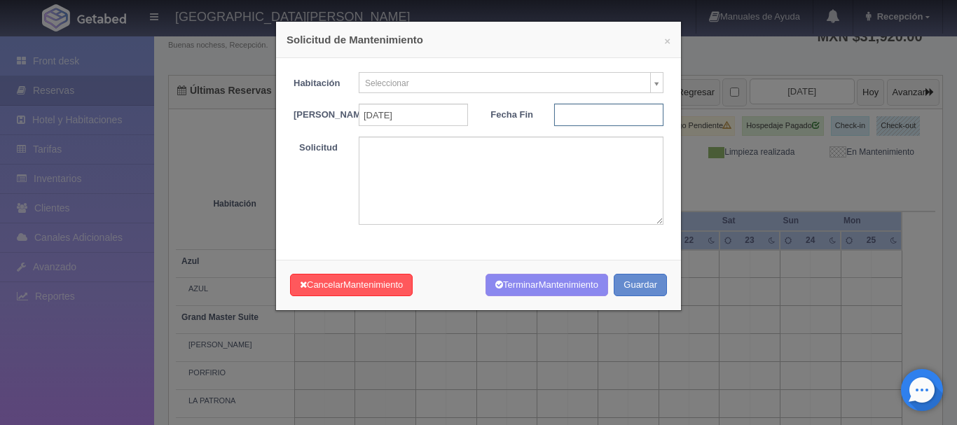
click at [633, 118] on input "text" at bounding box center [608, 115] width 109 height 22
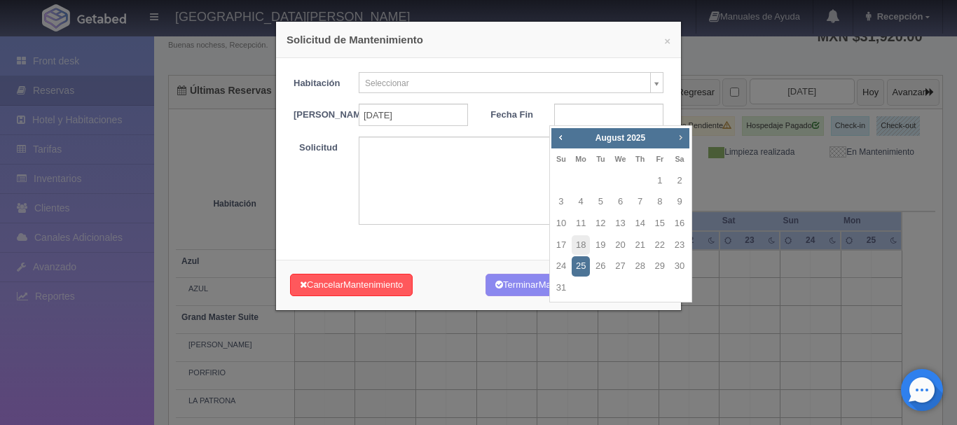
click at [684, 136] on span "Next" at bounding box center [680, 137] width 11 height 11
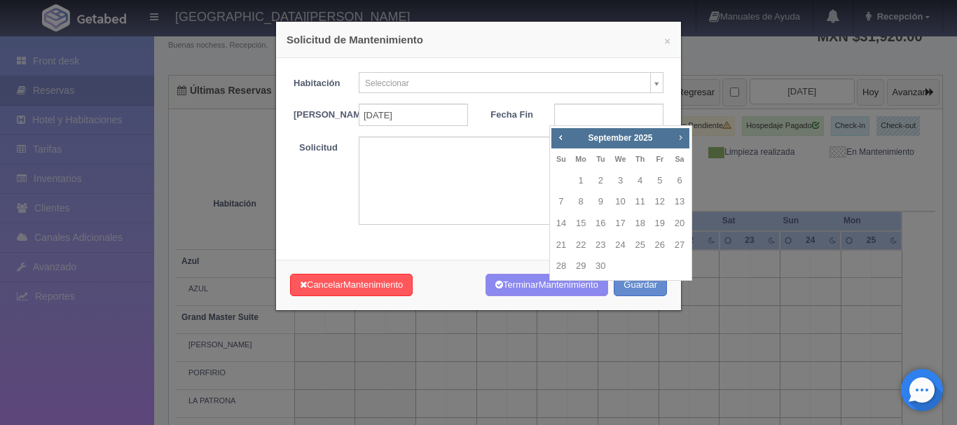
click at [684, 136] on span "Next" at bounding box center [680, 137] width 11 height 11
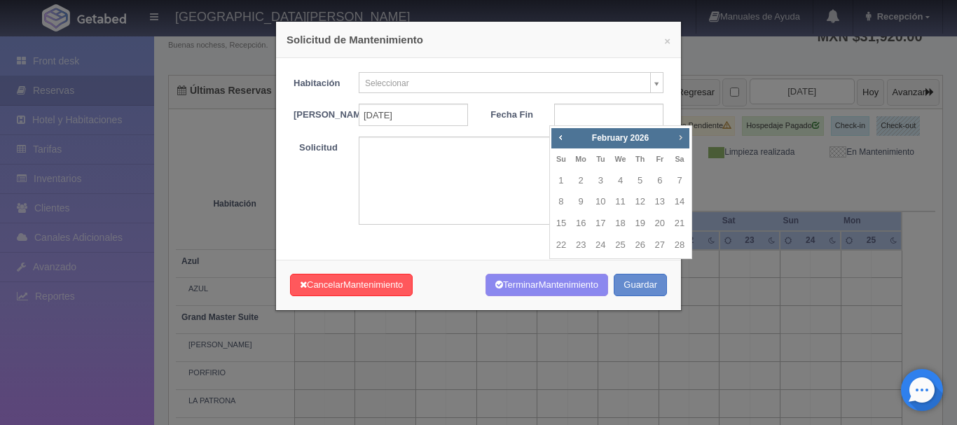
click at [684, 136] on span "Next" at bounding box center [680, 137] width 11 height 11
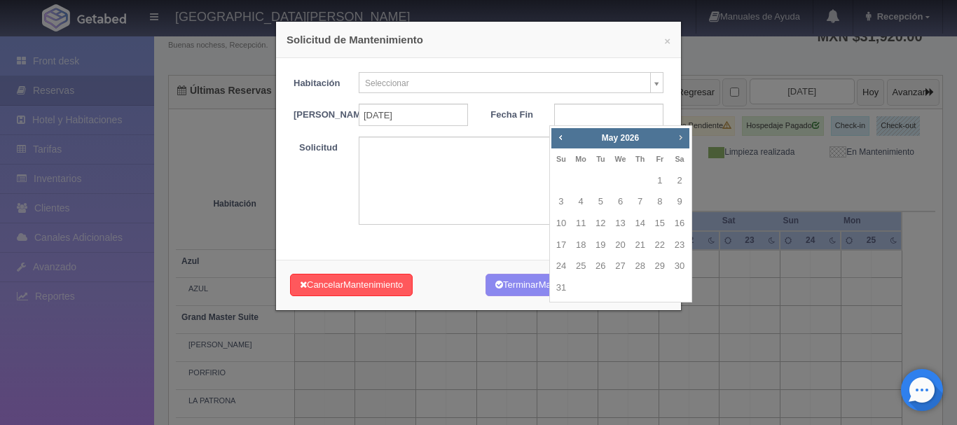
click at [684, 136] on span "Next" at bounding box center [680, 137] width 11 height 11
click at [558, 221] on link "9" at bounding box center [561, 224] width 18 height 20
type input "[DATE]"
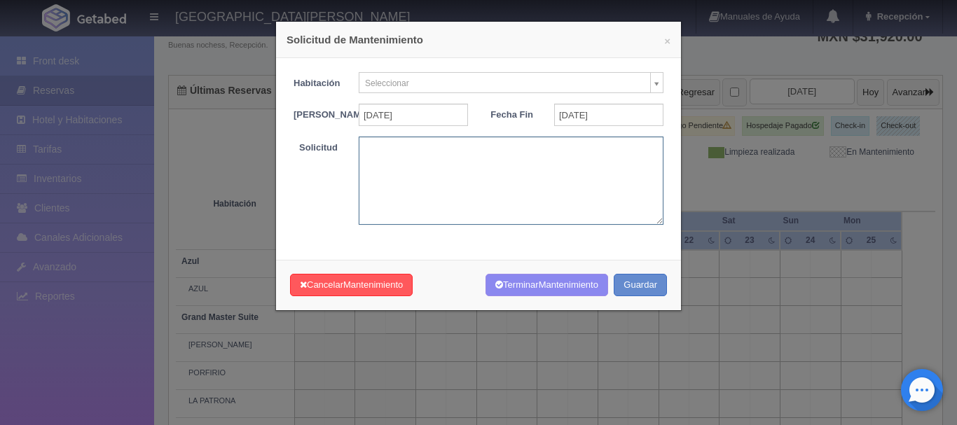
click at [417, 174] on textarea at bounding box center [511, 181] width 305 height 88
type textarea "BODA MBS"
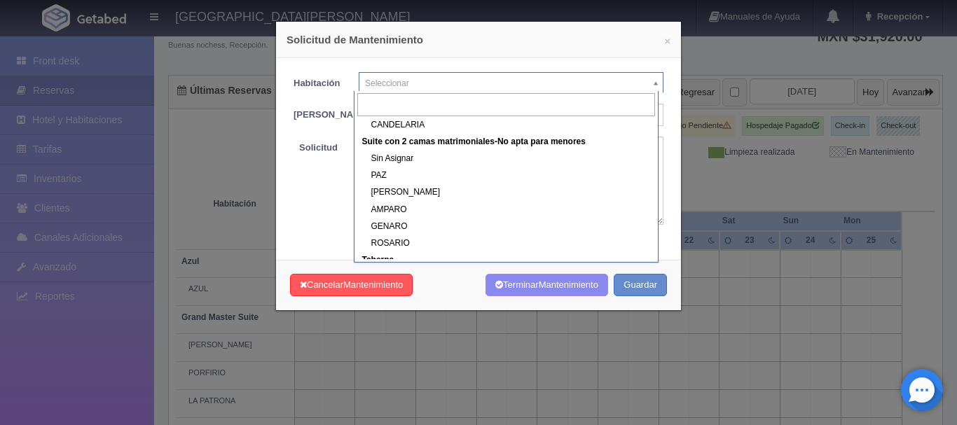
scroll to position [595, 0]
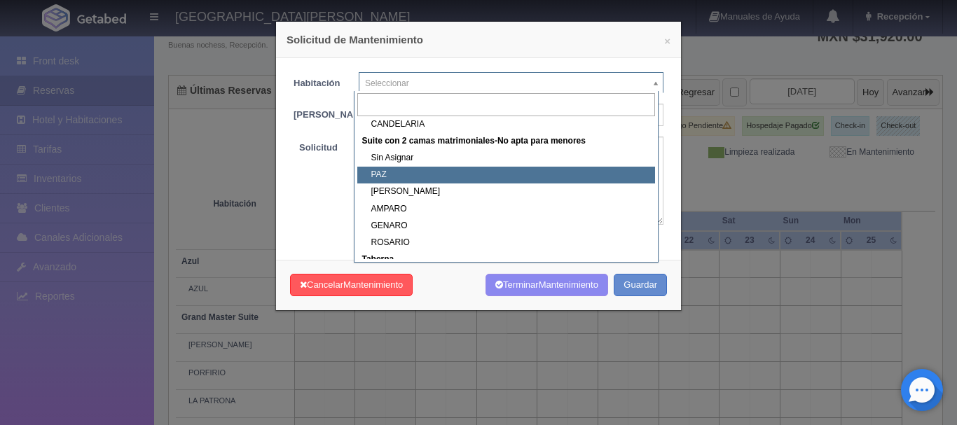
select select "1891_PAZ"
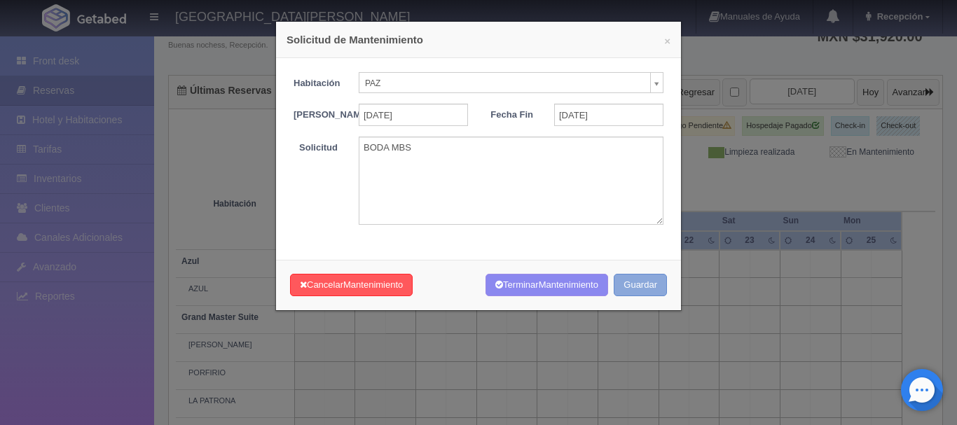
click at [635, 297] on button "Guardar" at bounding box center [640, 285] width 53 height 23
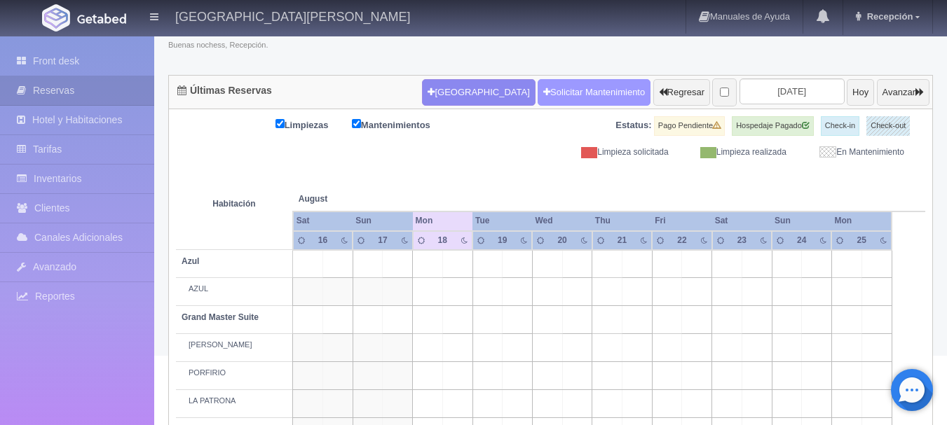
click at [542, 100] on link "Solicitar Mantenimiento" at bounding box center [593, 92] width 113 height 27
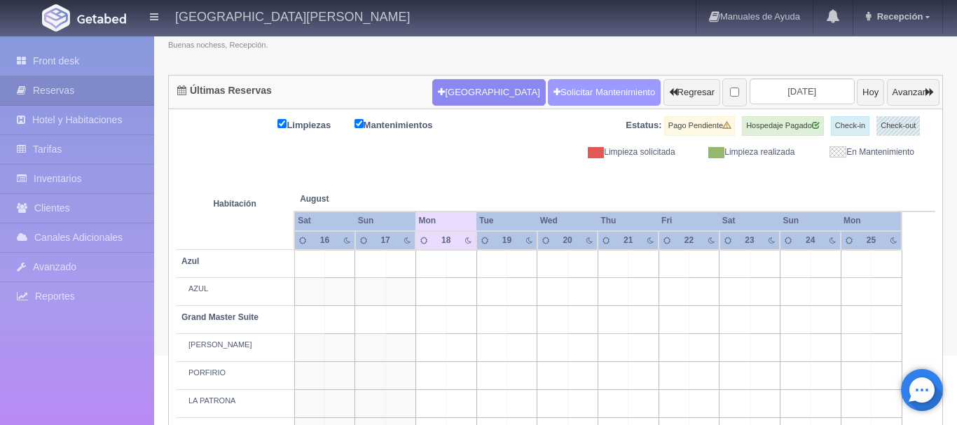
scroll to position [104, 0]
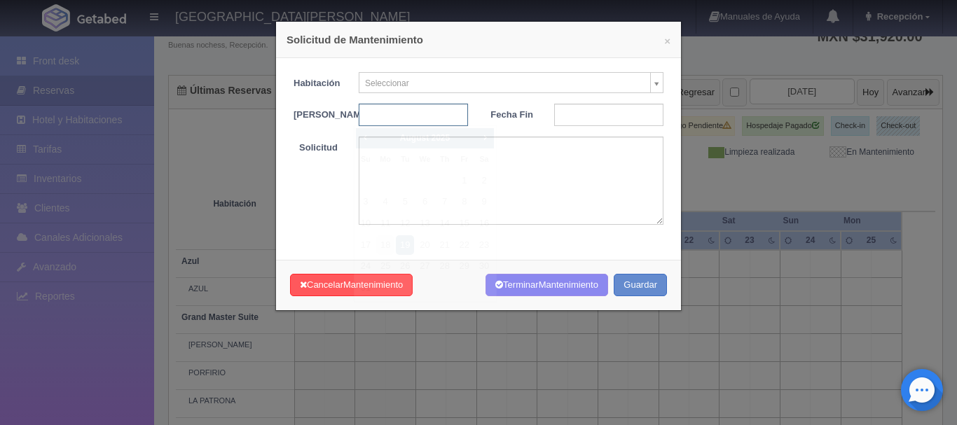
click at [411, 116] on input "text" at bounding box center [413, 115] width 109 height 22
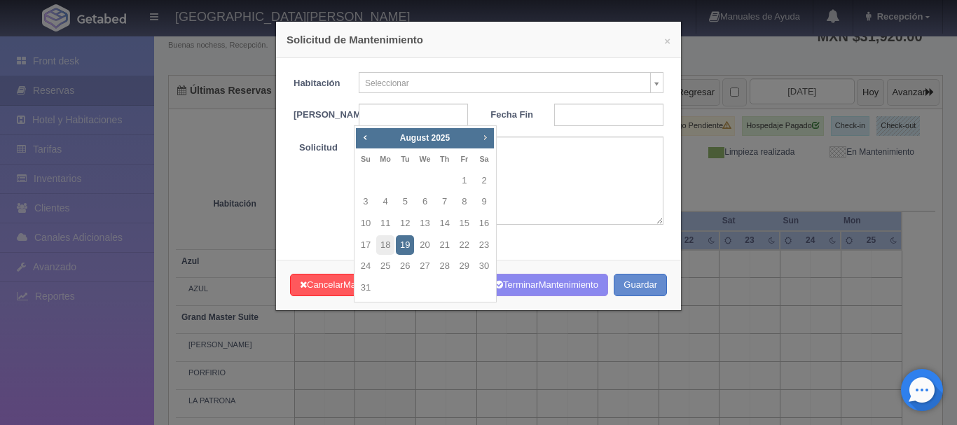
click at [487, 138] on span "Next" at bounding box center [484, 137] width 11 height 11
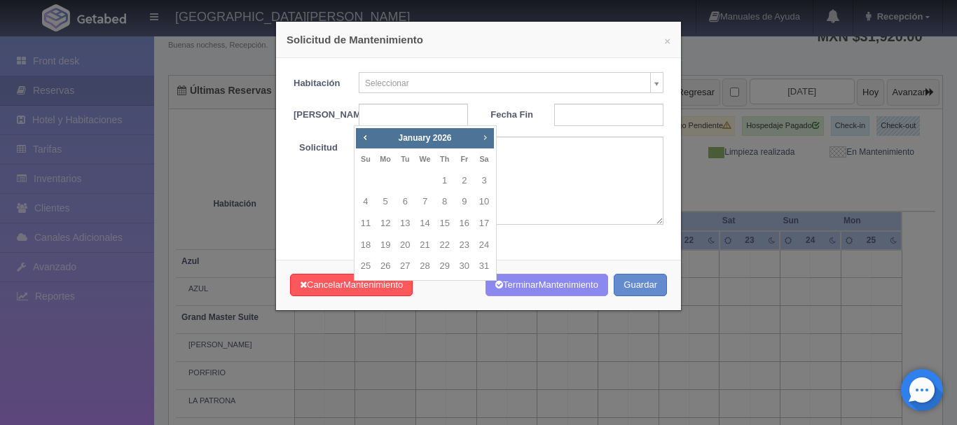
click at [487, 138] on span "Next" at bounding box center [484, 137] width 11 height 11
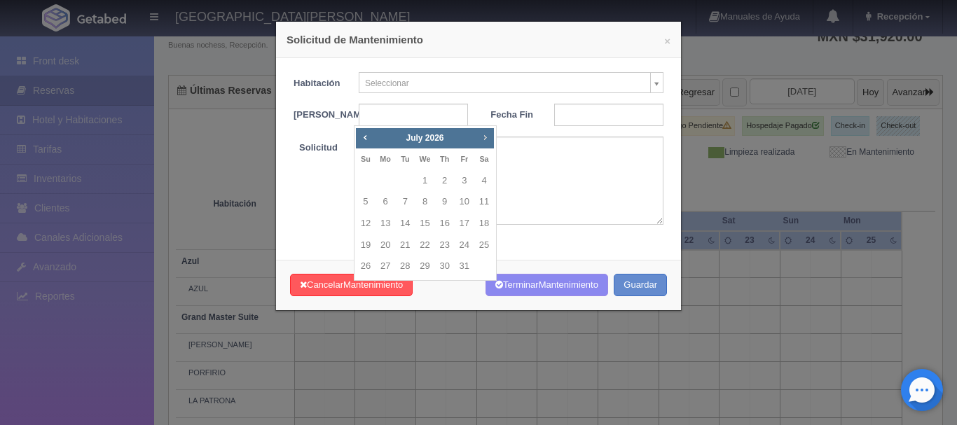
click at [487, 138] on span "Next" at bounding box center [484, 137] width 11 height 11
click at [458, 205] on link "7" at bounding box center [465, 202] width 18 height 20
type input "[DATE]"
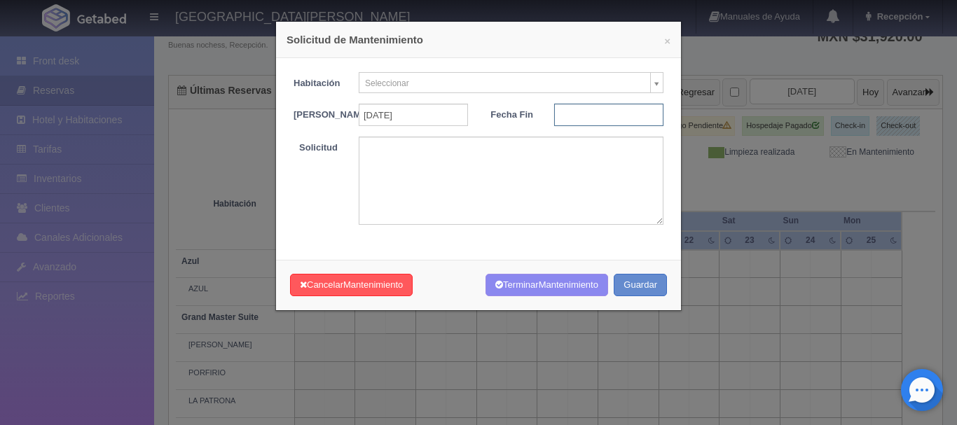
click at [605, 120] on input "text" at bounding box center [608, 115] width 109 height 22
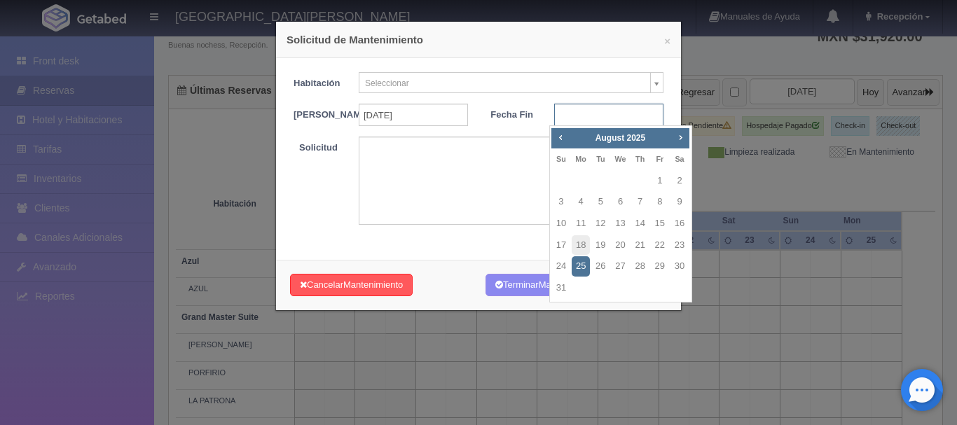
click at [605, 120] on input "text" at bounding box center [608, 115] width 109 height 22
click at [678, 137] on span "Next" at bounding box center [680, 137] width 11 height 11
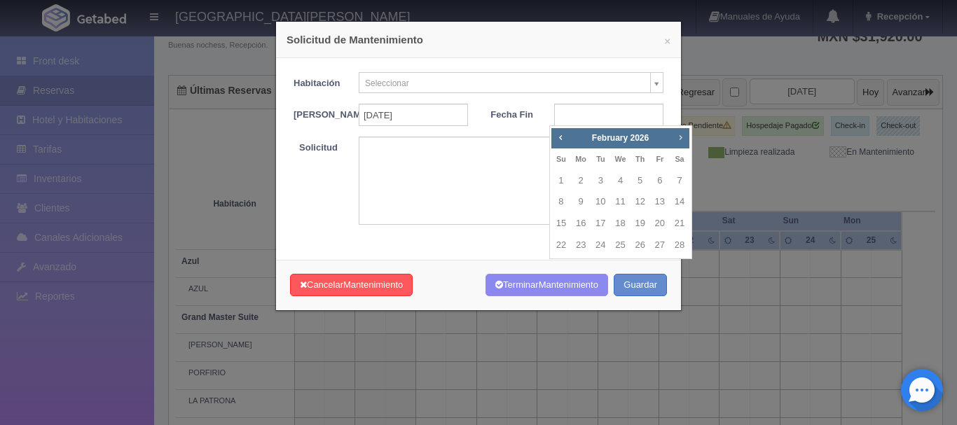
click at [678, 137] on span "Next" at bounding box center [680, 137] width 11 height 11
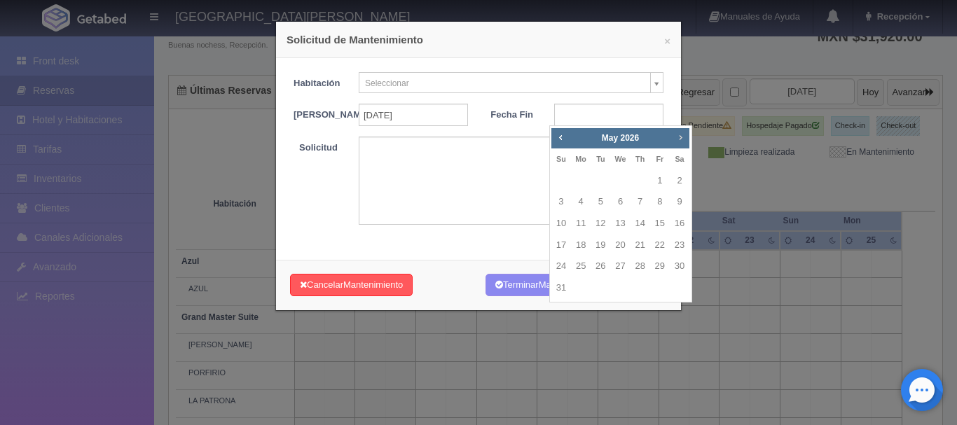
click at [678, 137] on span "Next" at bounding box center [680, 137] width 11 height 11
click at [565, 139] on span "Prev" at bounding box center [560, 137] width 11 height 11
click at [565, 224] on link "9" at bounding box center [561, 224] width 18 height 20
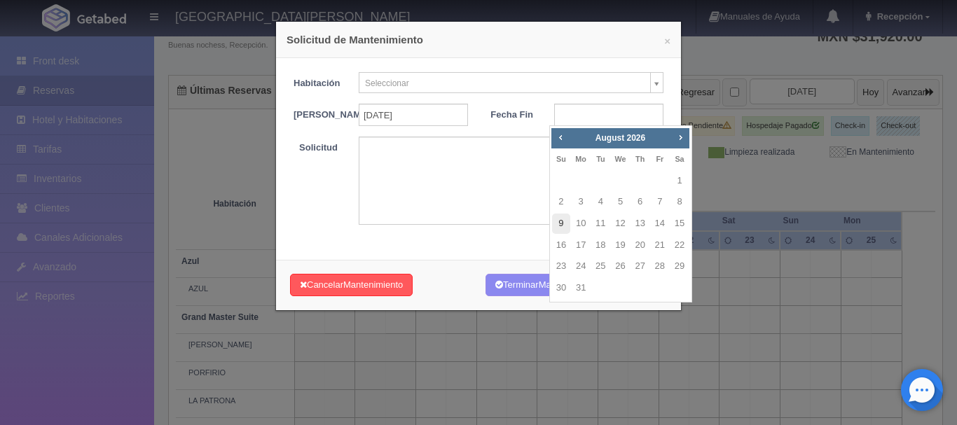
type input "[DATE]"
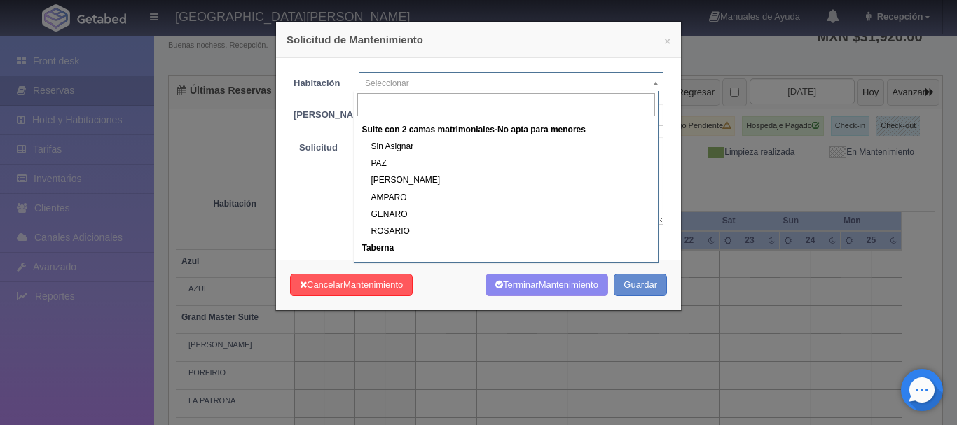
scroll to position [607, 0]
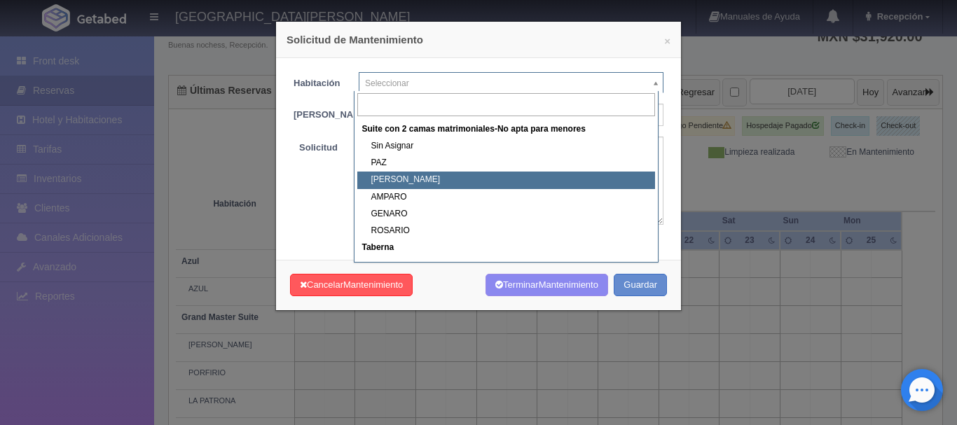
select select "1891_JOSÉ"
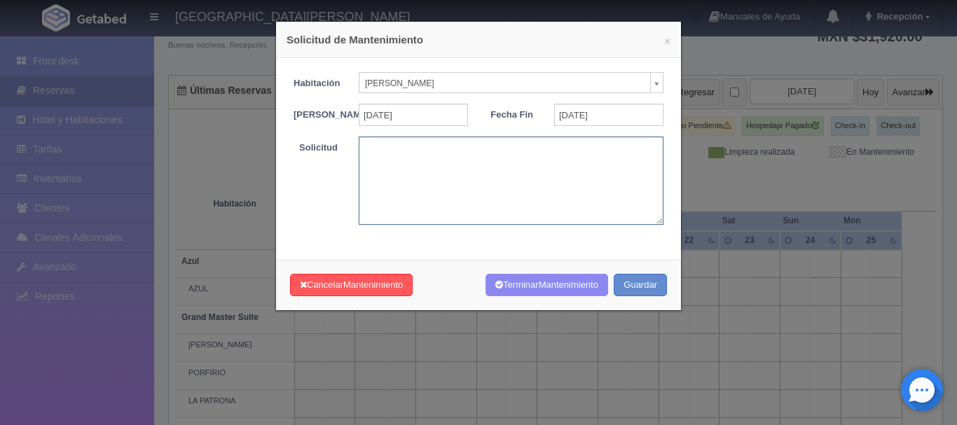
click at [446, 182] on textarea at bounding box center [511, 181] width 305 height 88
type textarea "BODA MBS"
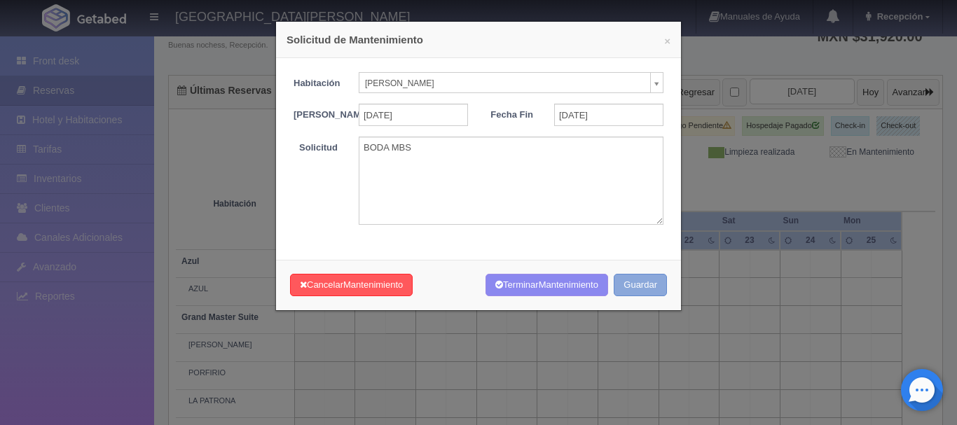
click at [614, 297] on button "Guardar" at bounding box center [640, 285] width 53 height 23
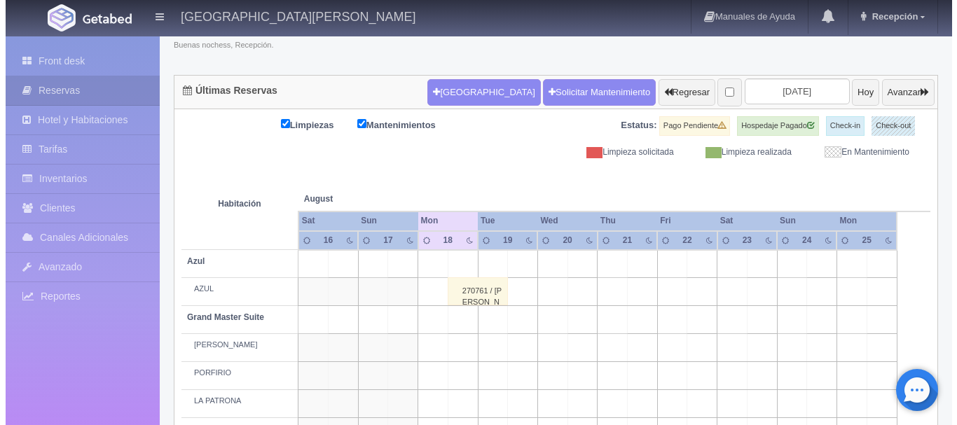
scroll to position [104, 0]
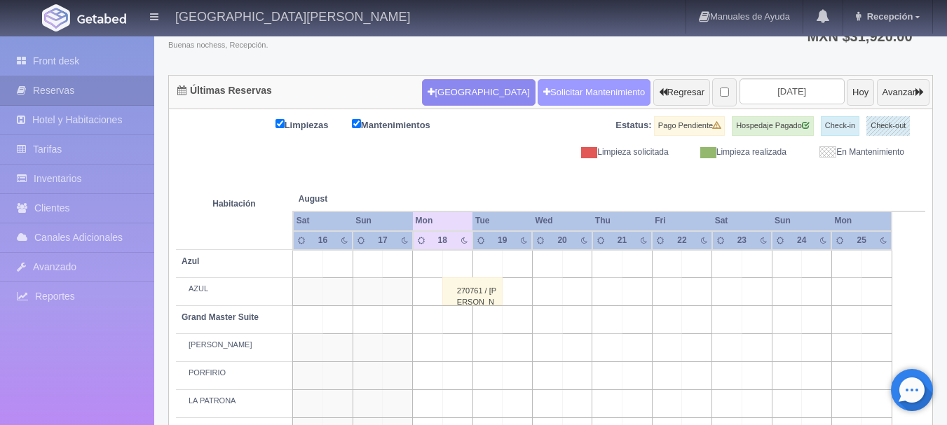
click at [537, 98] on link "Solicitar Mantenimiento" at bounding box center [593, 92] width 113 height 27
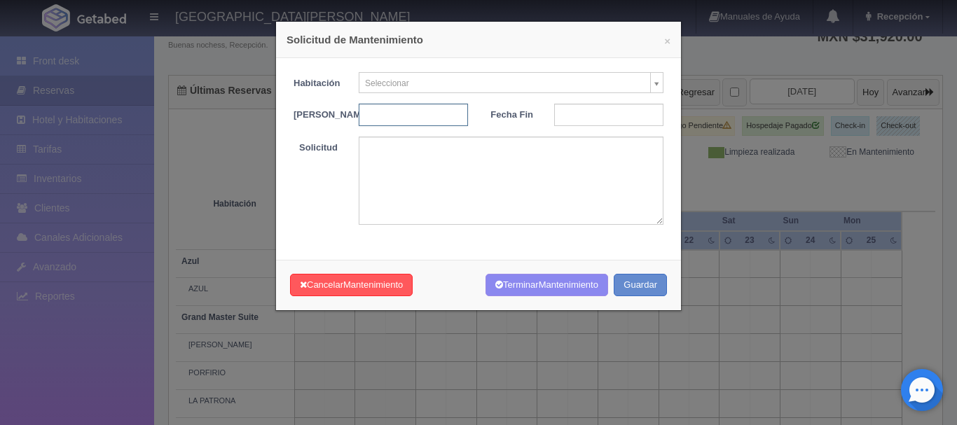
click at [409, 118] on input "text" at bounding box center [413, 115] width 109 height 22
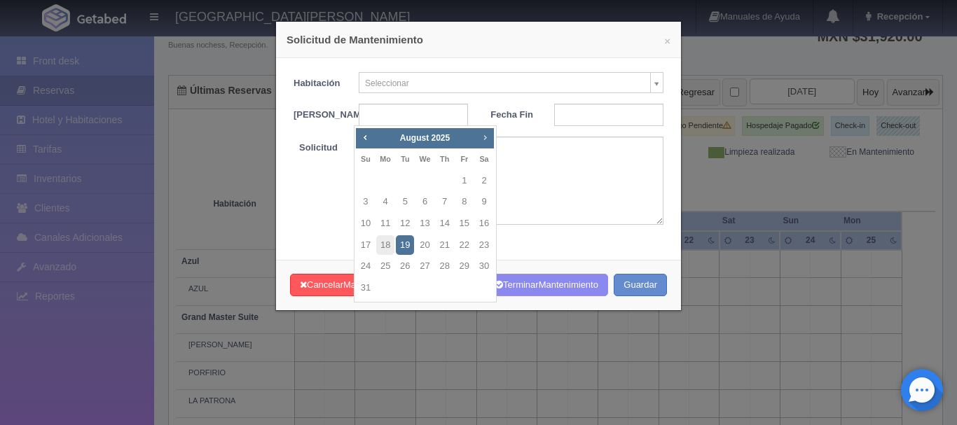
click at [486, 137] on span "Next" at bounding box center [484, 137] width 11 height 11
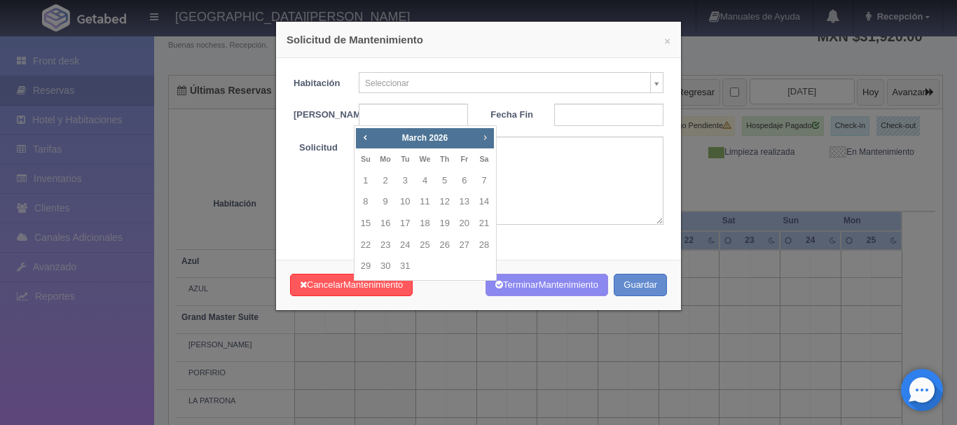
click at [486, 137] on span "Next" at bounding box center [484, 137] width 11 height 11
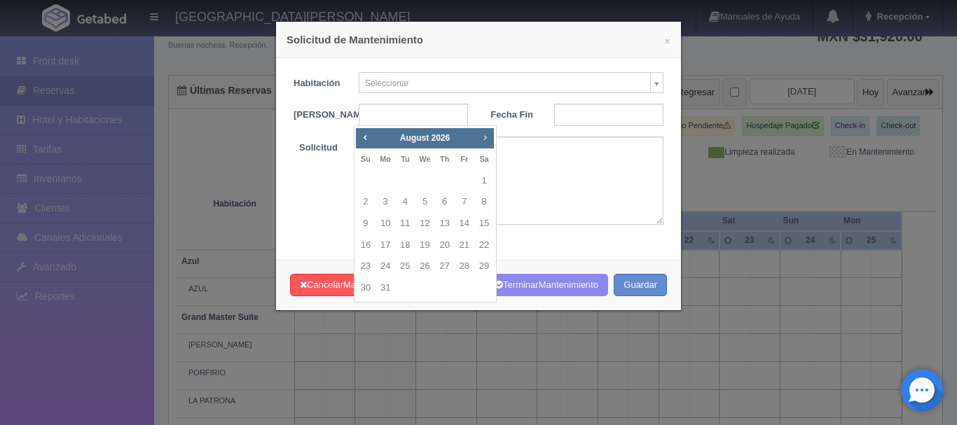
click at [486, 137] on span "Next" at bounding box center [484, 137] width 11 height 11
click at [364, 137] on span "Prev" at bounding box center [365, 137] width 11 height 11
click at [468, 204] on link "7" at bounding box center [465, 202] width 18 height 20
type input "[DATE]"
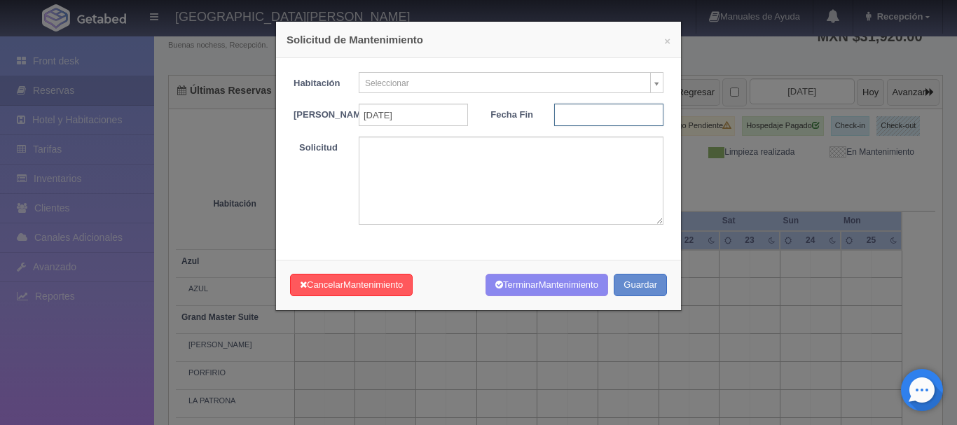
click at [638, 113] on input "text" at bounding box center [608, 115] width 109 height 22
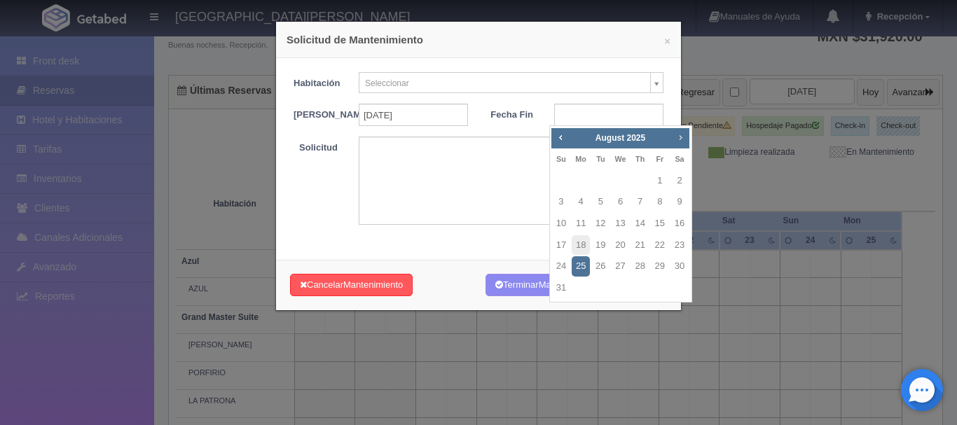
click at [683, 138] on span "Next" at bounding box center [680, 137] width 11 height 11
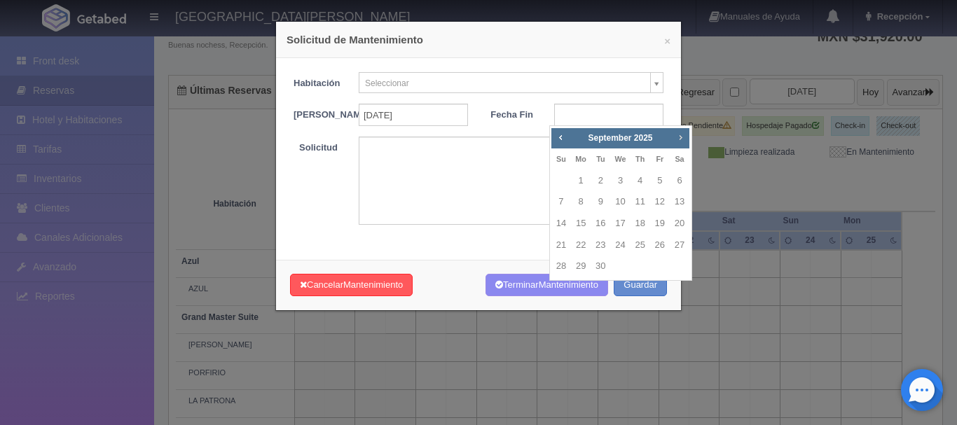
click at [683, 138] on span "Next" at bounding box center [680, 137] width 11 height 11
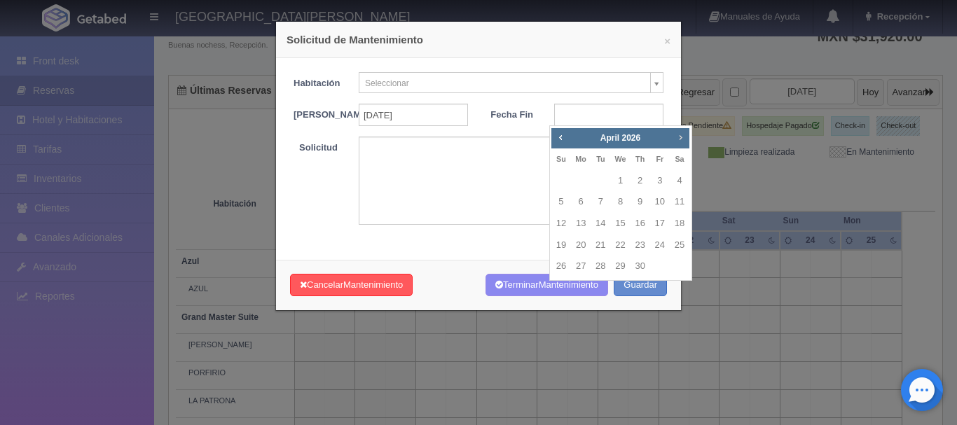
click at [683, 138] on span "Next" at bounding box center [680, 137] width 11 height 11
click at [564, 221] on link "9" at bounding box center [561, 224] width 18 height 20
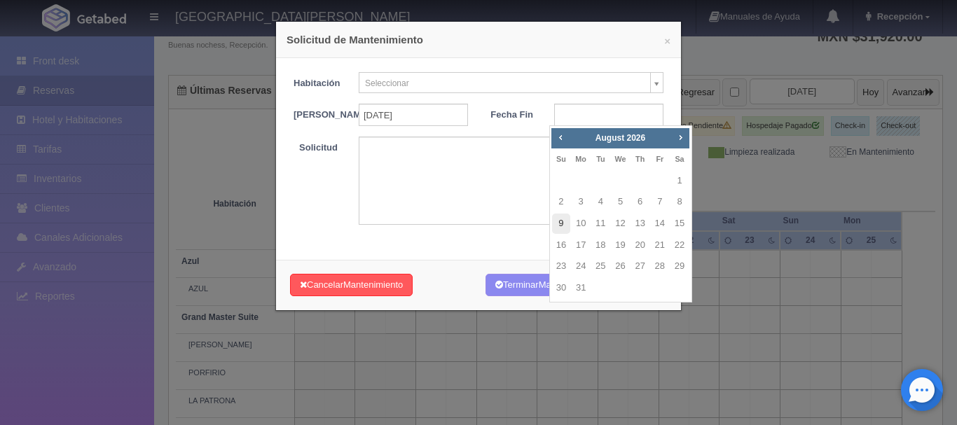
type input "[DATE]"
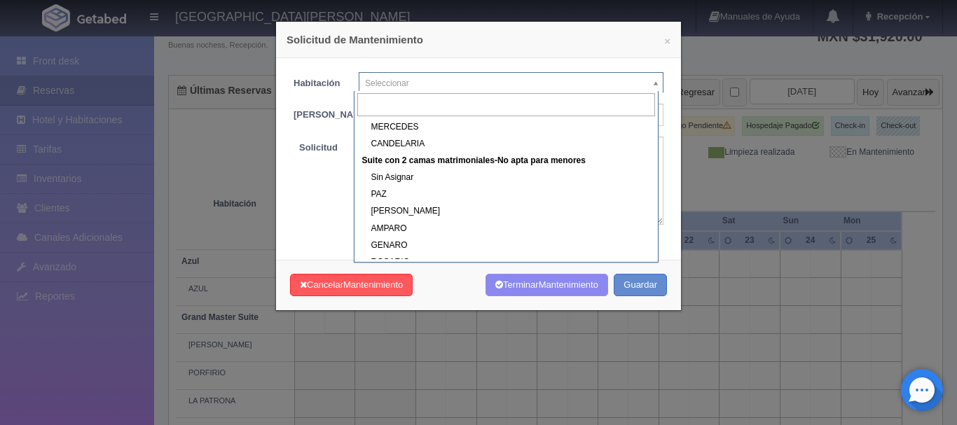
scroll to position [608, 0]
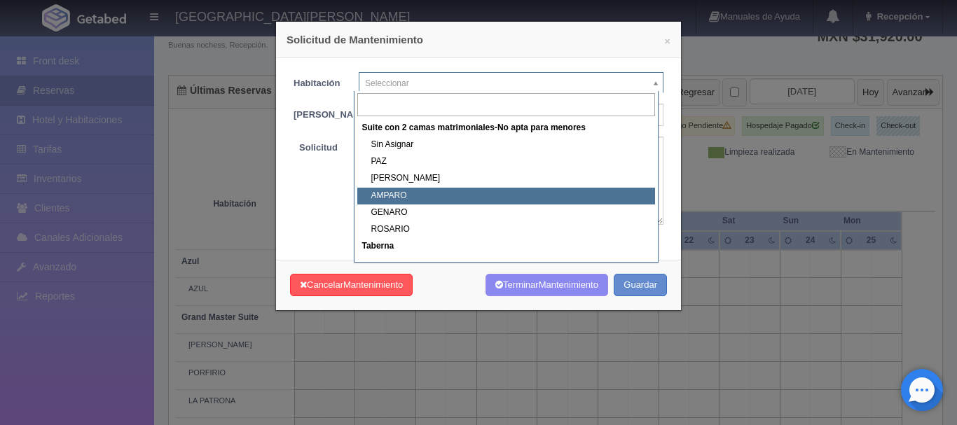
select select "1891_AMPARO"
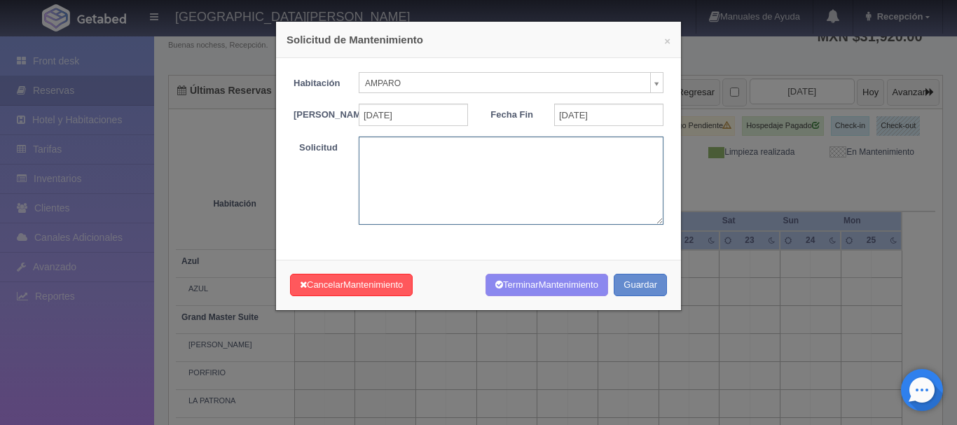
click at [563, 195] on textarea at bounding box center [511, 181] width 305 height 88
type textarea "BODA MBS"
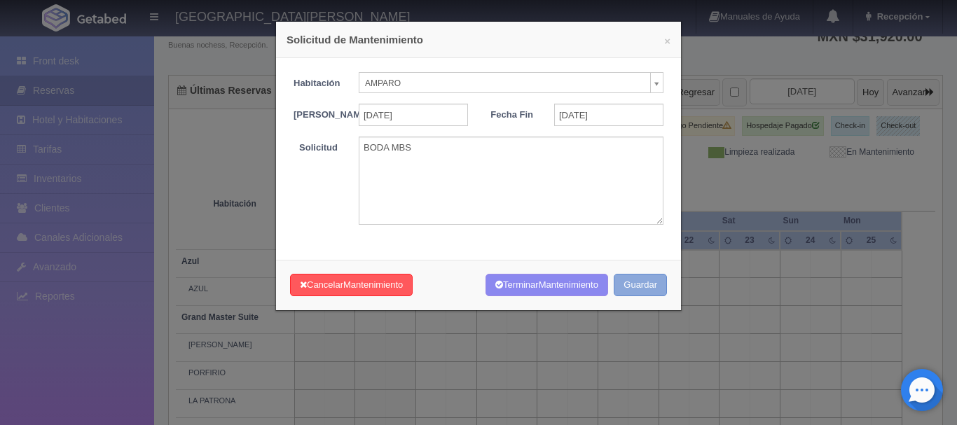
click at [643, 289] on button "Guardar" at bounding box center [640, 285] width 53 height 23
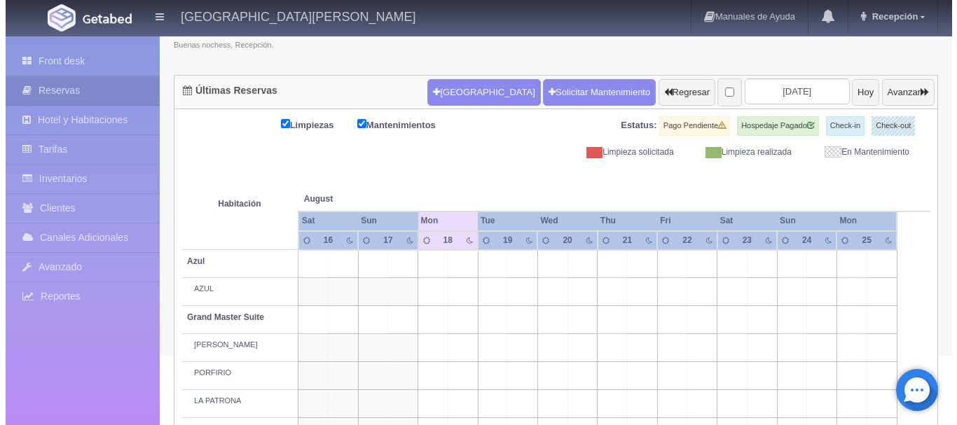
scroll to position [104, 0]
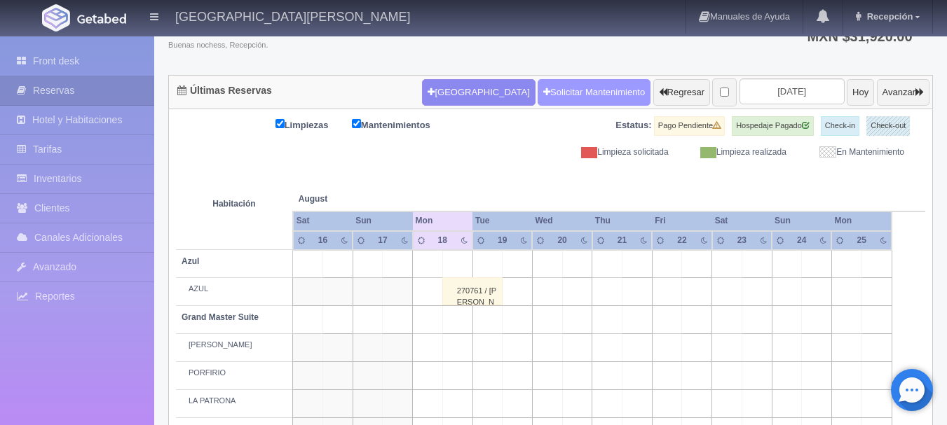
click at [566, 96] on link "Solicitar Mantenimiento" at bounding box center [593, 92] width 113 height 27
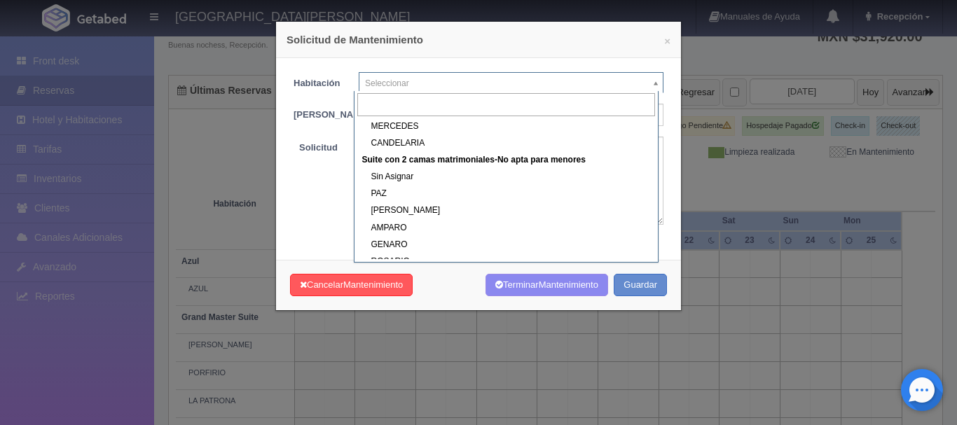
scroll to position [638, 0]
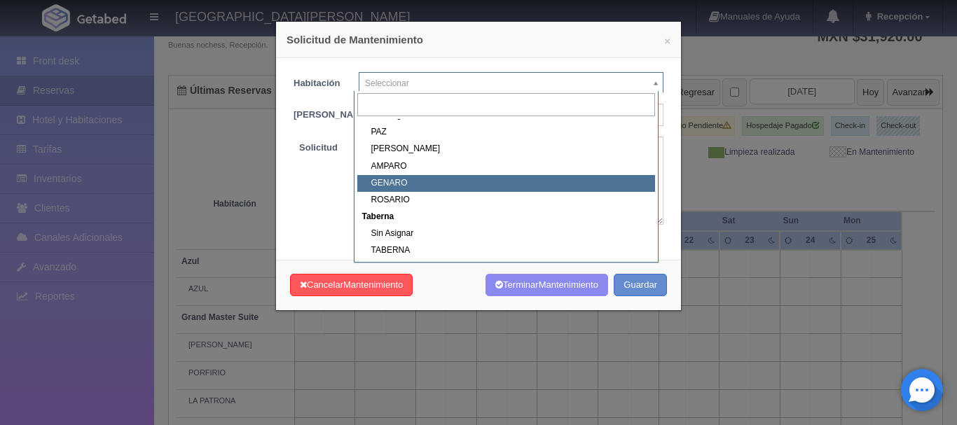
select select "1891_GENARO"
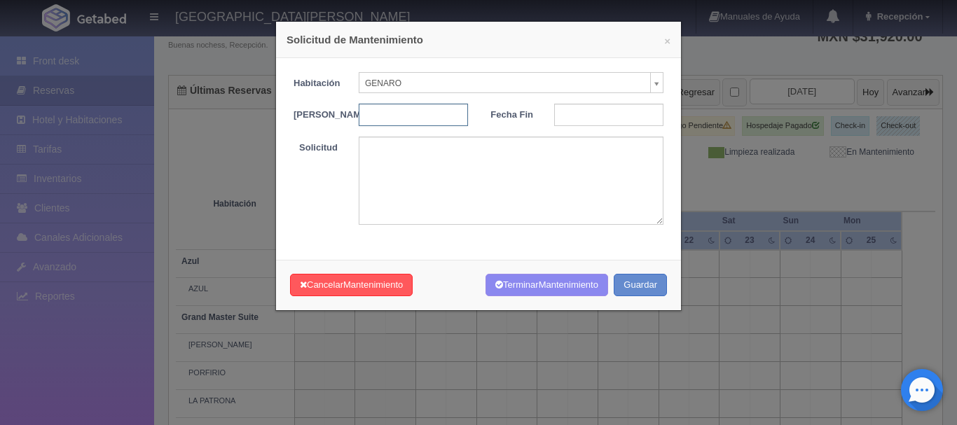
click at [415, 120] on input "text" at bounding box center [413, 115] width 109 height 22
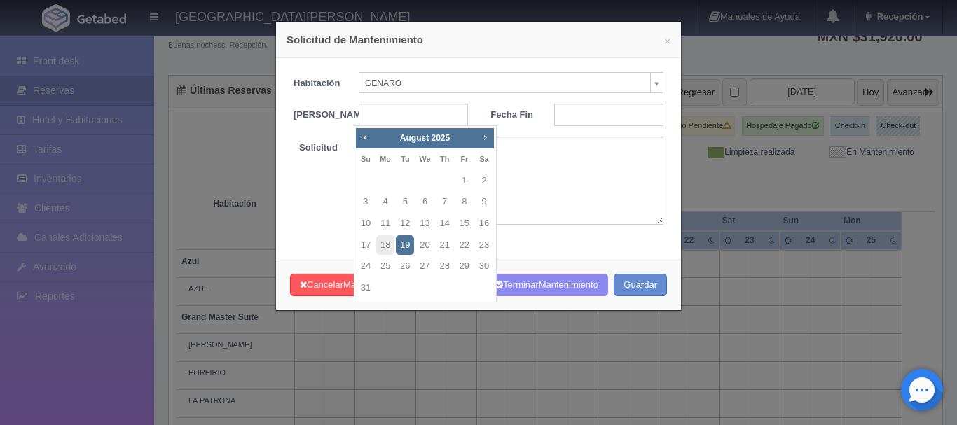
click at [486, 138] on span "Next" at bounding box center [484, 137] width 11 height 11
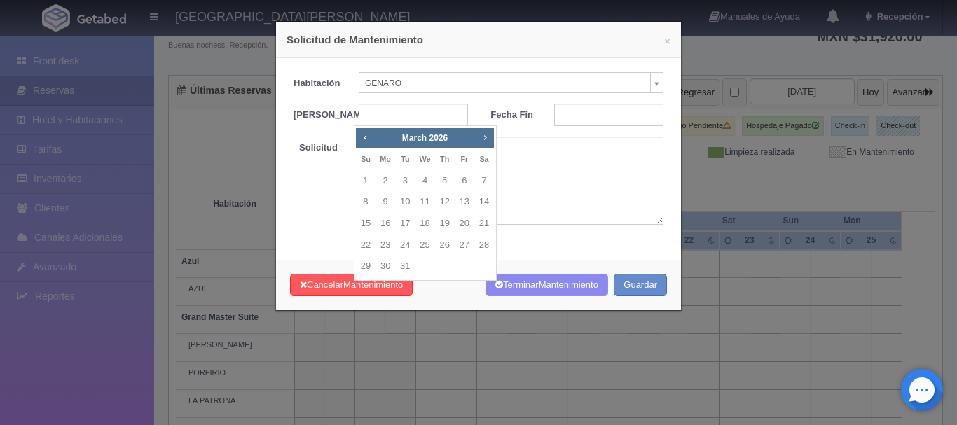
click at [496, 136] on div "Prev Next [DATE] Su Mo Tu We Th Fr Sa 1 2 3 4 5 6 7 8 9 10 11 12 13 14 15 16 17…" at bounding box center [425, 203] width 143 height 156
click at [487, 137] on span "Next" at bounding box center [484, 137] width 11 height 11
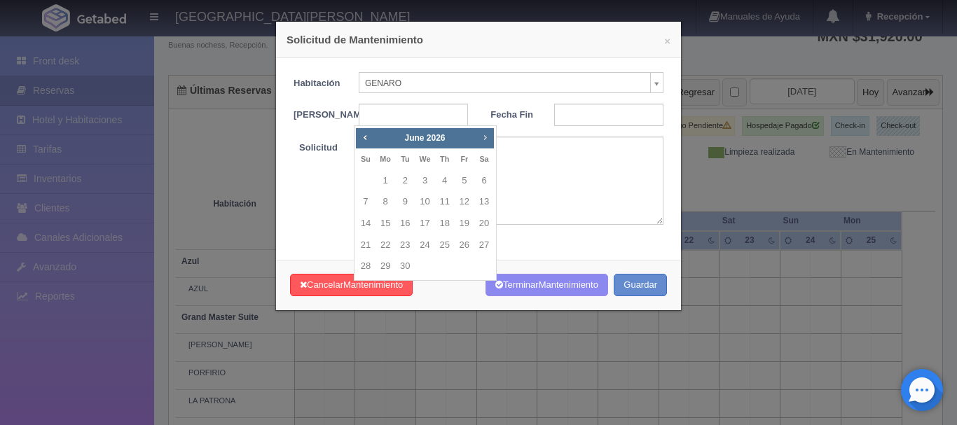
click at [487, 137] on span "Next" at bounding box center [484, 137] width 11 height 11
click at [462, 203] on link "7" at bounding box center [465, 202] width 18 height 20
type input "[DATE]"
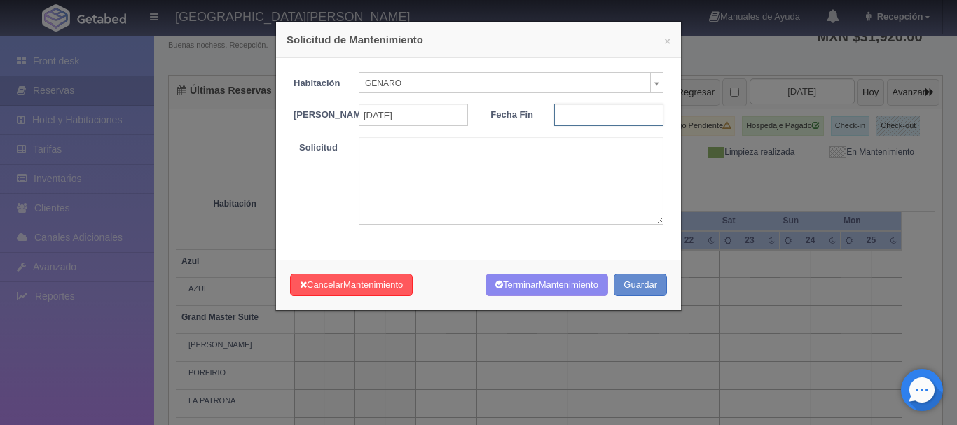
click at [589, 115] on input "text" at bounding box center [608, 115] width 109 height 22
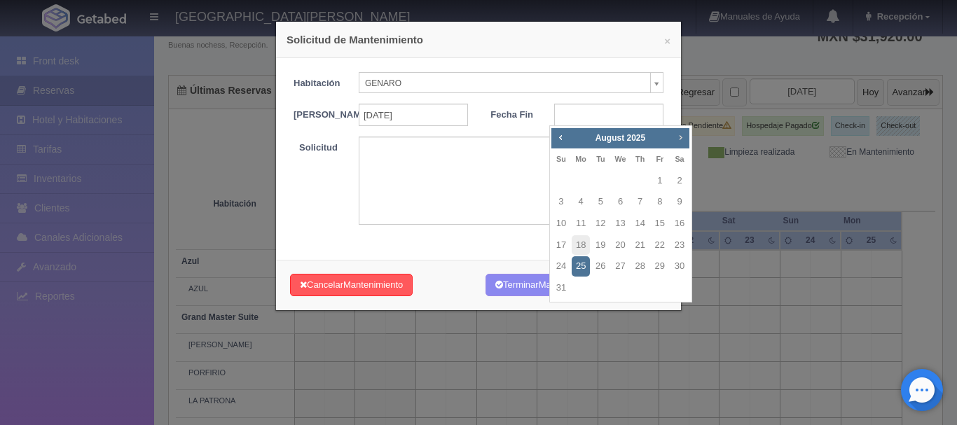
click at [678, 137] on span "Next" at bounding box center [680, 137] width 11 height 11
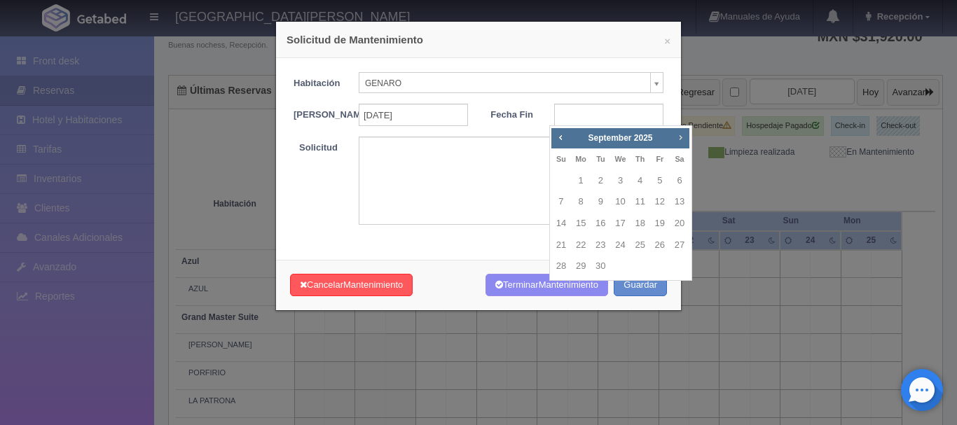
click at [678, 137] on span "Next" at bounding box center [680, 137] width 11 height 11
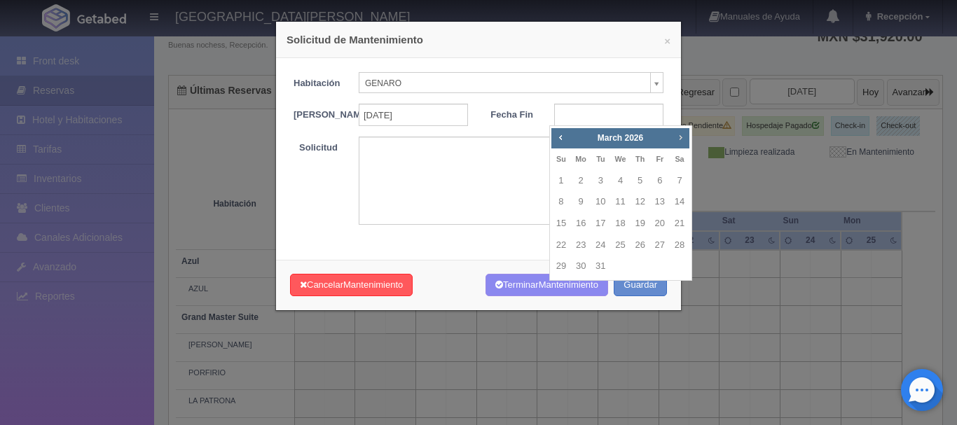
click at [678, 137] on span "Next" at bounding box center [680, 137] width 11 height 11
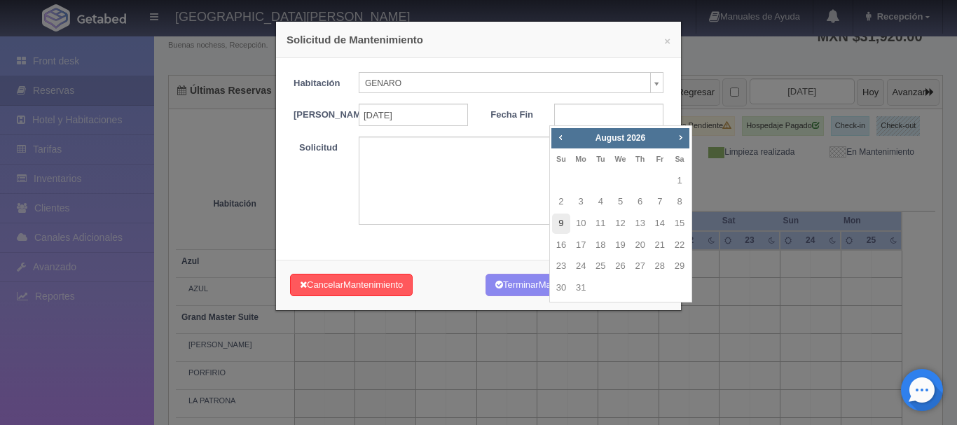
click at [564, 224] on link "9" at bounding box center [561, 224] width 18 height 20
type input "2026-08-09"
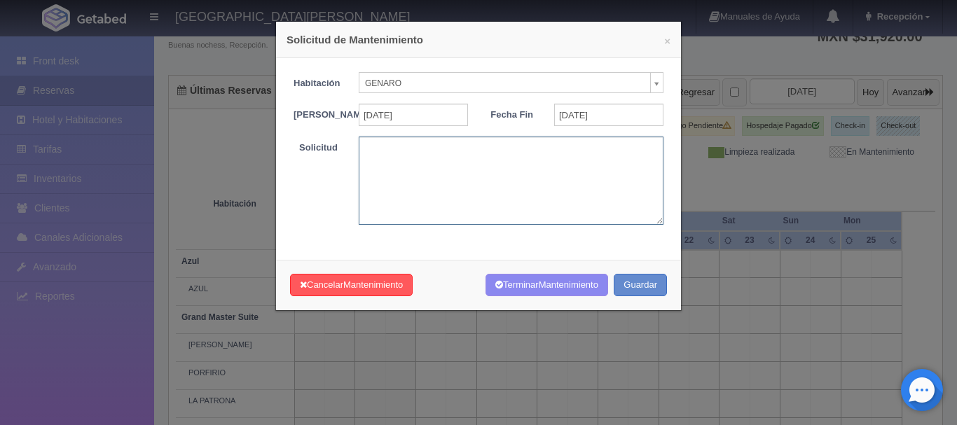
click at [481, 184] on textarea at bounding box center [511, 181] width 305 height 88
type textarea "BODA MBS"
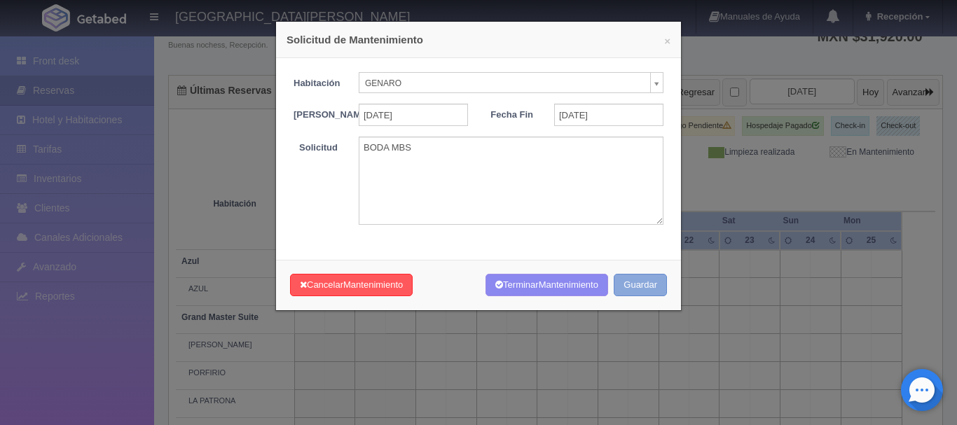
click at [638, 289] on button "Guardar" at bounding box center [640, 285] width 53 height 23
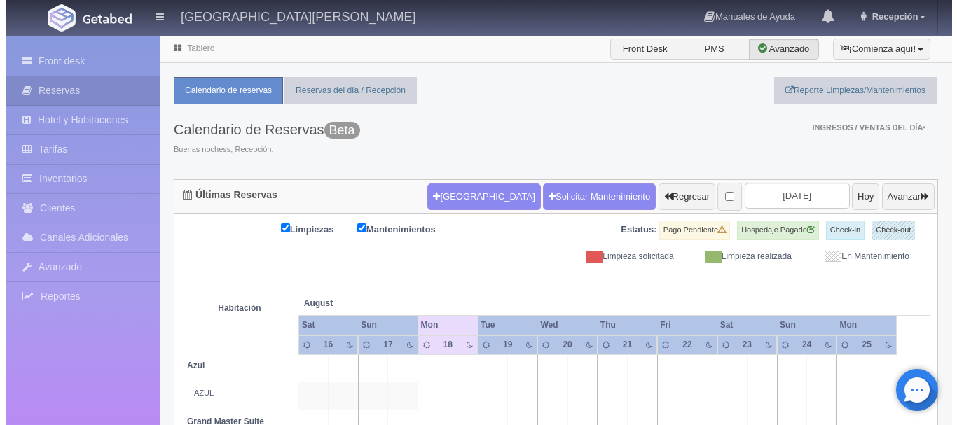
scroll to position [104, 0]
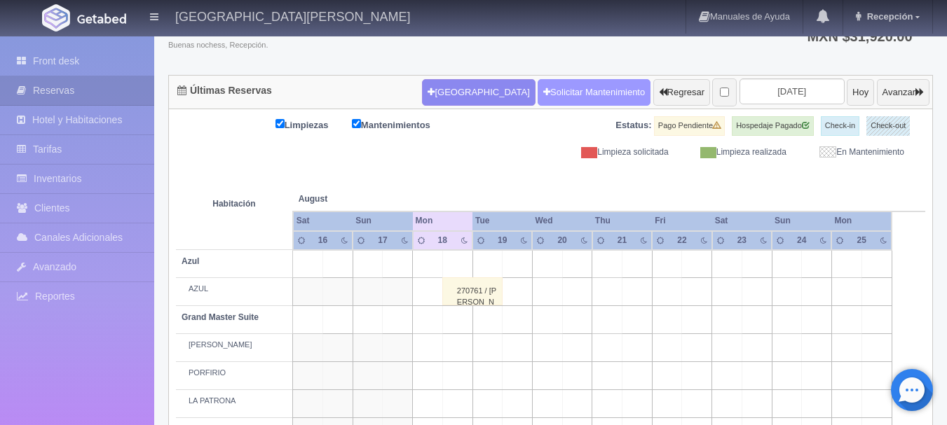
click at [560, 94] on link "Solicitar Mantenimiento" at bounding box center [593, 92] width 113 height 27
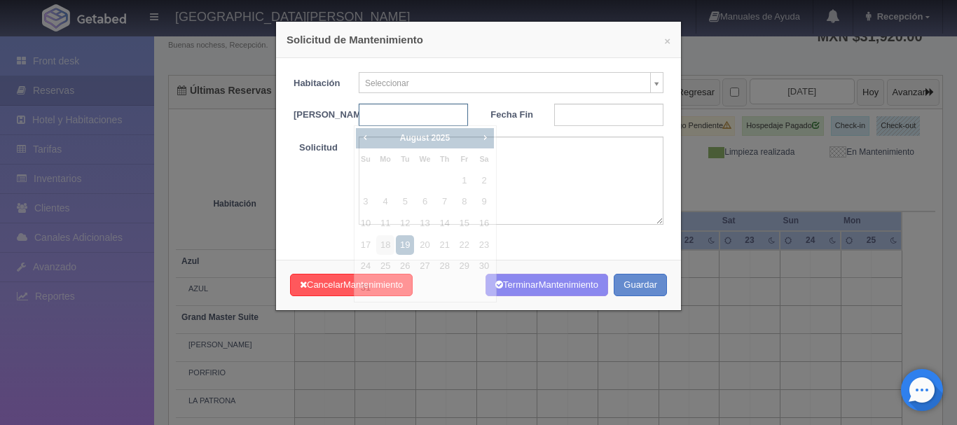
click at [448, 114] on input "text" at bounding box center [413, 115] width 109 height 22
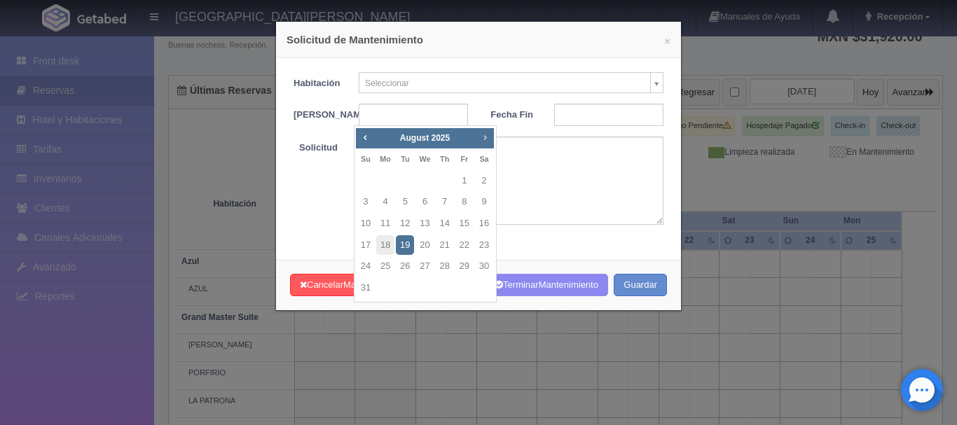
click at [486, 138] on span "Next" at bounding box center [484, 137] width 11 height 11
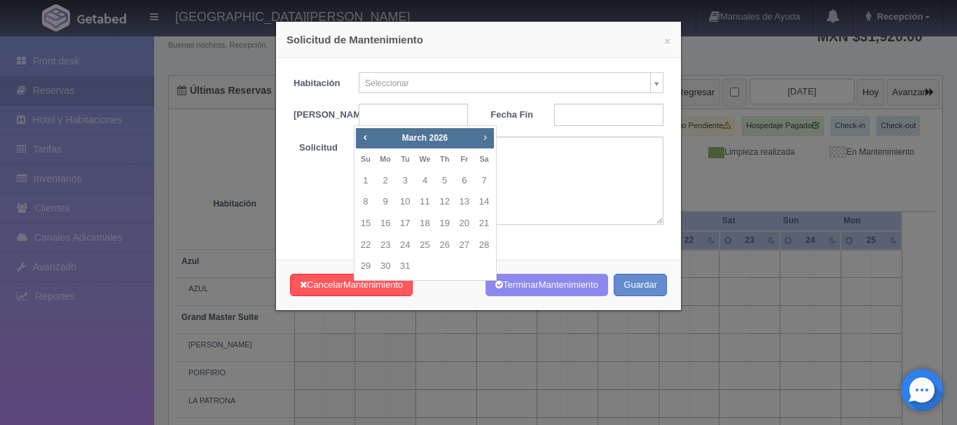
click at [486, 138] on span "Next" at bounding box center [484, 137] width 11 height 11
click at [465, 205] on link "7" at bounding box center [465, 202] width 18 height 20
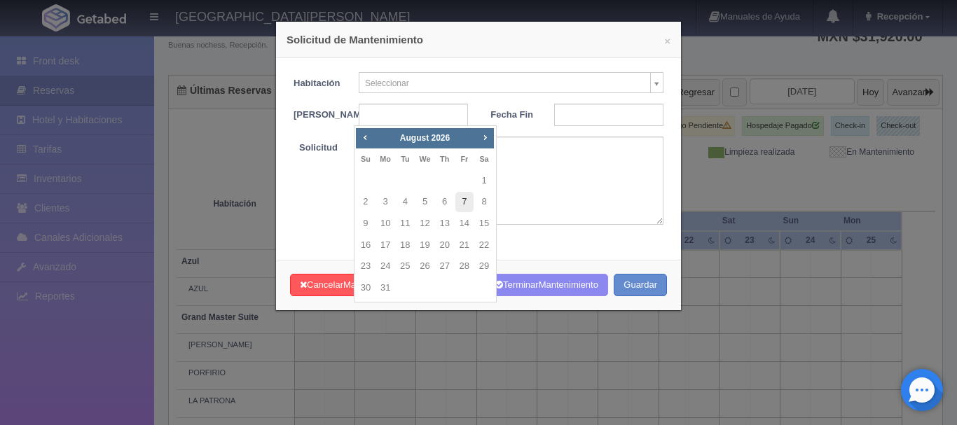
type input "[DATE]"
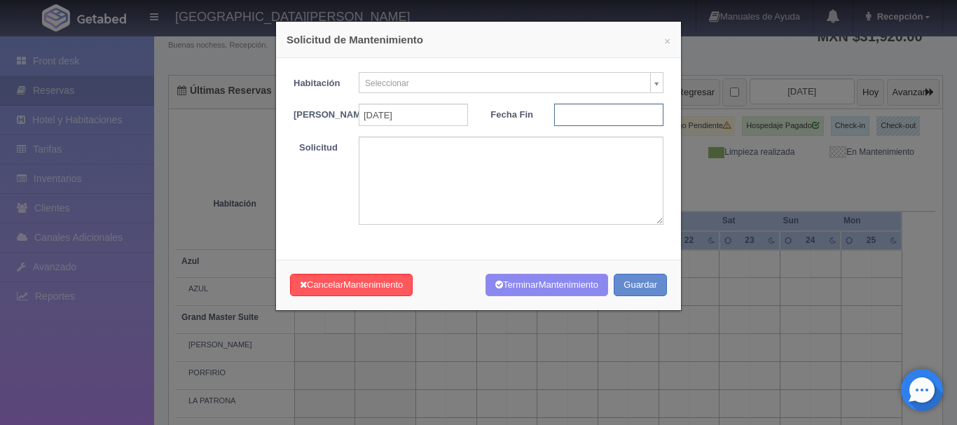
click at [631, 112] on input "text" at bounding box center [608, 115] width 109 height 22
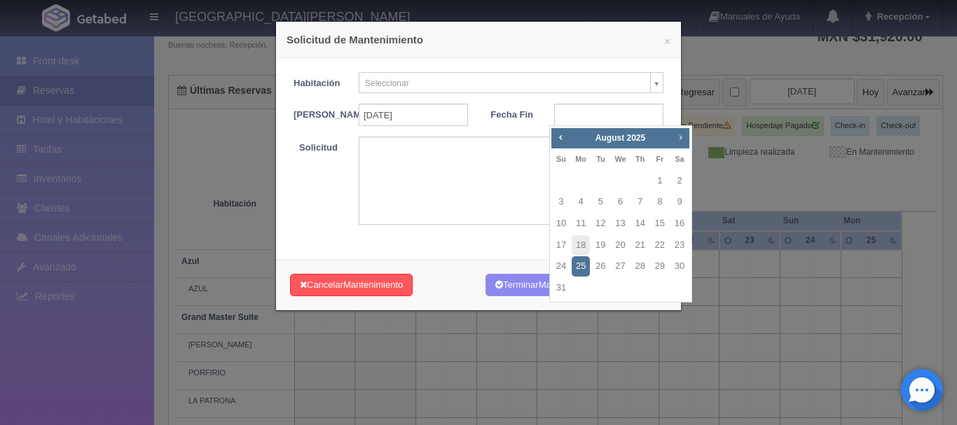
click at [677, 139] on span "Next" at bounding box center [680, 137] width 11 height 11
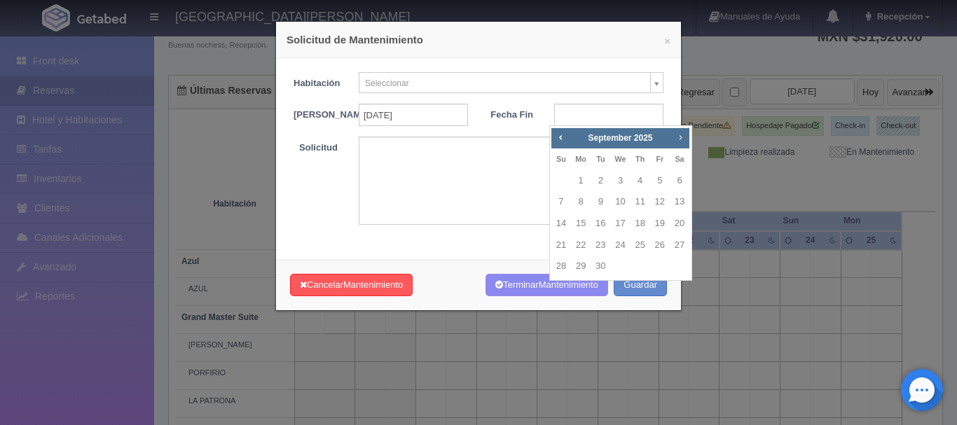
click at [677, 139] on span "Next" at bounding box center [680, 137] width 11 height 11
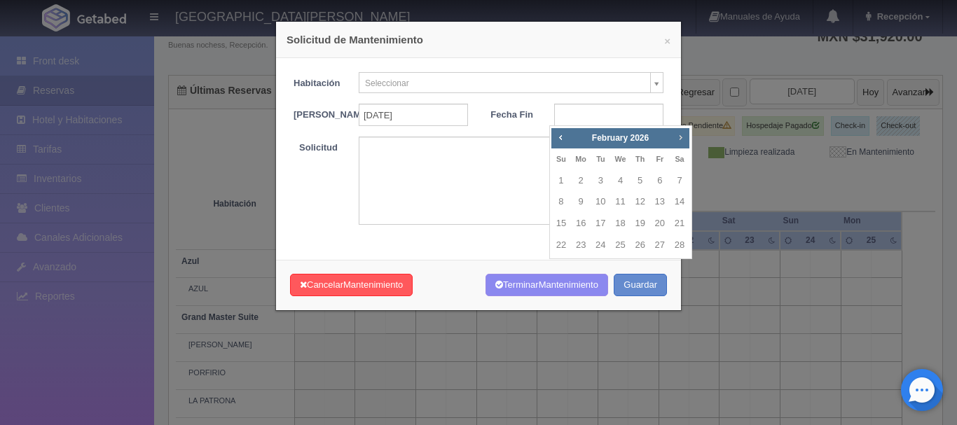
click at [677, 139] on span "Next" at bounding box center [680, 137] width 11 height 11
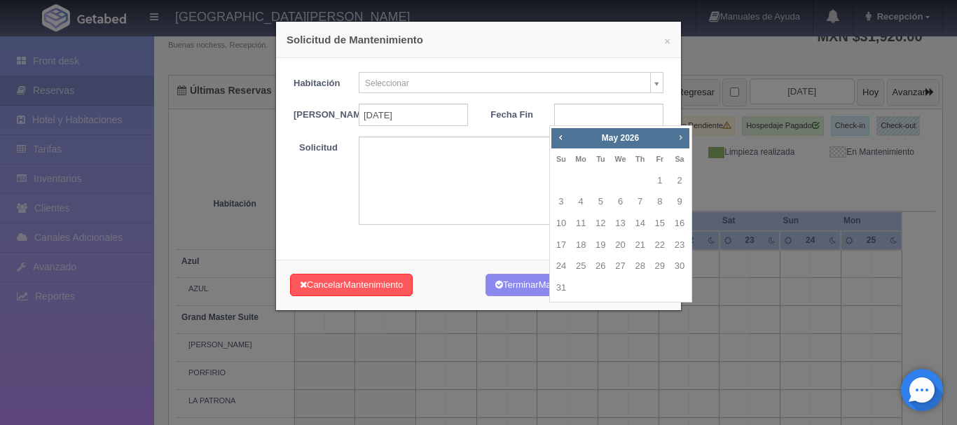
click at [677, 139] on span "Next" at bounding box center [680, 137] width 11 height 11
click at [563, 220] on link "9" at bounding box center [561, 224] width 18 height 20
type input "2026-08-09"
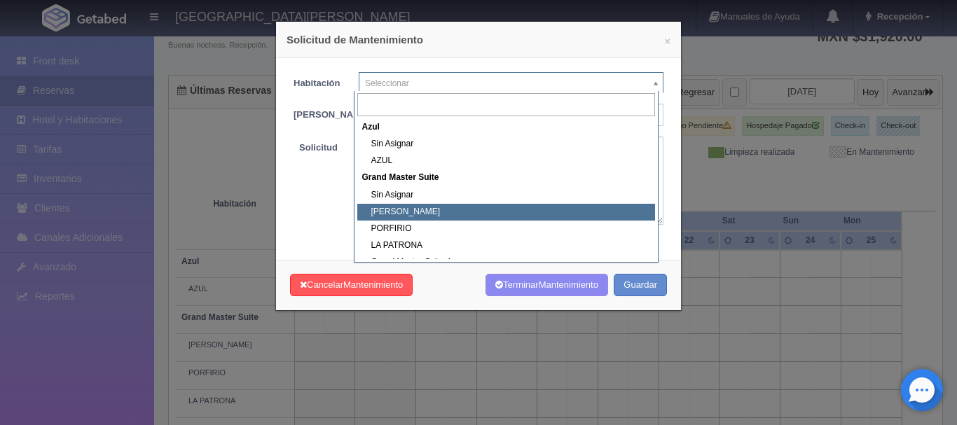
scroll to position [638, 0]
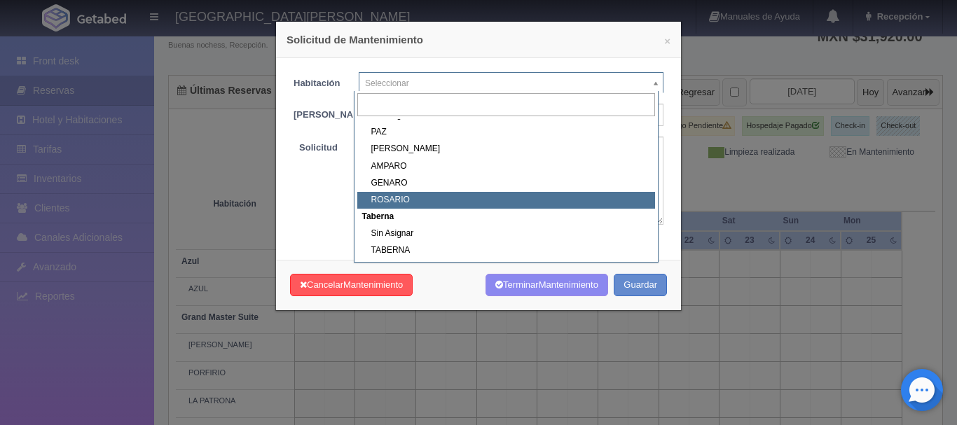
select select "1891_ROSARIO"
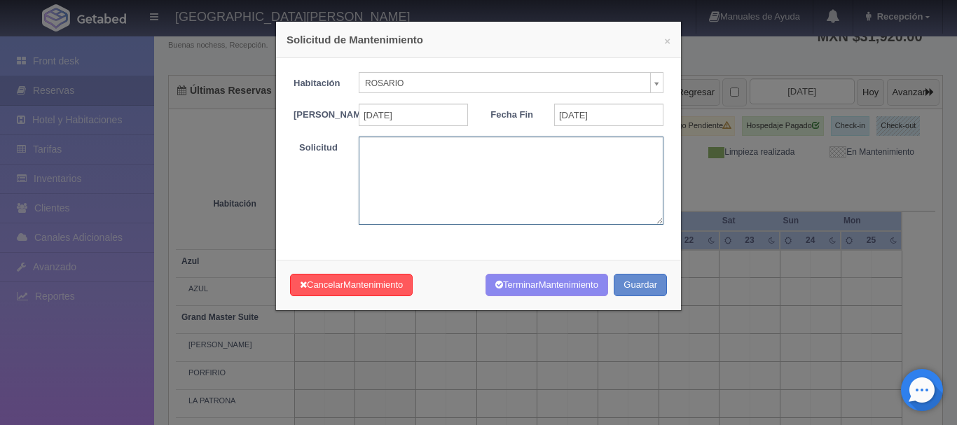
click at [566, 178] on textarea at bounding box center [511, 181] width 305 height 88
type textarea "BODA MBS"
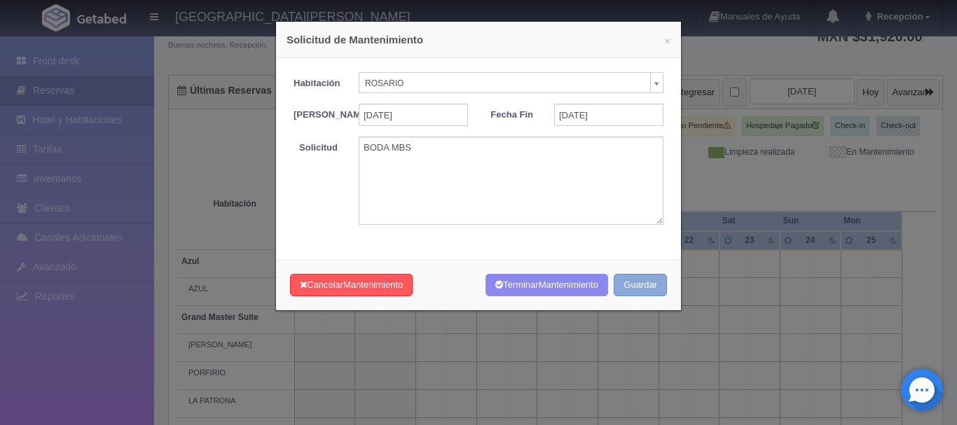
click at [646, 294] on button "Guardar" at bounding box center [640, 285] width 53 height 23
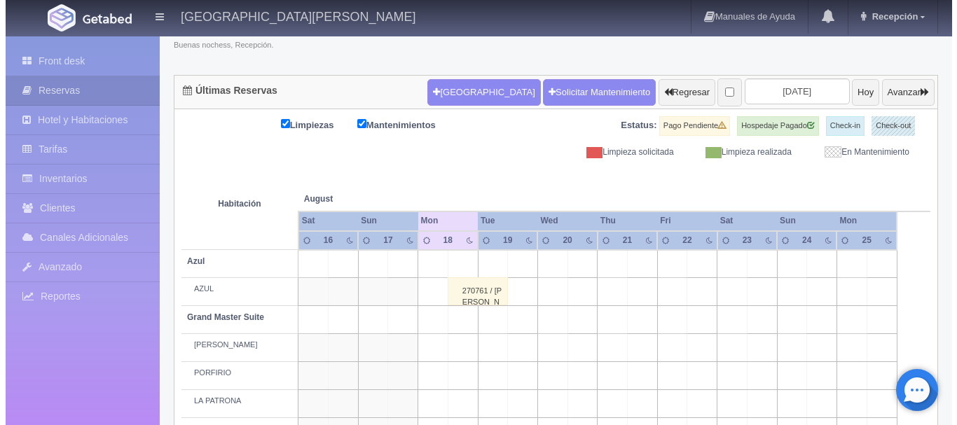
scroll to position [104, 0]
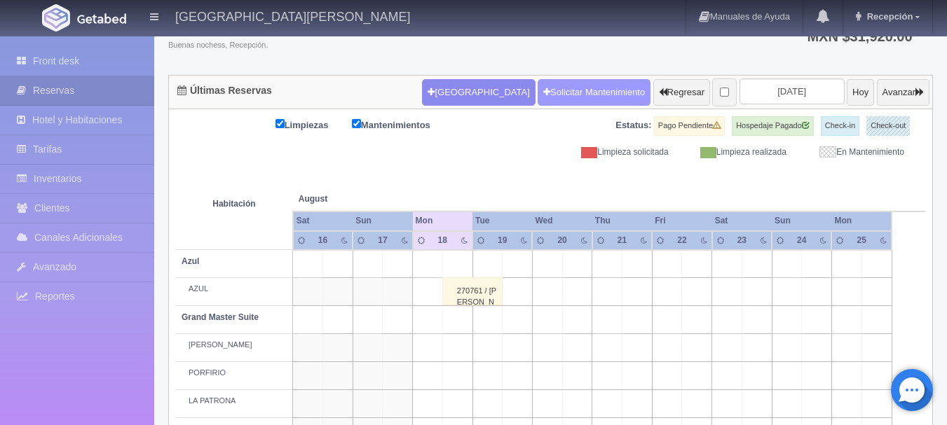
click at [560, 85] on link "Solicitar Mantenimiento" at bounding box center [593, 92] width 113 height 27
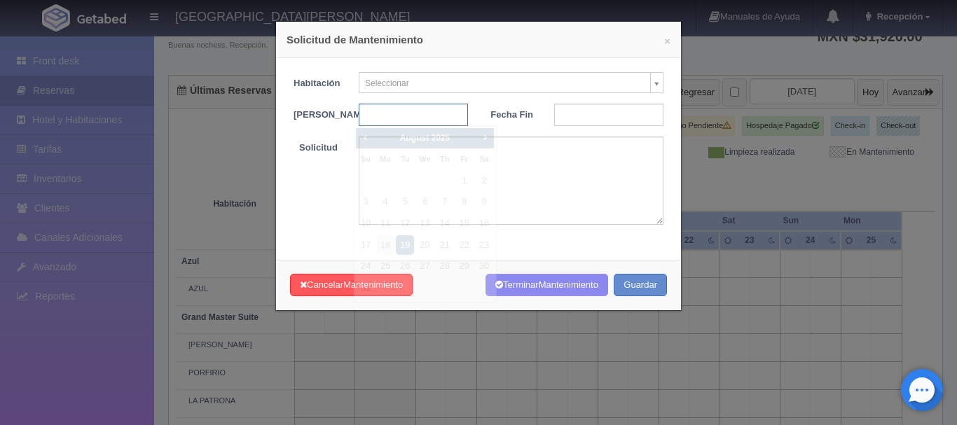
click at [444, 111] on input "text" at bounding box center [413, 115] width 109 height 22
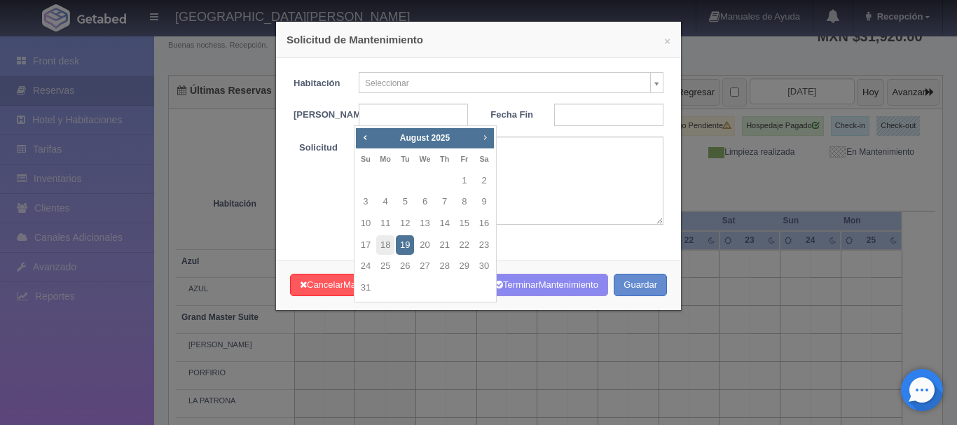
click at [486, 138] on span "Next" at bounding box center [484, 137] width 11 height 11
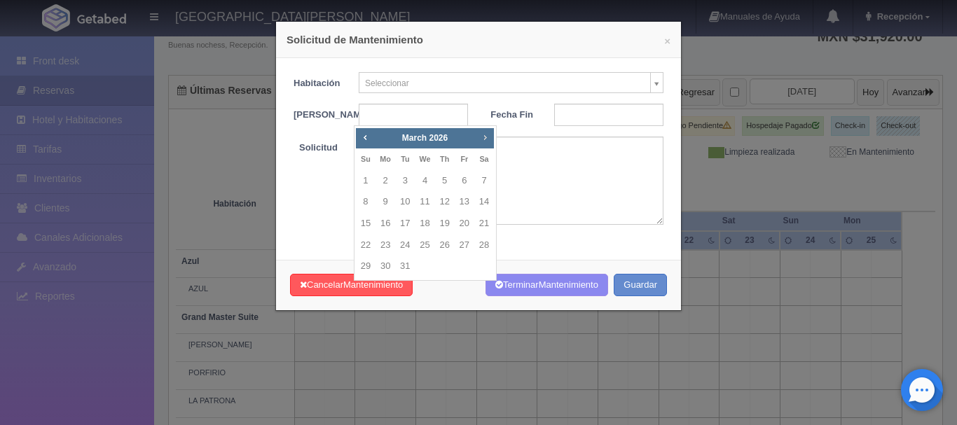
click at [486, 138] on span "Next" at bounding box center [484, 137] width 11 height 11
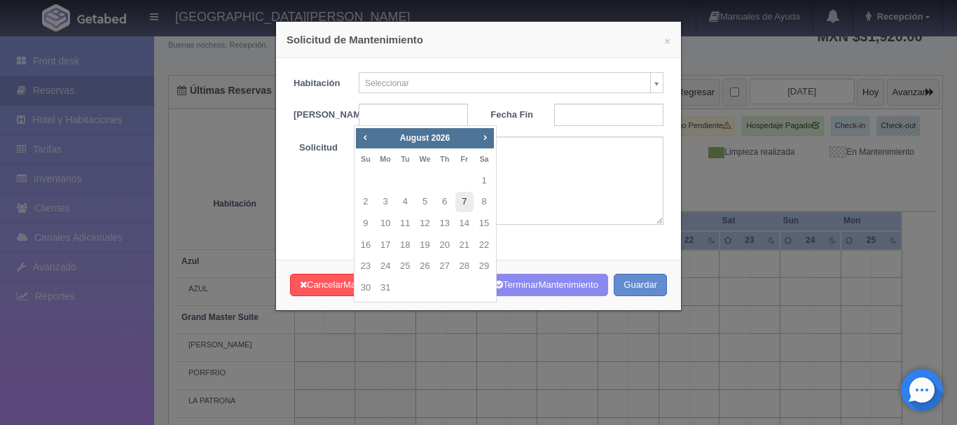
click at [464, 199] on link "7" at bounding box center [465, 202] width 18 height 20
type input "2026-08-07"
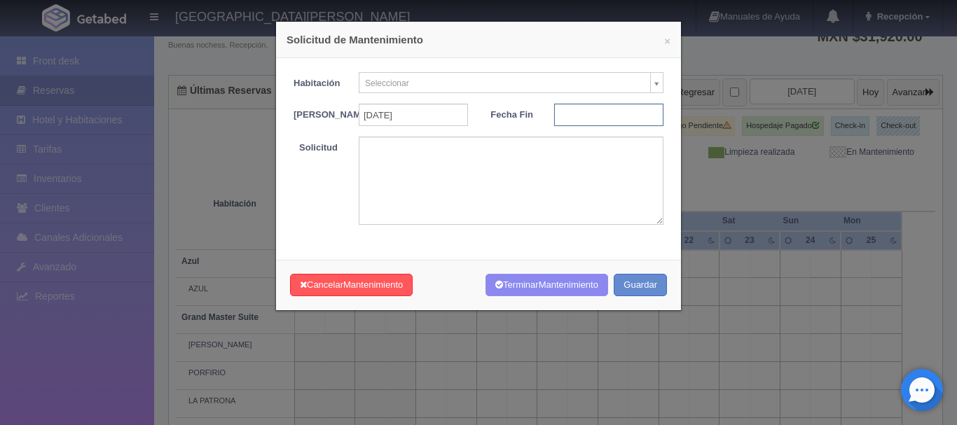
click at [610, 112] on input "text" at bounding box center [608, 115] width 109 height 22
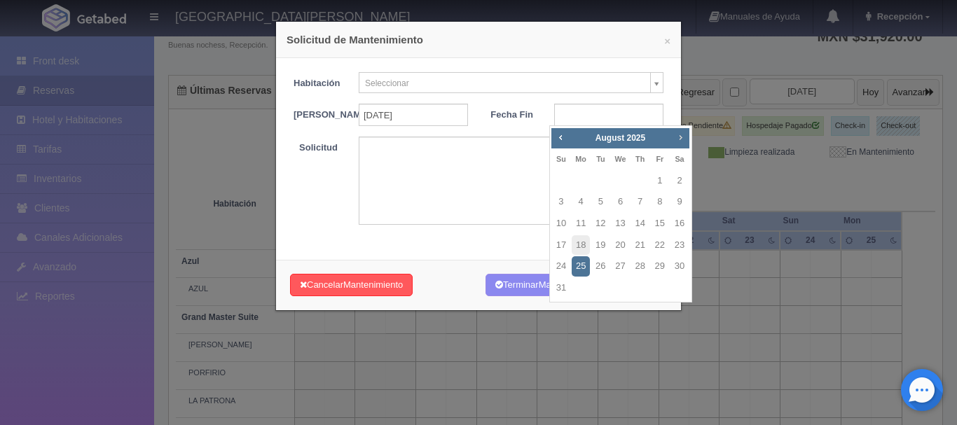
click at [680, 138] on span "Next" at bounding box center [680, 137] width 11 height 11
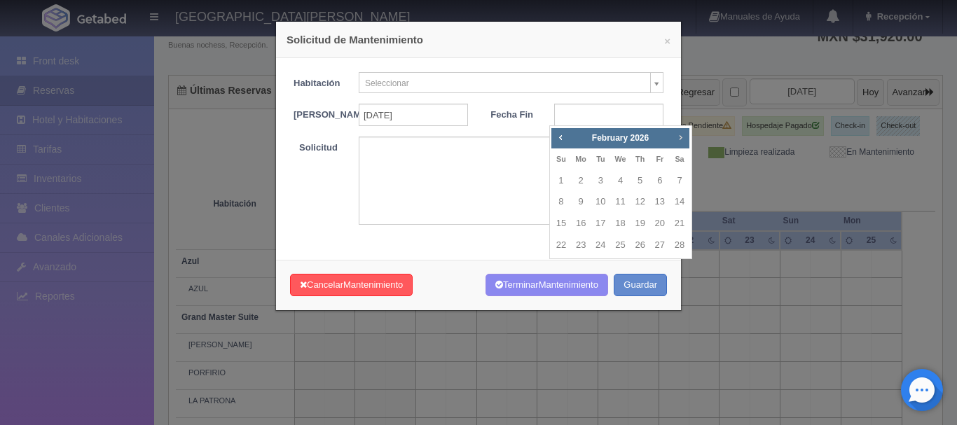
click at [680, 138] on span "Next" at bounding box center [680, 137] width 11 height 11
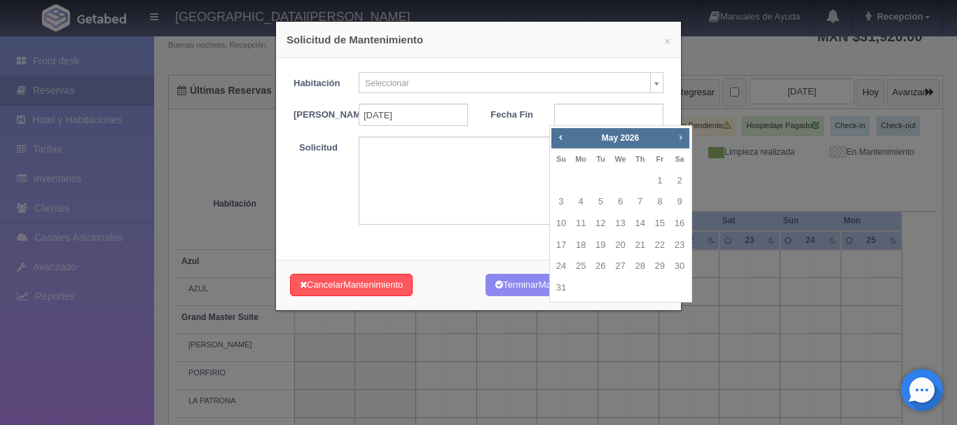
click at [680, 138] on span "Next" at bounding box center [680, 137] width 11 height 11
click at [560, 225] on link "9" at bounding box center [561, 224] width 18 height 20
type input "2026-08-09"
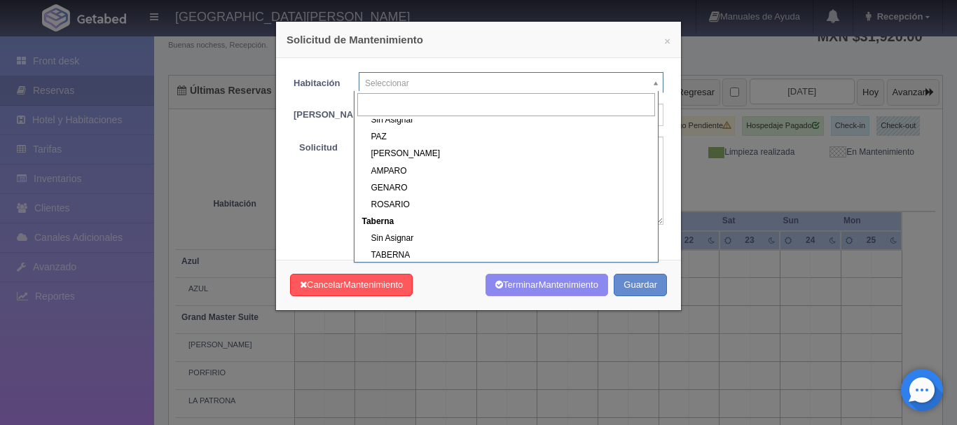
scroll to position [638, 0]
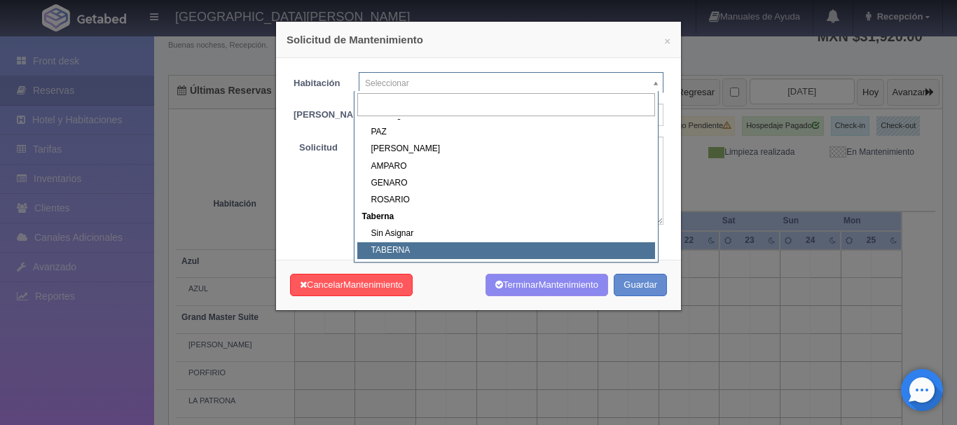
select select "1920_TABERNA"
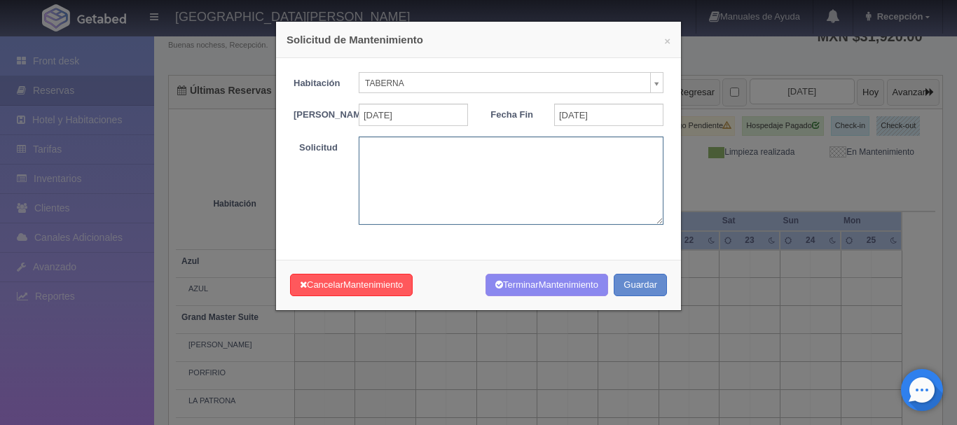
click at [456, 173] on textarea at bounding box center [511, 181] width 305 height 88
type textarea "BODA MBS"
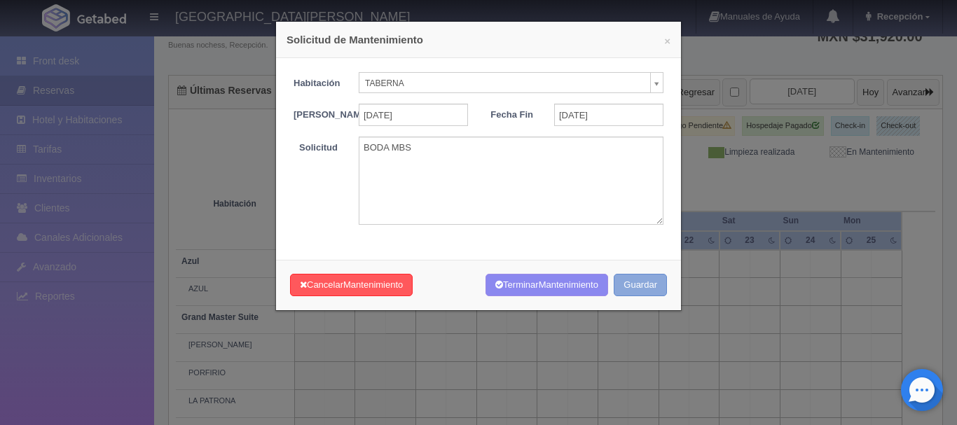
click at [631, 285] on button "Guardar" at bounding box center [640, 285] width 53 height 23
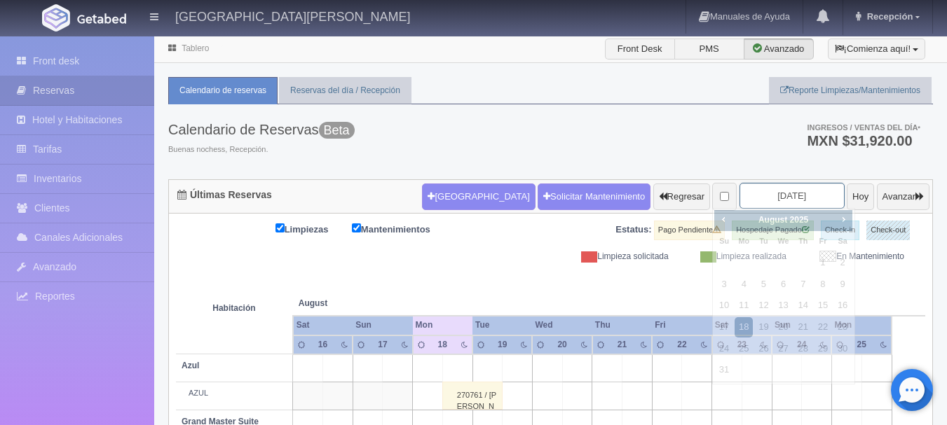
click at [802, 195] on input "[DATE]" at bounding box center [791, 196] width 105 height 26
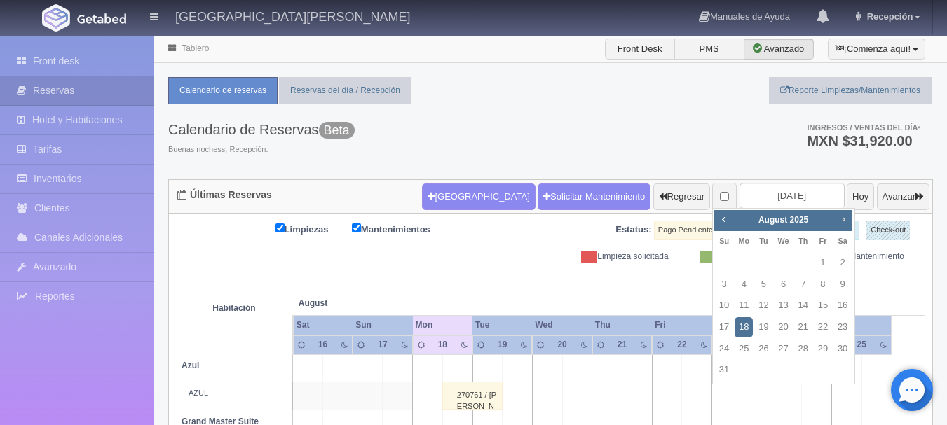
click at [847, 219] on span "Next" at bounding box center [842, 219] width 11 height 11
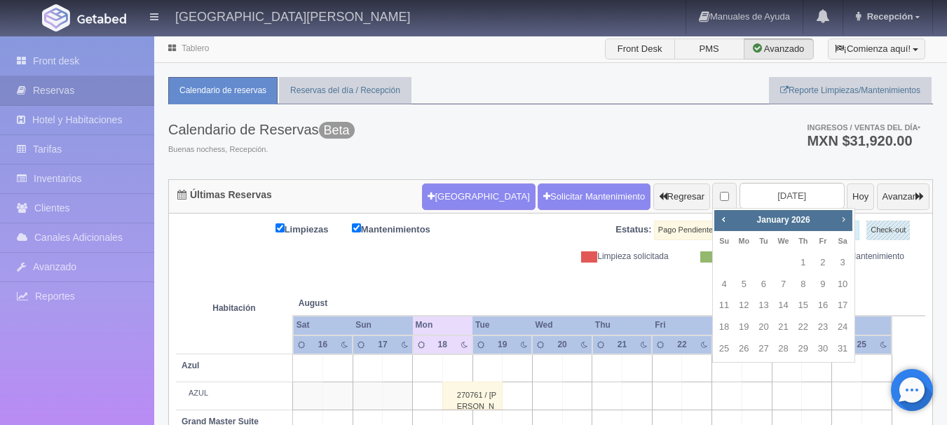
click at [847, 219] on span "Next" at bounding box center [842, 219] width 11 height 11
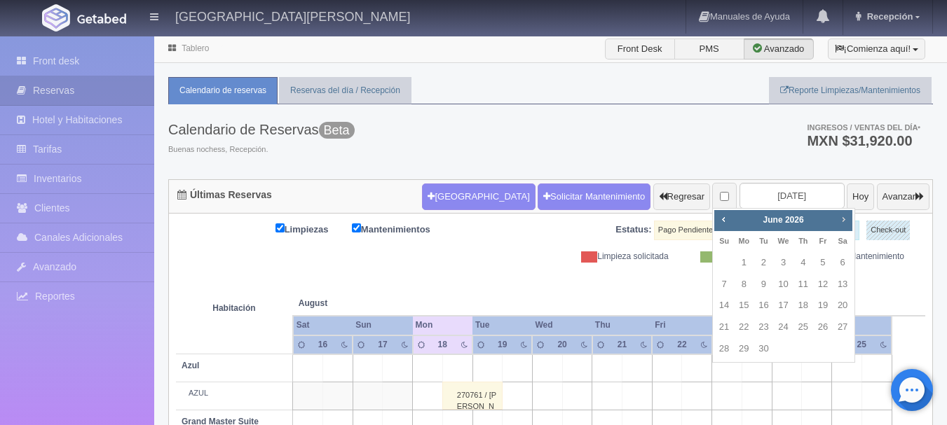
click at [847, 219] on span "Next" at bounding box center [842, 219] width 11 height 11
click at [820, 287] on link "7" at bounding box center [823, 285] width 18 height 20
type input "2026-08-07"
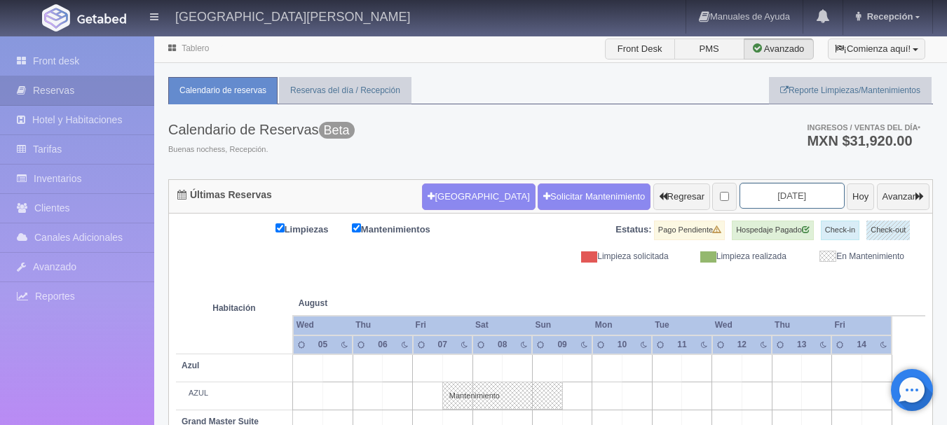
click at [776, 199] on input "[DATE]" at bounding box center [791, 196] width 105 height 26
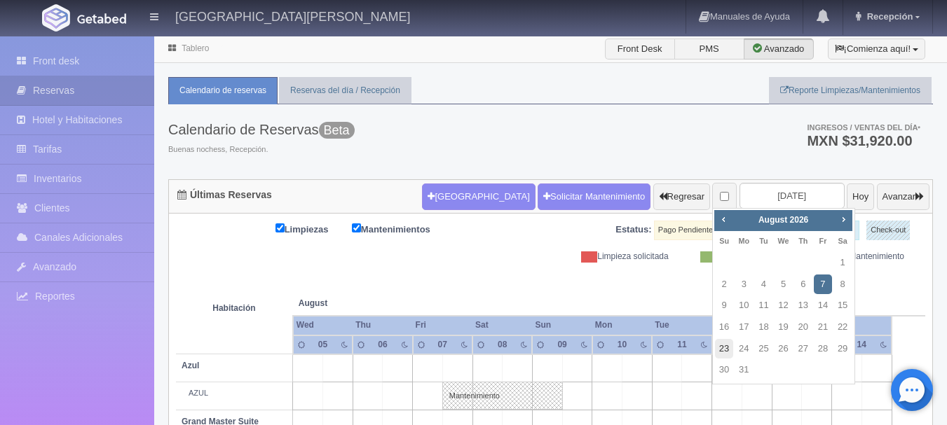
click at [722, 347] on link "23" at bounding box center [724, 349] width 18 height 20
type input "[DATE]"
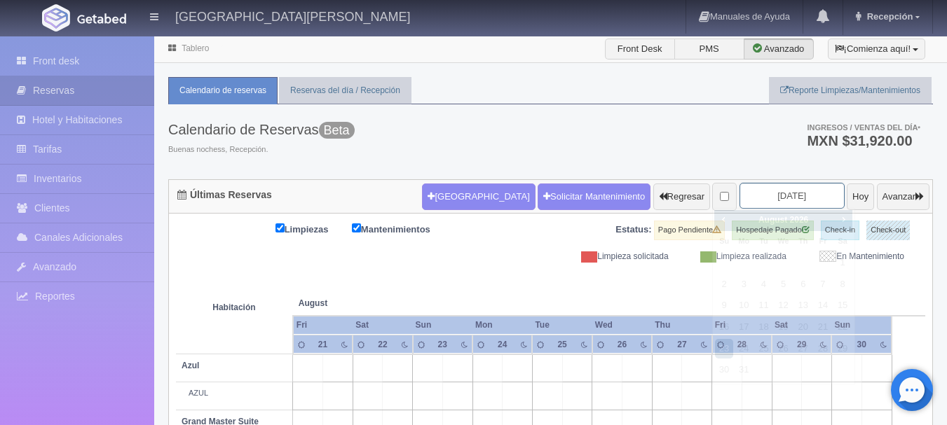
click at [792, 201] on input "[DATE]" at bounding box center [791, 196] width 105 height 26
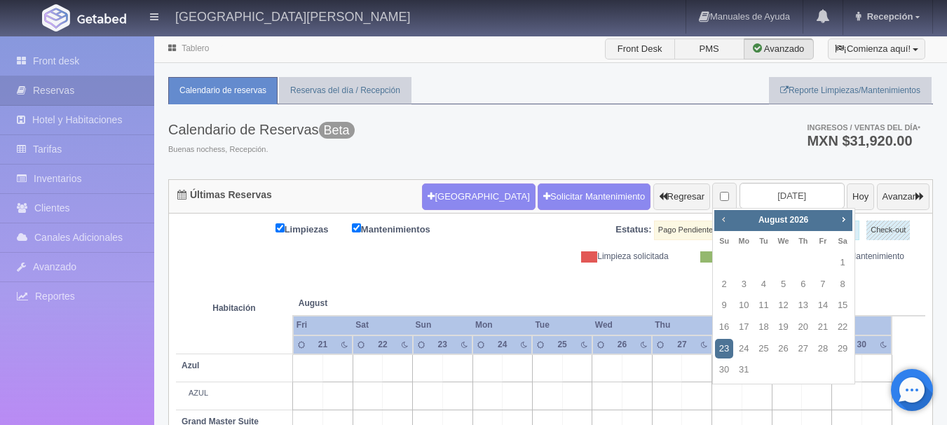
click at [718, 220] on span "Prev" at bounding box center [723, 219] width 11 height 11
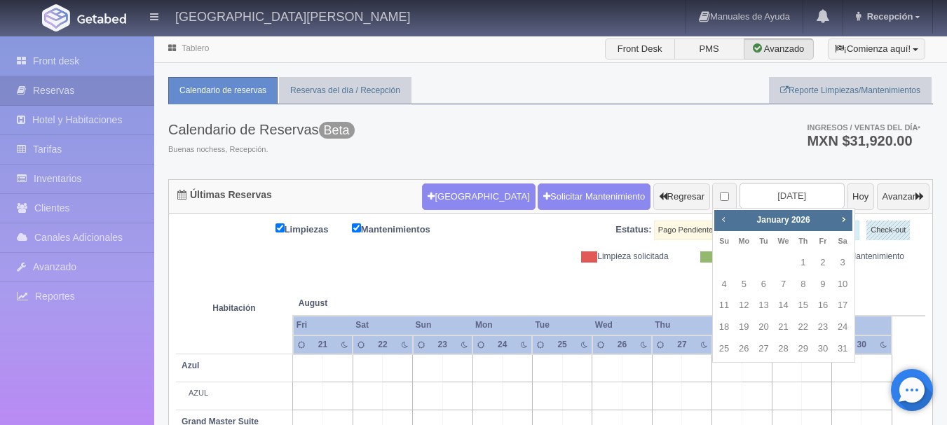
click at [718, 220] on span "Prev" at bounding box center [723, 219] width 11 height 11
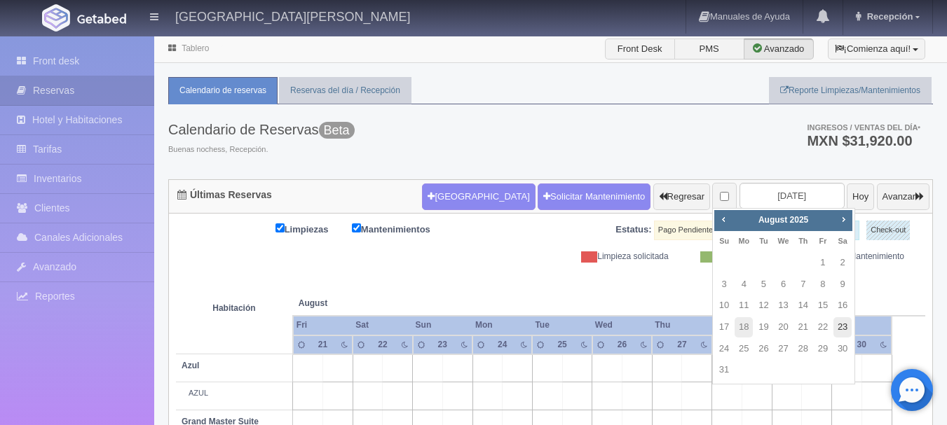
click at [844, 329] on link "23" at bounding box center [842, 327] width 18 height 20
type input "[DATE]"
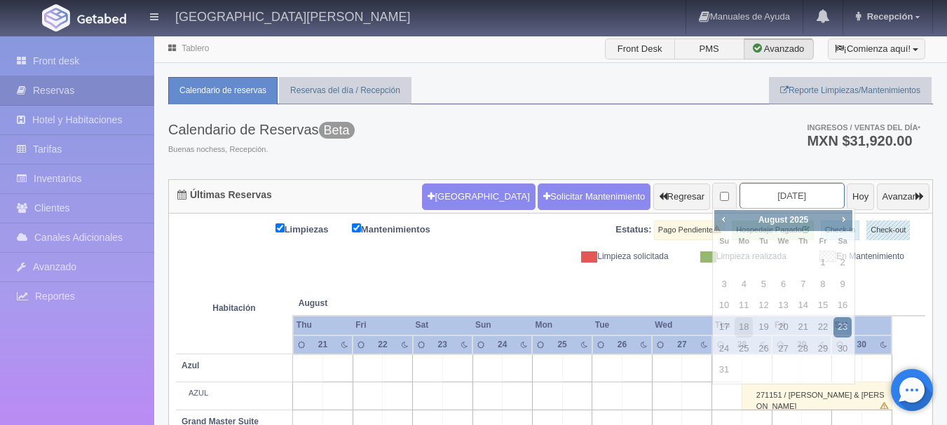
click at [771, 198] on input "[DATE]" at bounding box center [791, 196] width 105 height 26
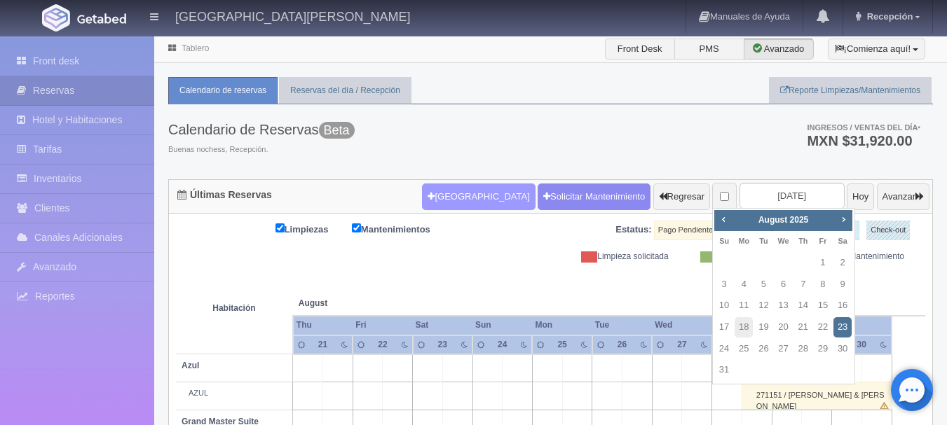
click at [453, 193] on button "[GEOGRAPHIC_DATA]" at bounding box center [478, 197] width 113 height 27
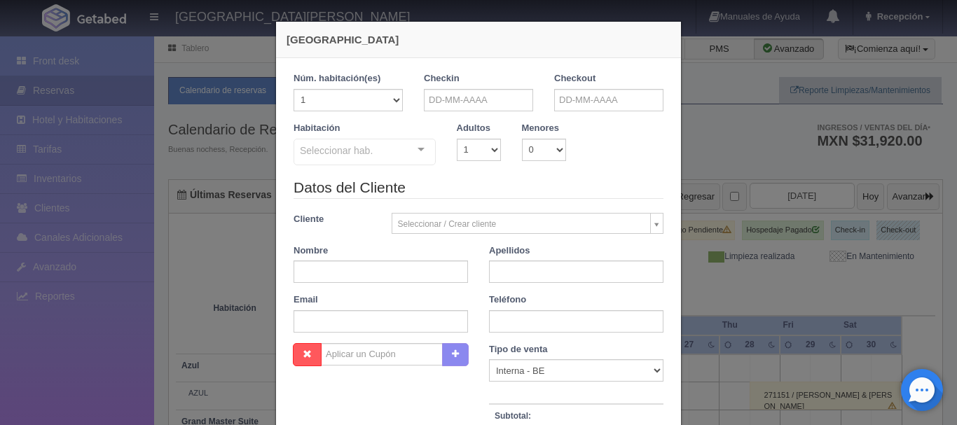
checkbox input "false"
click at [485, 102] on input "text" at bounding box center [478, 100] width 109 height 22
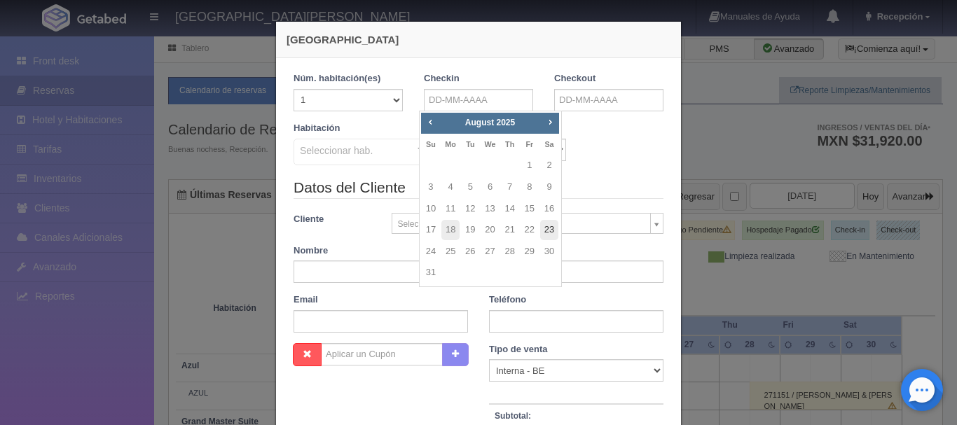
click at [543, 232] on link "23" at bounding box center [549, 230] width 18 height 20
type input "23-08-2025"
checkbox input "false"
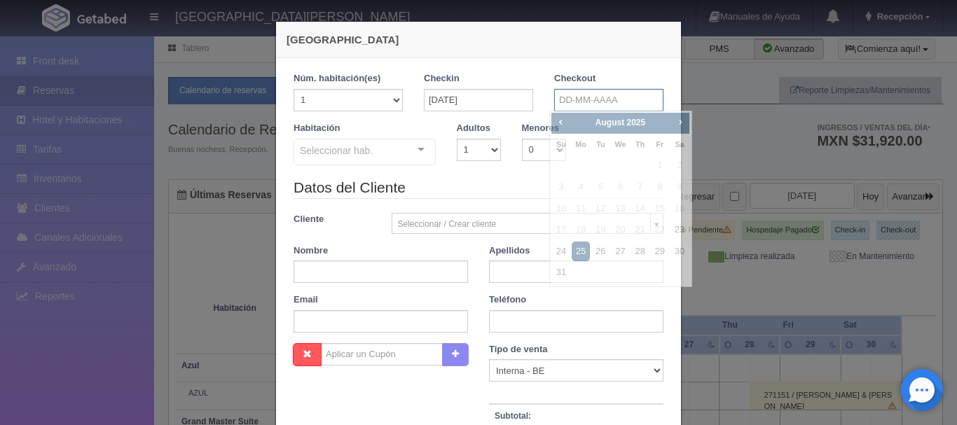
click at [631, 94] on input "text" at bounding box center [608, 100] width 109 height 22
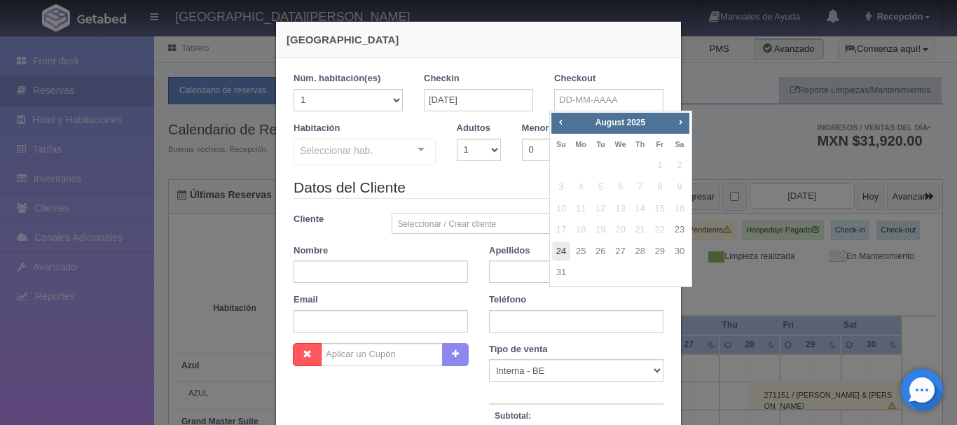
click at [559, 250] on link "24" at bounding box center [561, 252] width 18 height 20
type input "24-08-2025"
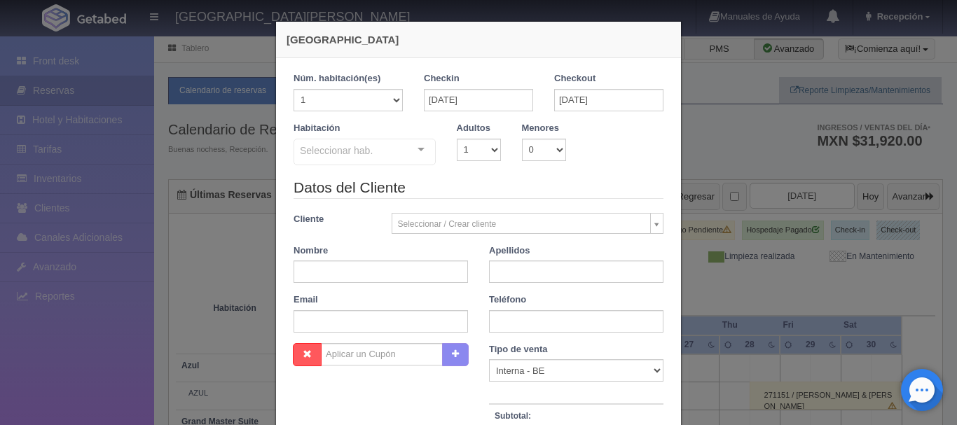
checkbox input "false"
click at [491, 148] on select "1 2 3 4 5 6 7 8 9 10" at bounding box center [479, 150] width 44 height 22
select select "2"
click at [457, 139] on select "1 2 3 4 5 6 7 8 9 10" at bounding box center [479, 150] width 44 height 22
click at [423, 153] on div at bounding box center [421, 149] width 28 height 21
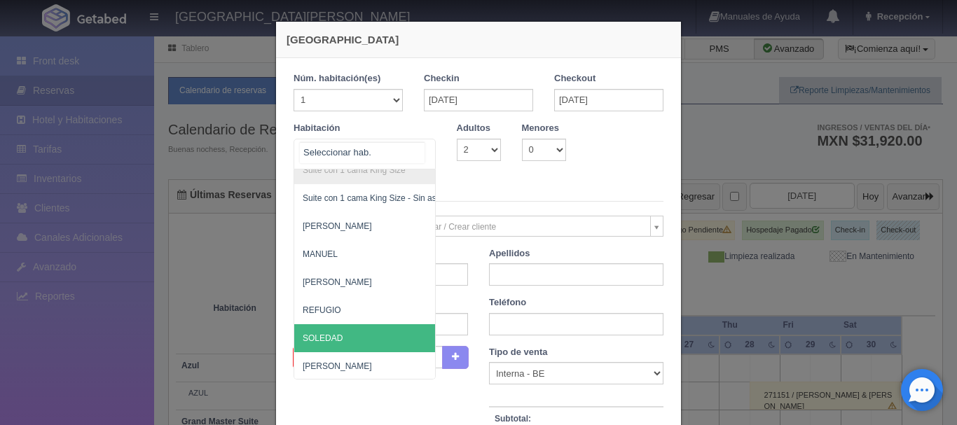
scroll to position [797, 0]
click at [342, 341] on span "SOLEDAD" at bounding box center [432, 339] width 277 height 28
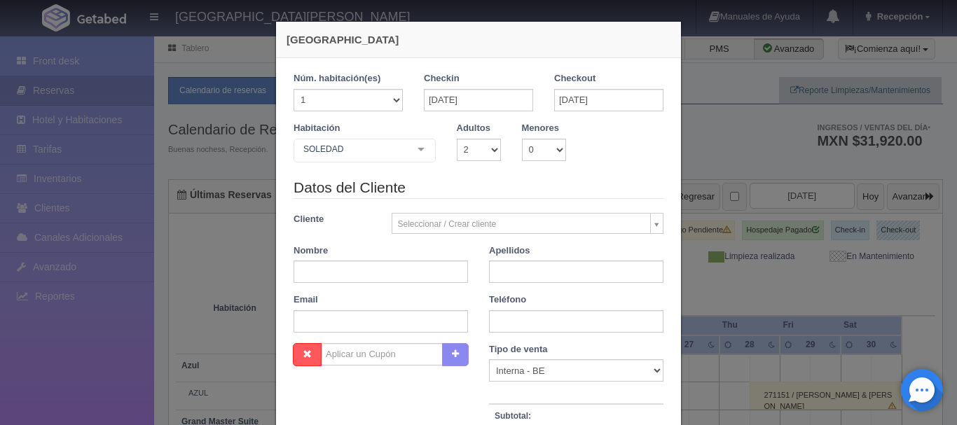
checkbox input "false"
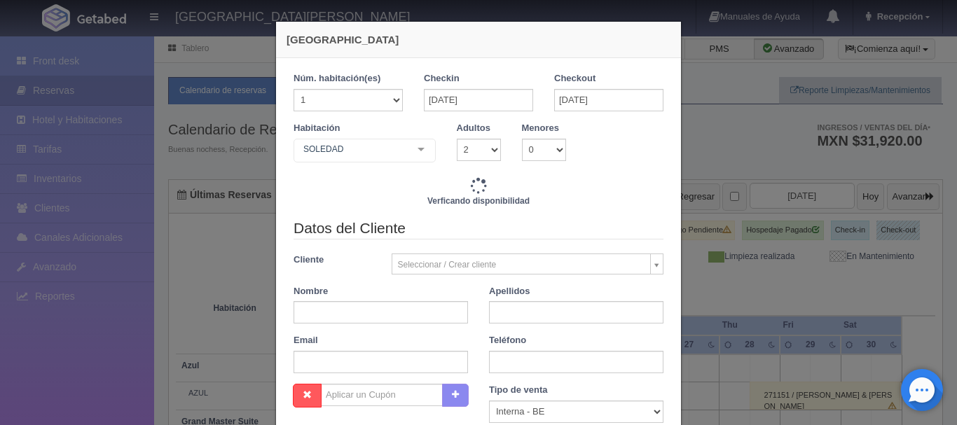
type input "4760.00"
checkbox input "false"
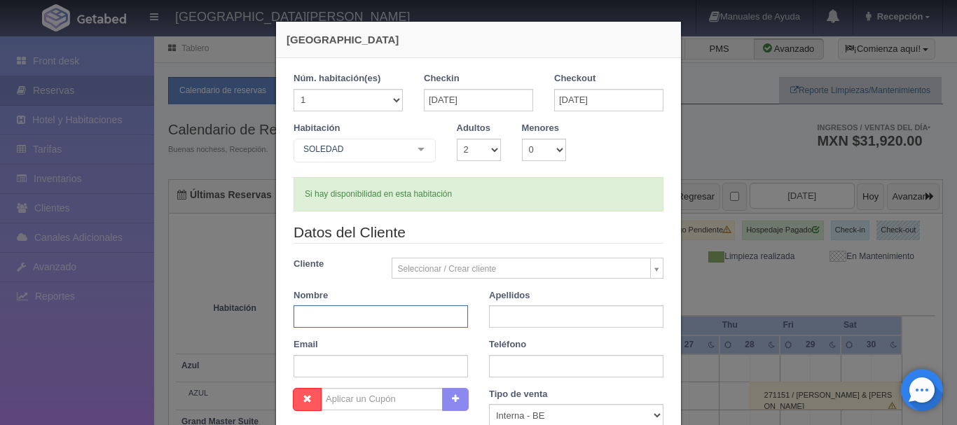
click at [338, 317] on input "text" at bounding box center [381, 317] width 174 height 22
type input "MARCO"
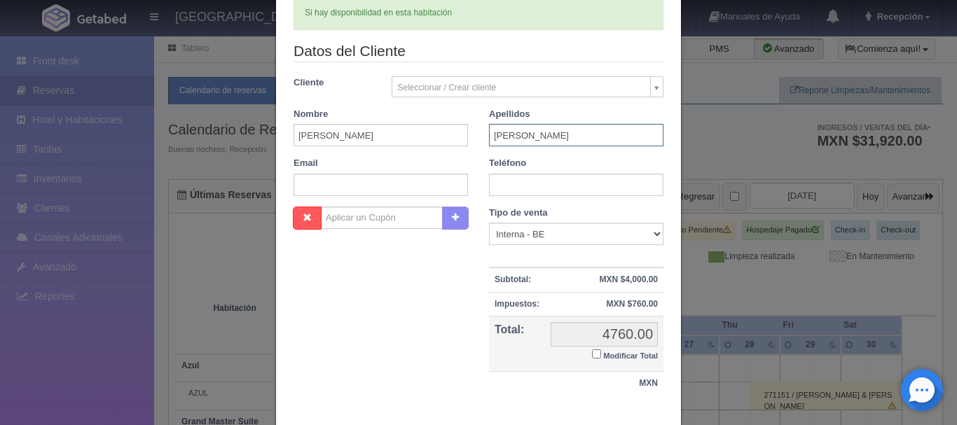
scroll to position [203, 0]
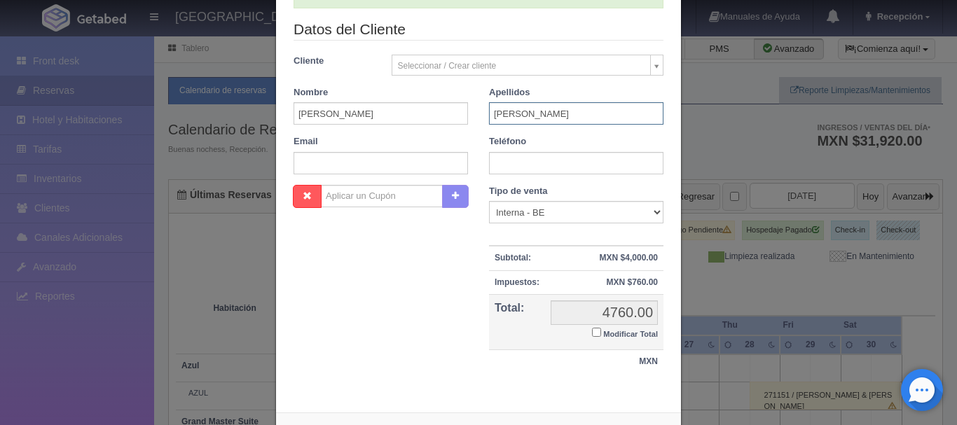
type input "MENDOZA ALVAREZ"
click at [559, 165] on input "text" at bounding box center [576, 163] width 174 height 22
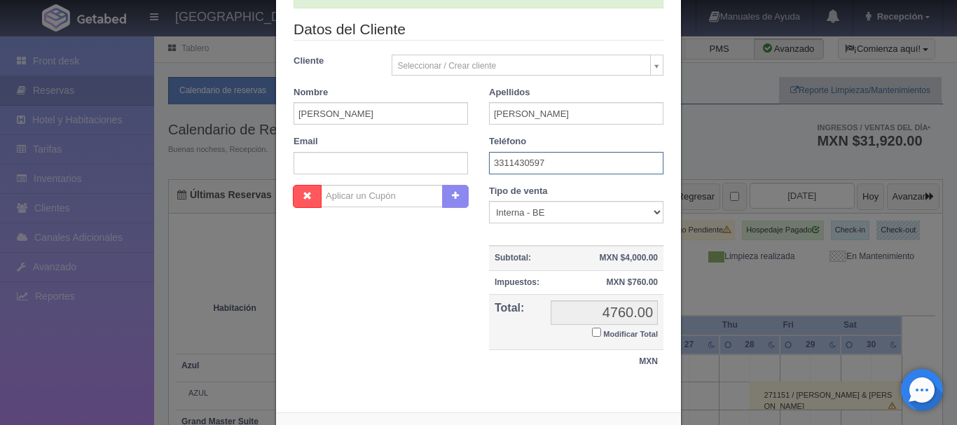
scroll to position [263, 0]
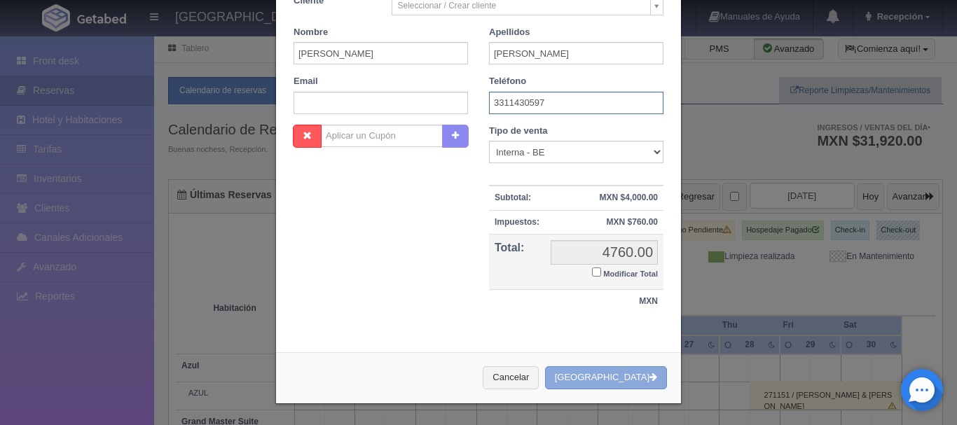
type input "3311430597"
click at [629, 369] on button "[GEOGRAPHIC_DATA]" at bounding box center [606, 378] width 122 height 23
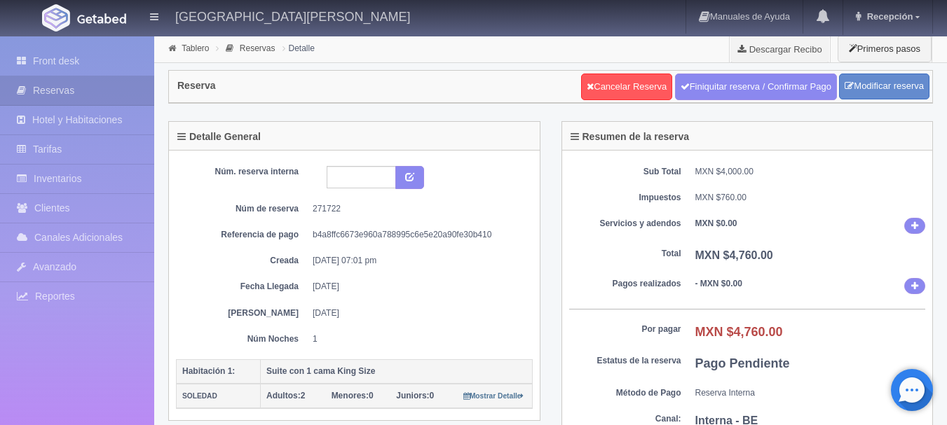
click at [76, 13] on picture at bounding box center [102, 18] width 56 height 34
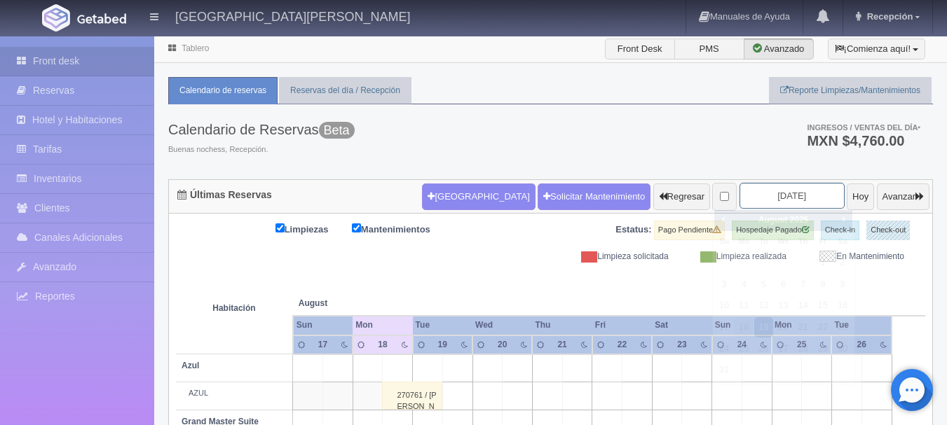
click at [770, 194] on input "2025-08-19" at bounding box center [791, 196] width 105 height 26
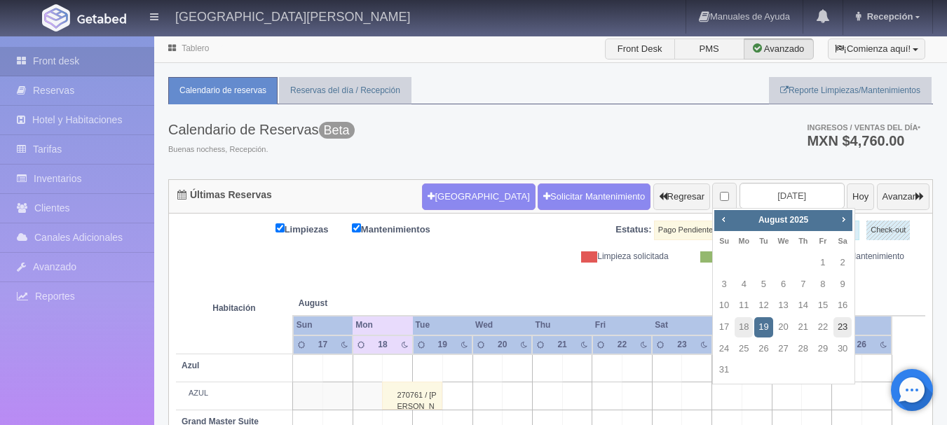
click at [844, 331] on link "23" at bounding box center [842, 327] width 18 height 20
type input "[DATE]"
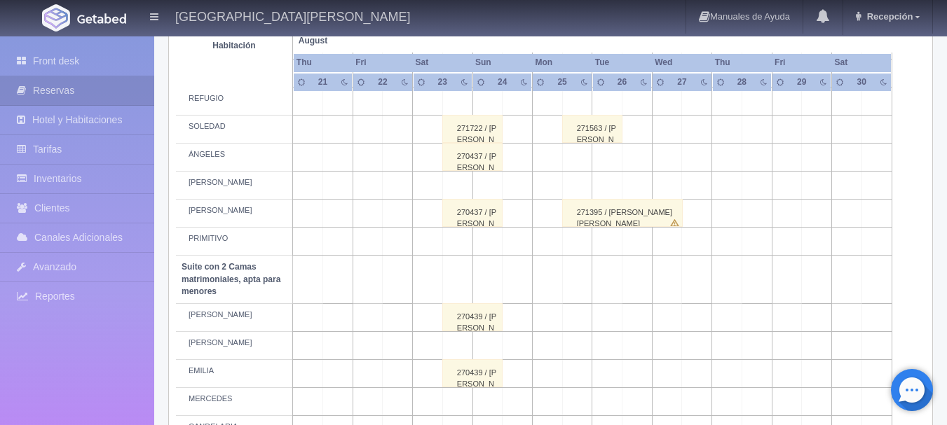
scroll to position [806, 0]
click at [458, 132] on div "271722 / [PERSON_NAME]" at bounding box center [472, 130] width 60 height 28
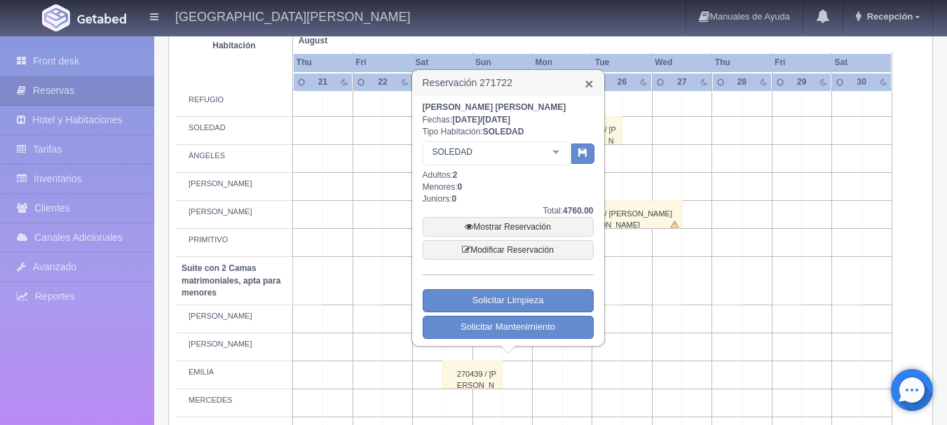
click at [591, 83] on link "×" at bounding box center [588, 83] width 8 height 15
